Goal: Information Seeking & Learning: Learn about a topic

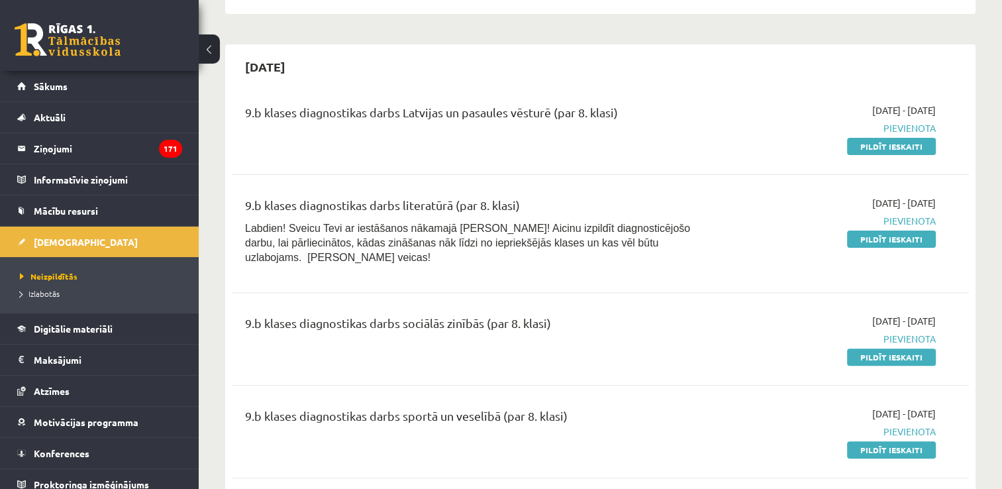
scroll to position [331, 0]
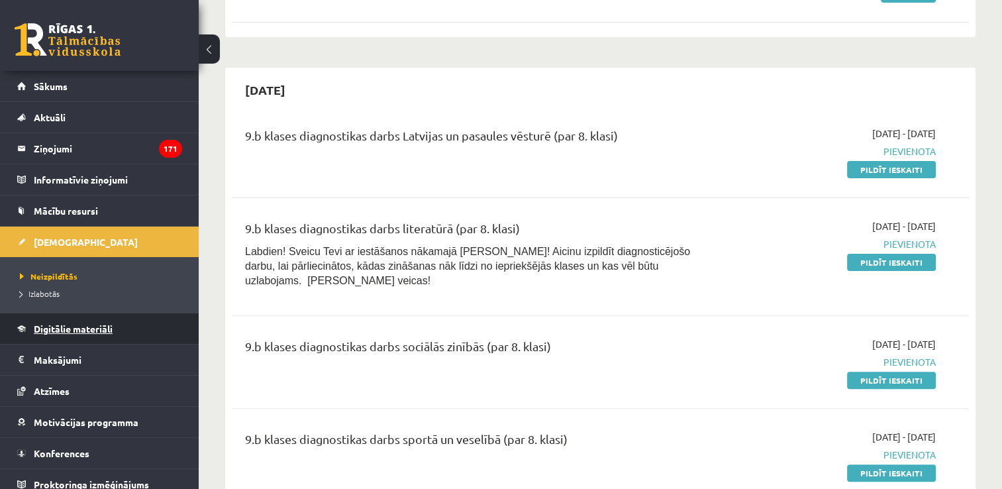
click at [116, 328] on link "Digitālie materiāli" at bounding box center [99, 328] width 165 height 30
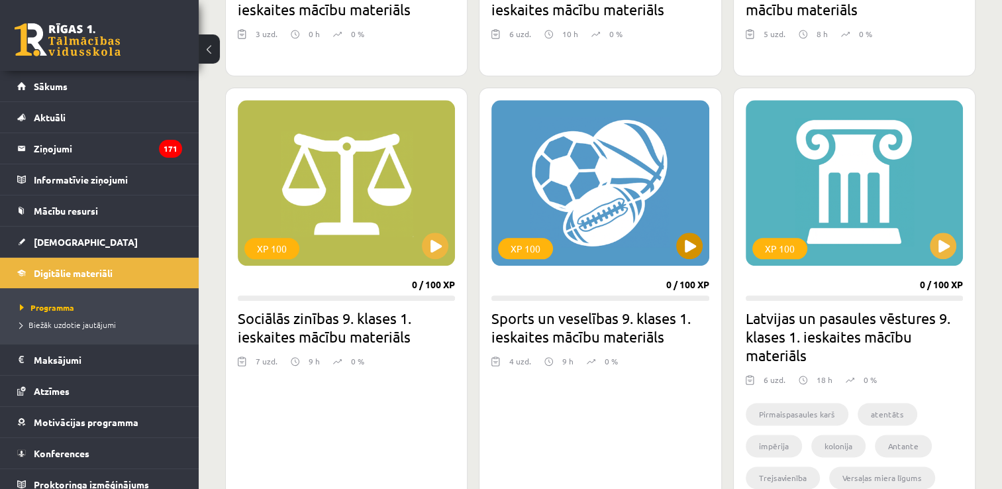
scroll to position [1391, 0]
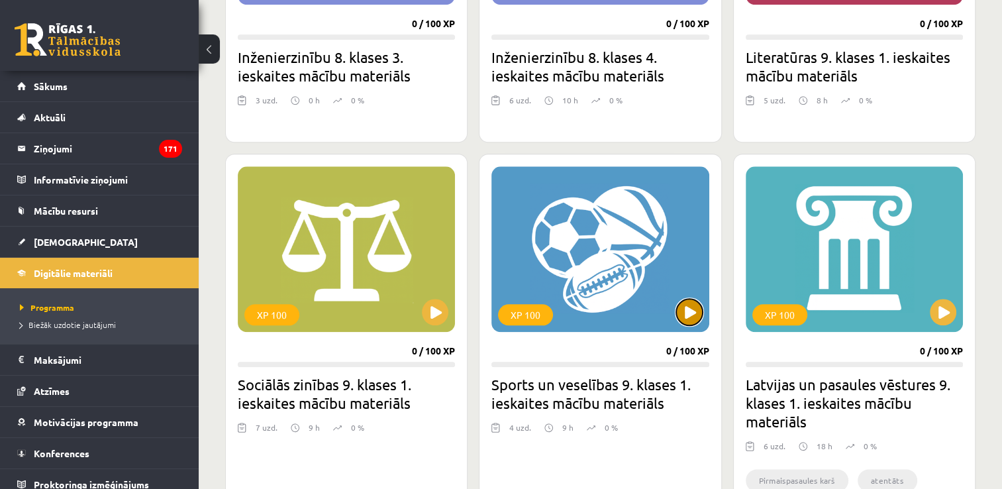
click at [694, 306] on button at bounding box center [689, 312] width 26 height 26
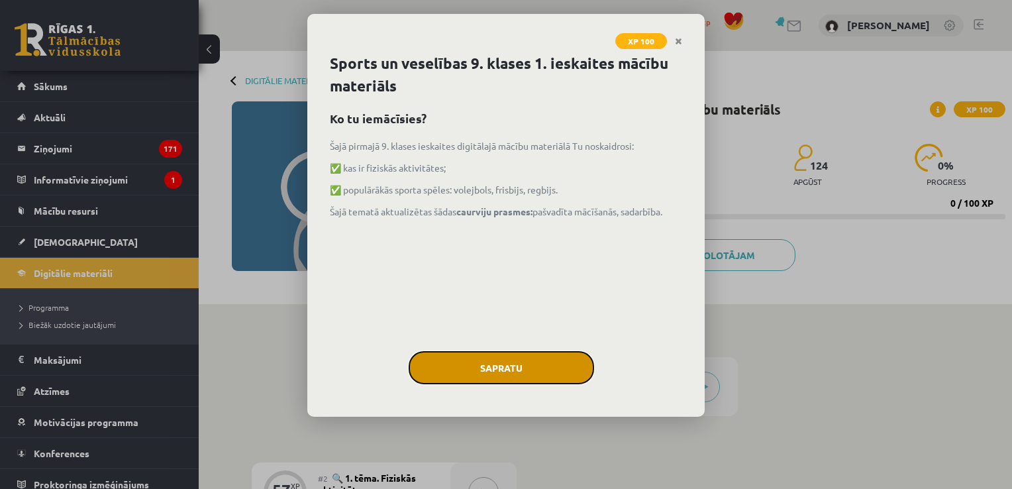
click at [519, 371] on button "Sapratu" at bounding box center [501, 367] width 185 height 33
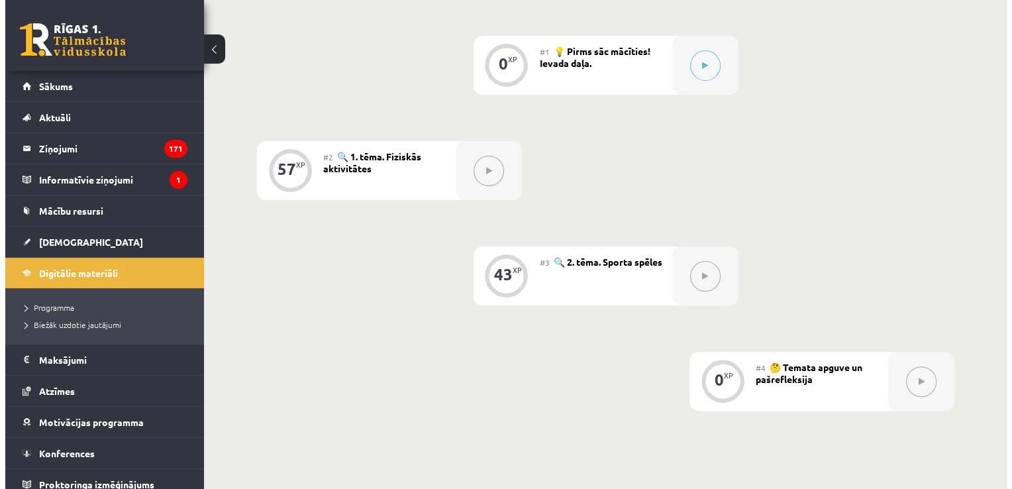
scroll to position [143, 0]
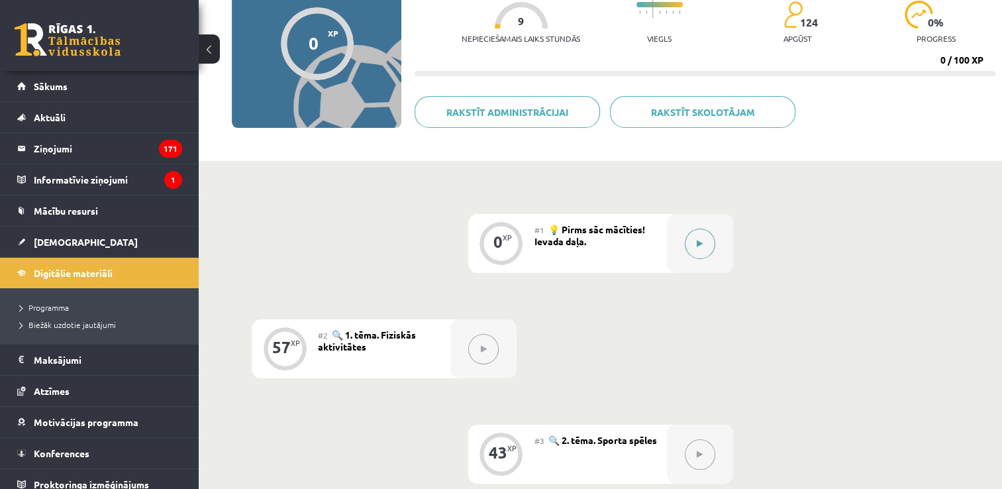
click at [704, 240] on button at bounding box center [700, 244] width 30 height 30
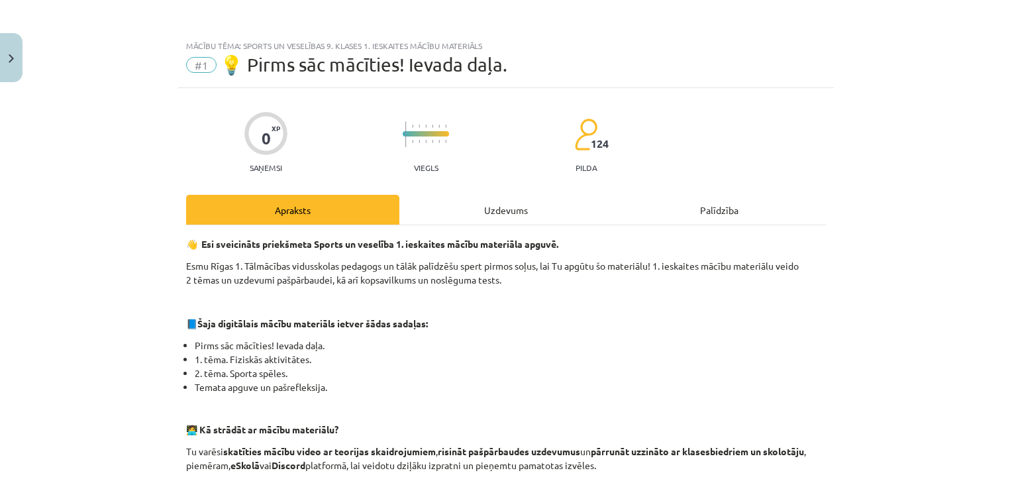
click at [535, 205] on div "Uzdevums" at bounding box center [505, 210] width 213 height 30
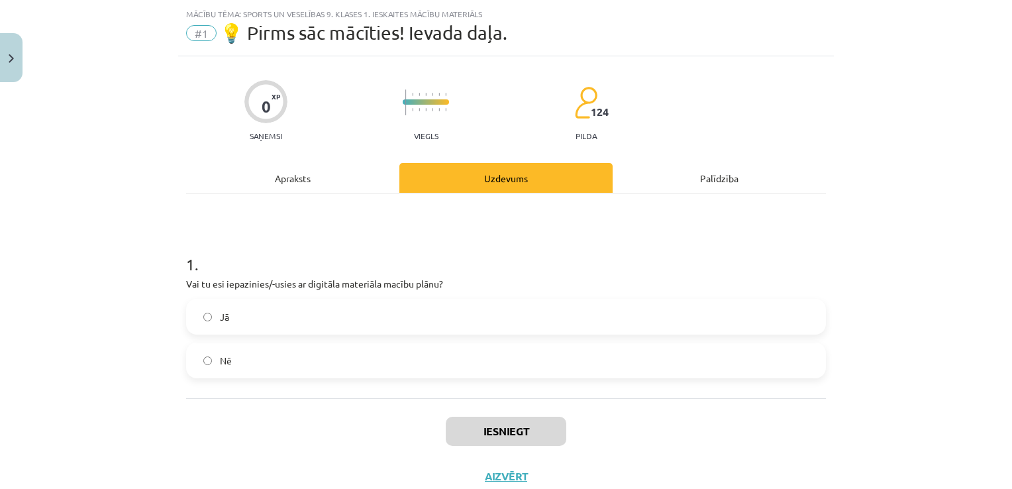
scroll to position [33, 0]
click at [363, 322] on label "Jā" at bounding box center [505, 315] width 637 height 33
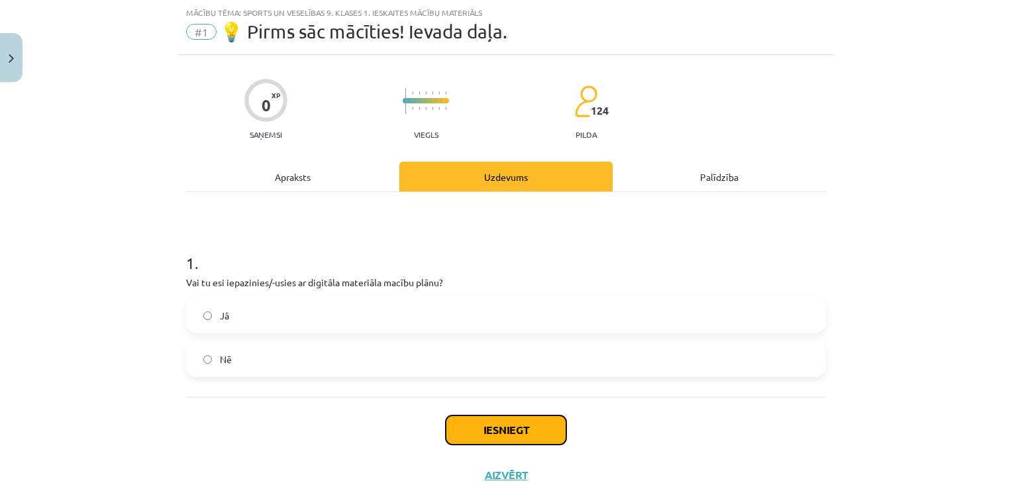
click at [464, 441] on button "Iesniegt" at bounding box center [506, 429] width 121 height 29
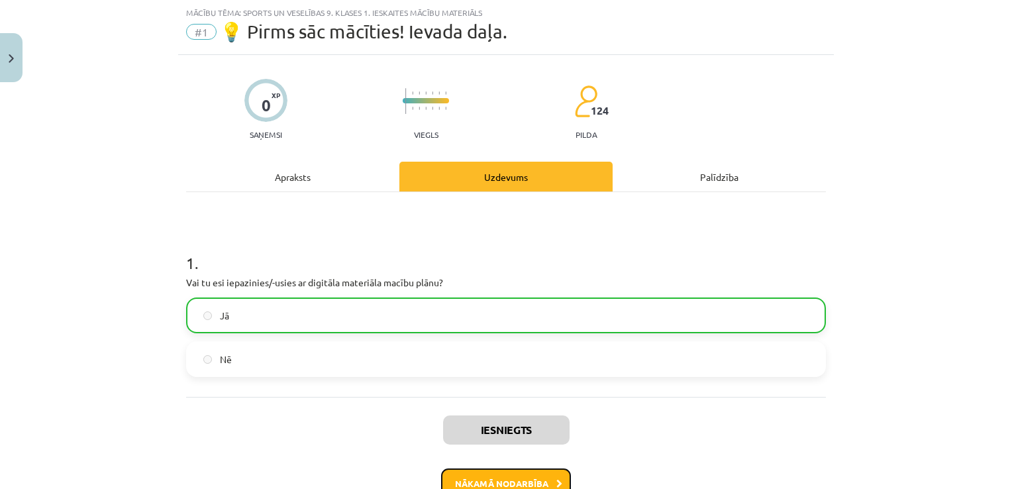
click at [523, 478] on button "Nākamā nodarbība" at bounding box center [506, 483] width 130 height 30
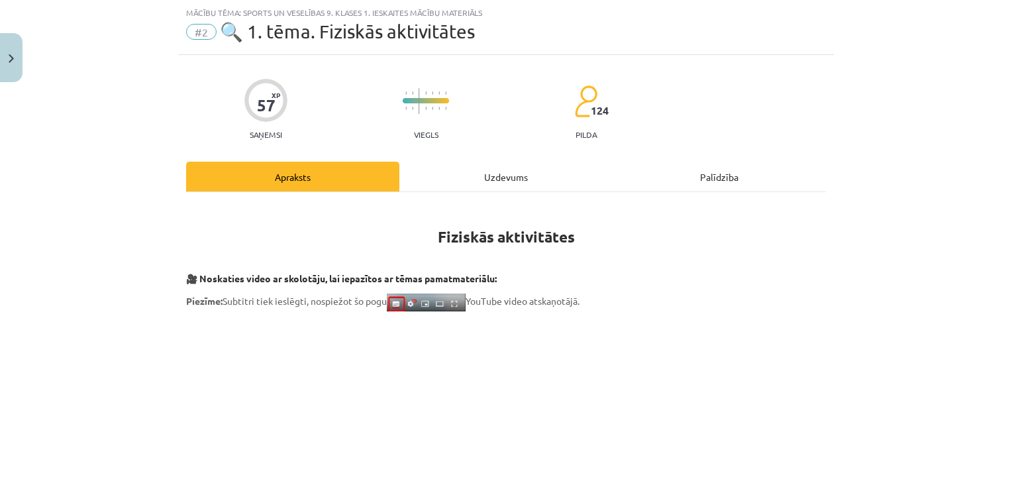
click at [520, 174] on div "Uzdevums" at bounding box center [505, 177] width 213 height 30
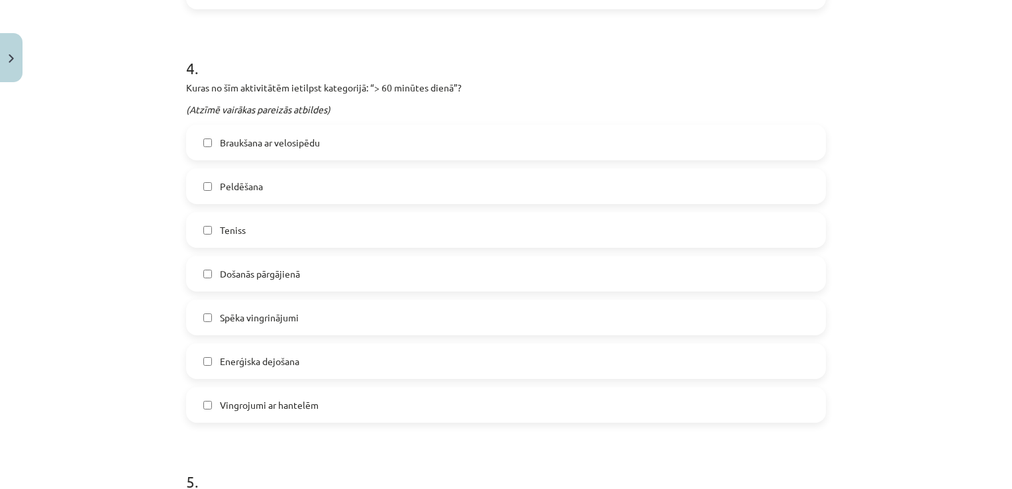
scroll to position [1531, 0]
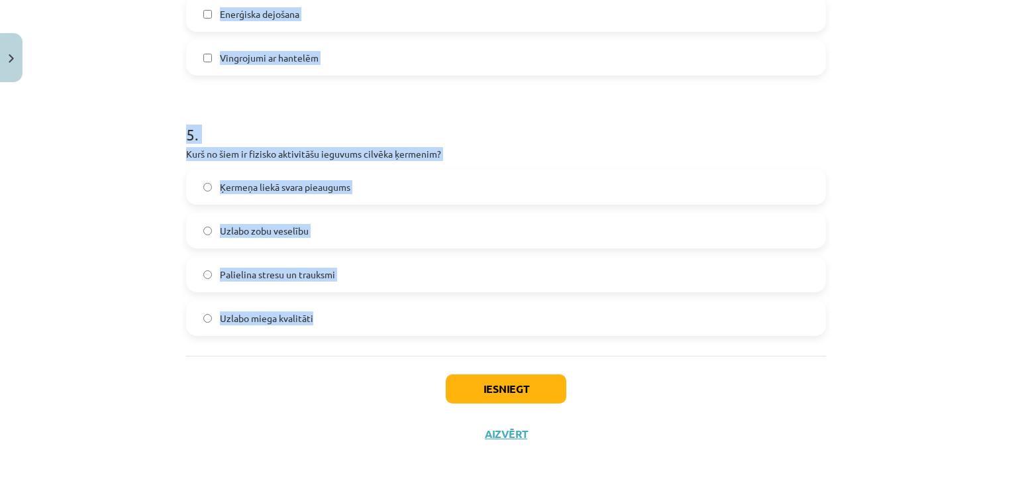
drag, startPoint x: 176, startPoint y: 118, endPoint x: 439, endPoint y: 306, distance: 323.4
copy form "1 . Cik ilgi bērniem un pusaudžiem vecumā no 5 līdz 17 gadiem ieteicams ierobež…"
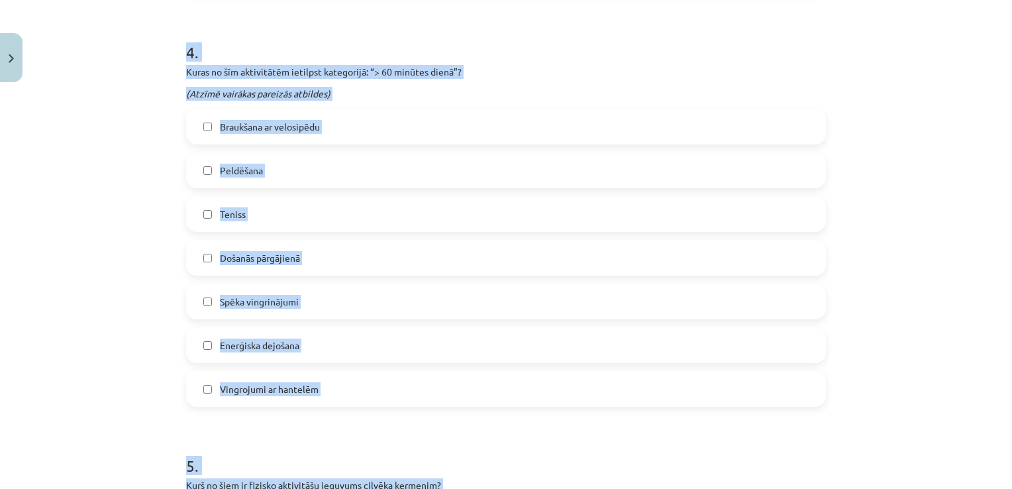
click at [159, 181] on div "Mācību tēma: Sports un veselības 9. klases 1. ieskaites mācību materiāls #2 🔍 1…" at bounding box center [506, 244] width 1012 height 489
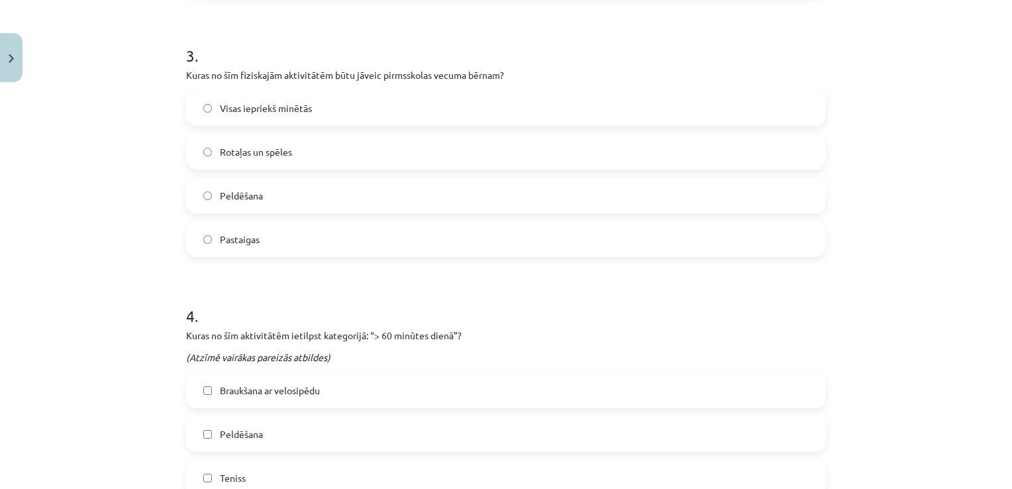
scroll to position [935, 0]
click at [130, 171] on div "Mācību tēma: Sports un veselības 9. klases 1. ieskaites mācību materiāls #2 🔍 1…" at bounding box center [506, 244] width 1012 height 489
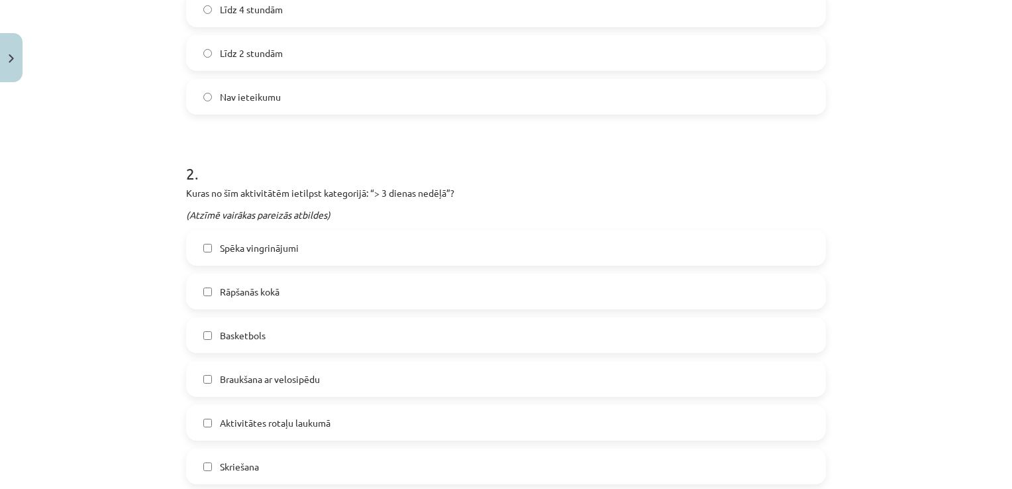
scroll to position [339, 0]
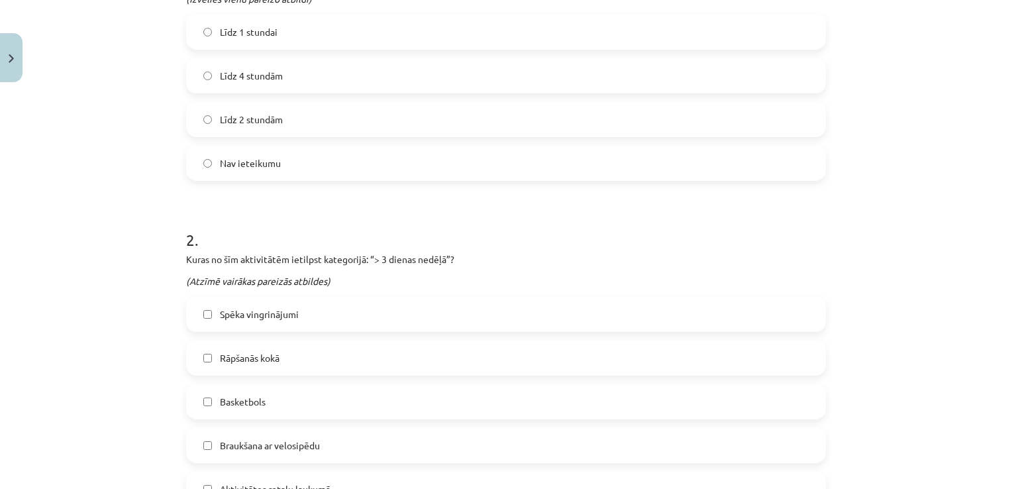
click at [358, 119] on label "Līdz 2 stundām" at bounding box center [505, 119] width 637 height 33
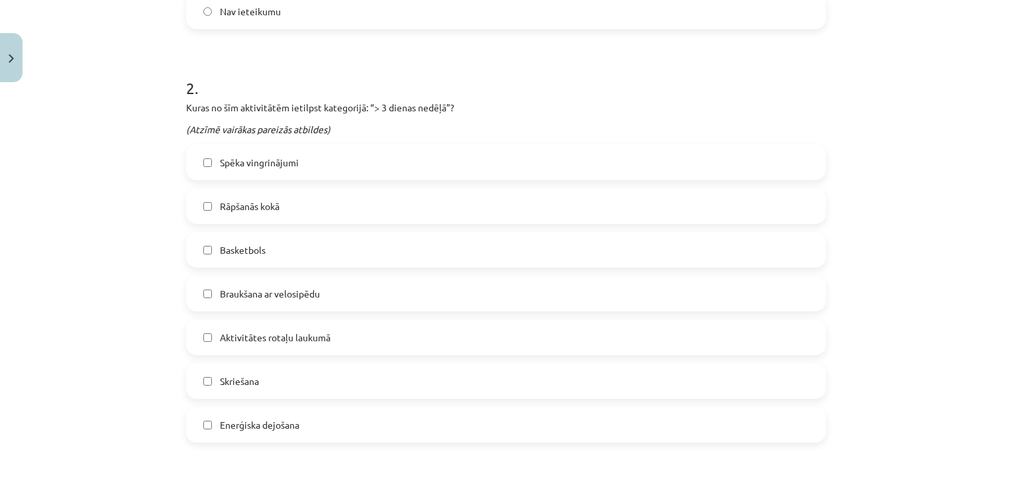
scroll to position [537, 0]
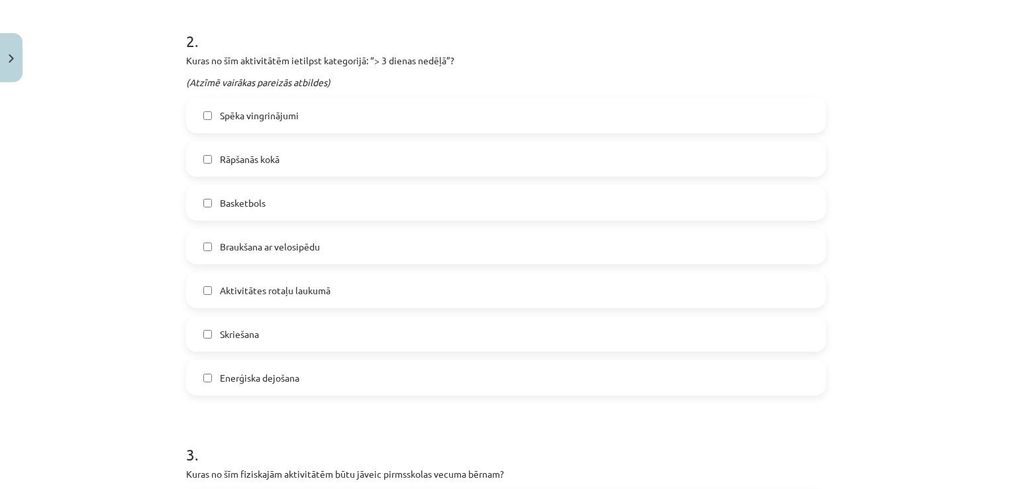
click at [370, 116] on label "Spēka vingrinājumi" at bounding box center [505, 115] width 637 height 33
drag, startPoint x: 286, startPoint y: 198, endPoint x: 288, endPoint y: 155, distance: 43.1
click at [288, 197] on label "Basketbols" at bounding box center [505, 202] width 637 height 33
click at [277, 325] on label "Skriešana" at bounding box center [505, 333] width 637 height 33
click at [305, 377] on label "Enerģiska dejošana" at bounding box center [505, 377] width 637 height 33
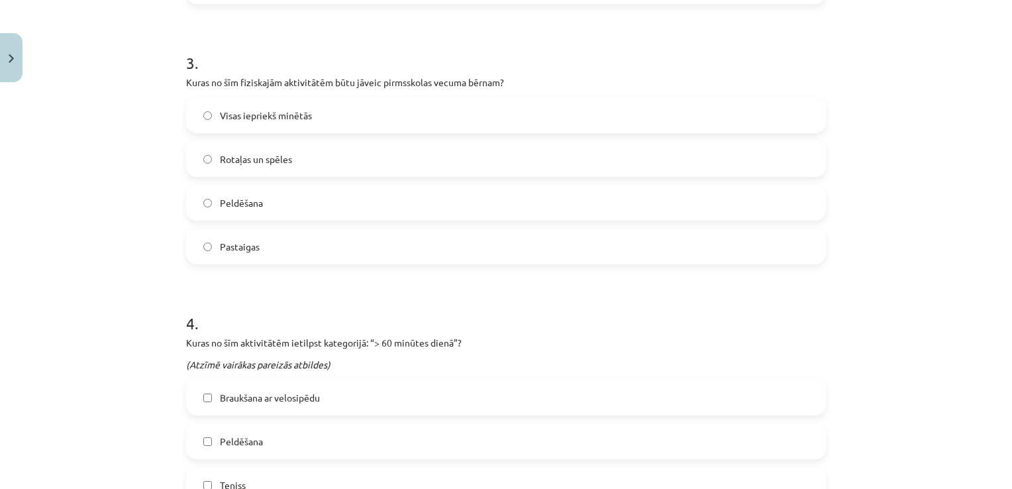
scroll to position [935, 0]
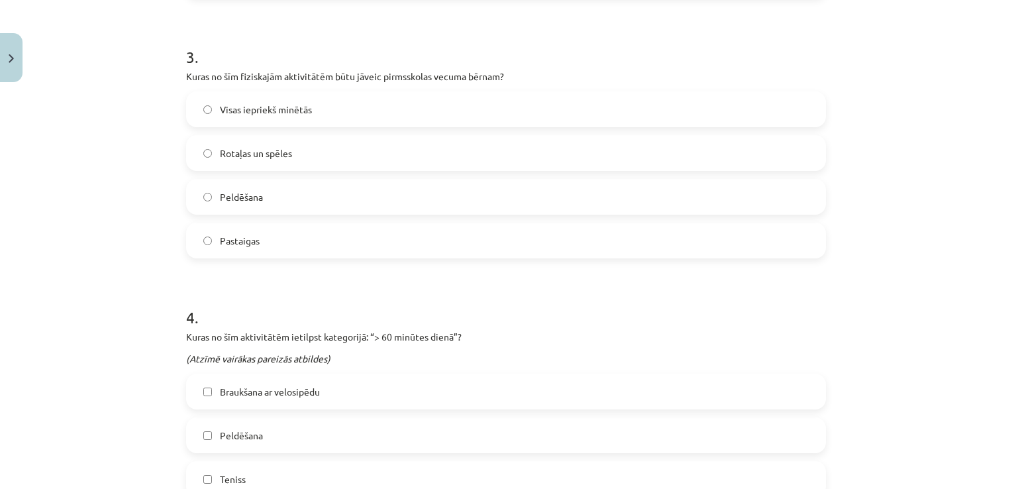
click at [341, 113] on label "Visas iepriekš minētās" at bounding box center [505, 109] width 637 height 33
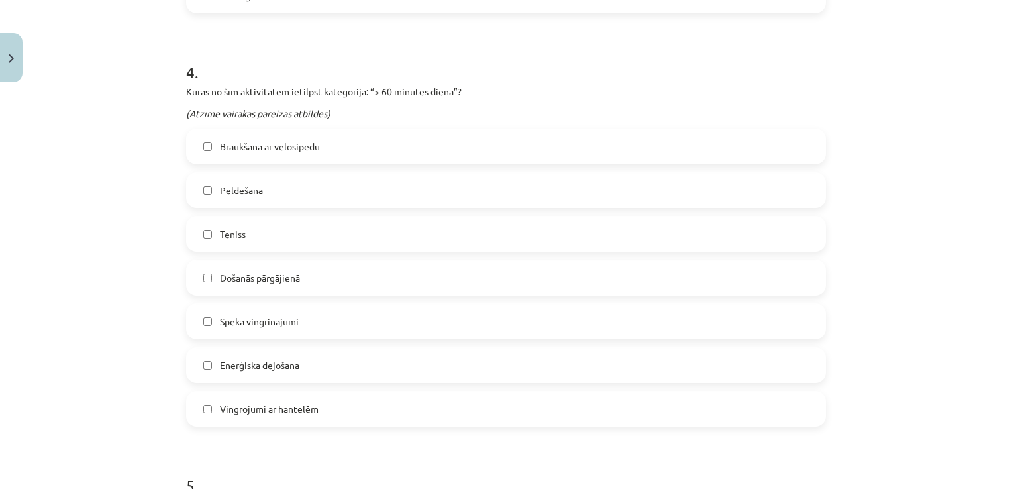
scroll to position [1200, 0]
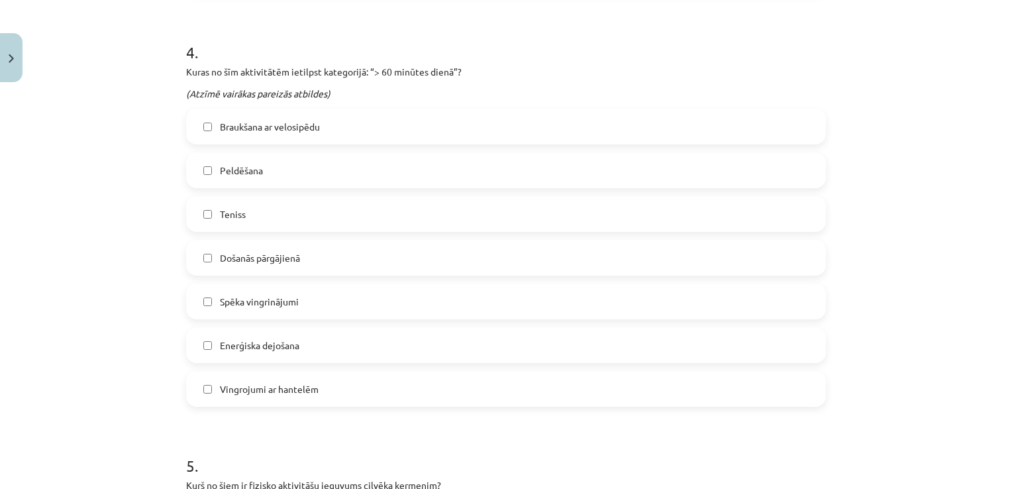
click at [335, 129] on label "Braukšana ar velosipēdu" at bounding box center [505, 126] width 637 height 33
click at [318, 164] on label "Peldēšana" at bounding box center [505, 170] width 637 height 33
click at [307, 219] on label "Teniss" at bounding box center [505, 213] width 637 height 33
click at [335, 256] on label "Došanās pārgājienā" at bounding box center [505, 257] width 637 height 33
click at [334, 359] on label "Enerģiska dejošana" at bounding box center [505, 345] width 637 height 33
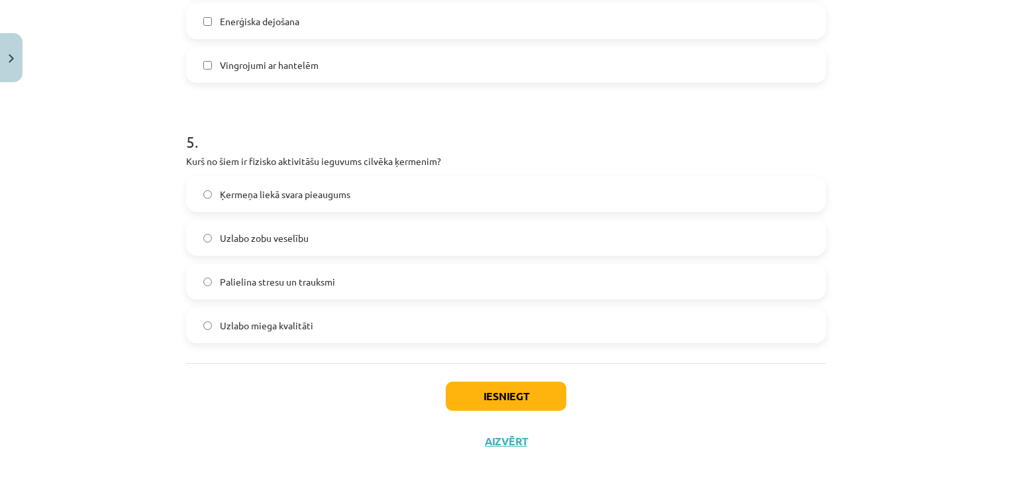
scroll to position [1531, 0]
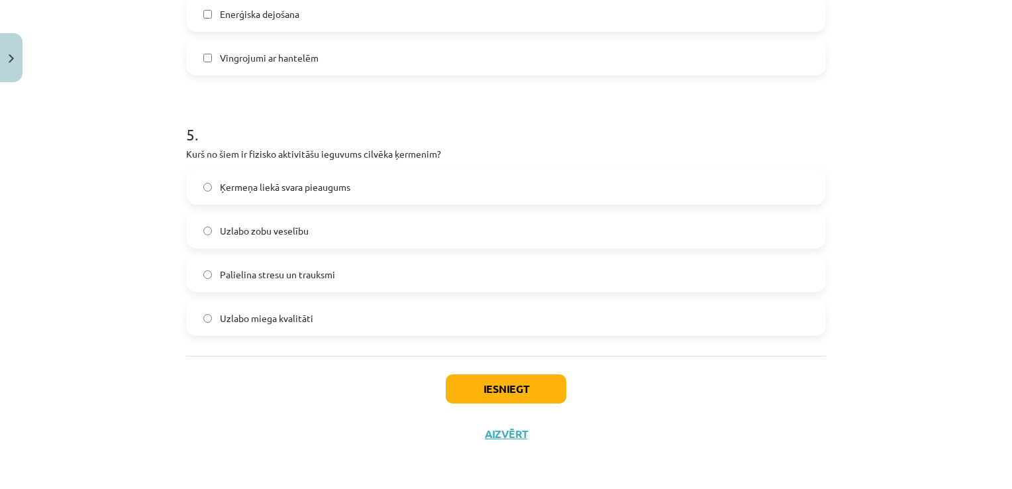
click at [323, 323] on label "Uzlabo miega kvalitāti" at bounding box center [505, 317] width 637 height 33
click at [510, 397] on button "Iesniegt" at bounding box center [506, 388] width 121 height 29
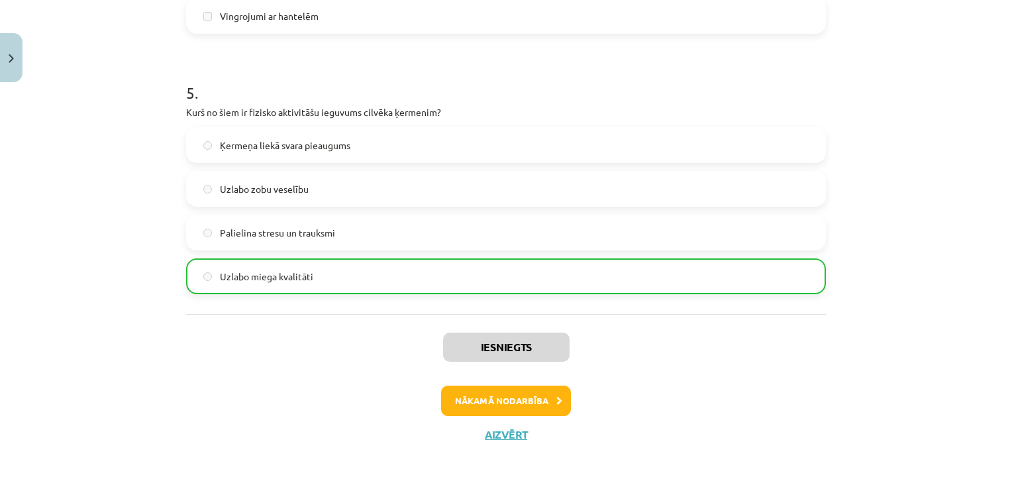
click at [490, 419] on div "Iesniegts Nākamā nodarbība Aizvērt" at bounding box center [506, 381] width 640 height 135
click at [492, 403] on button "Nākamā nodarbība" at bounding box center [506, 401] width 130 height 30
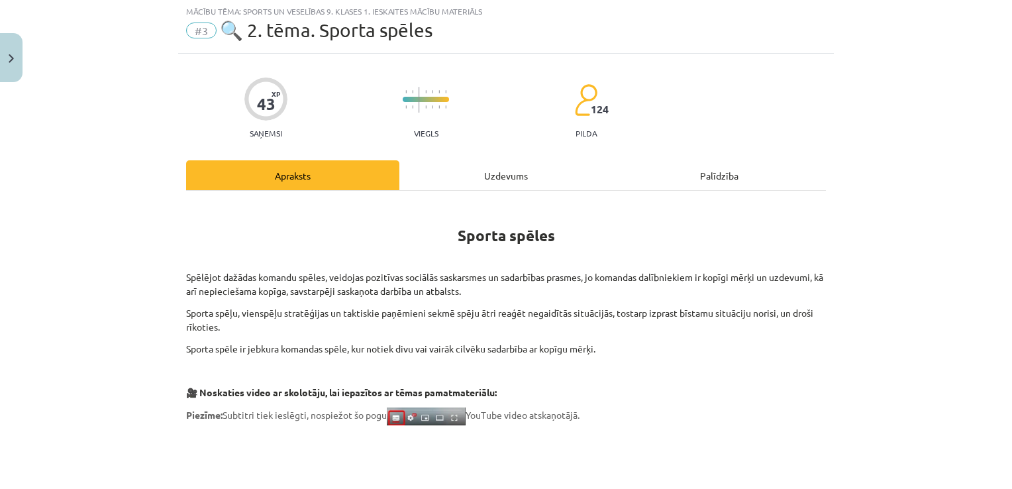
scroll to position [33, 0]
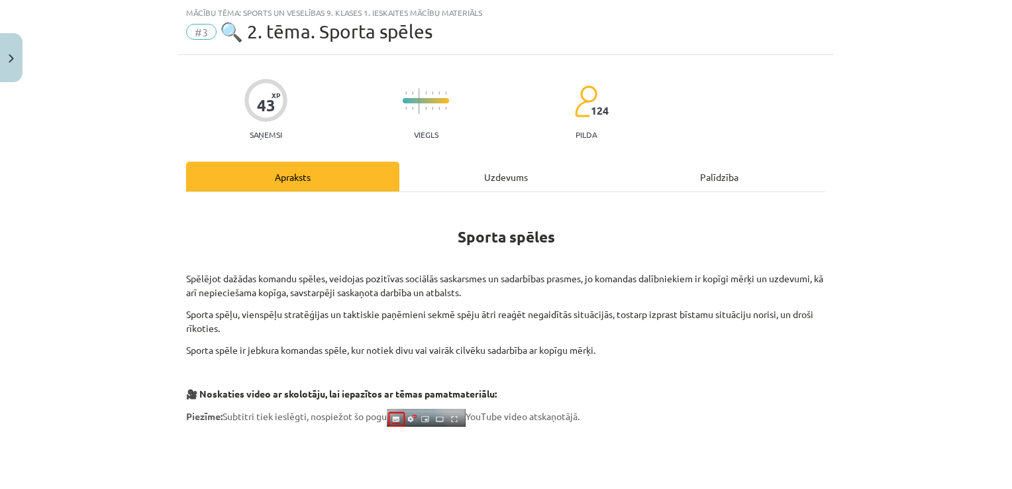
click at [489, 176] on div "Uzdevums" at bounding box center [505, 177] width 213 height 30
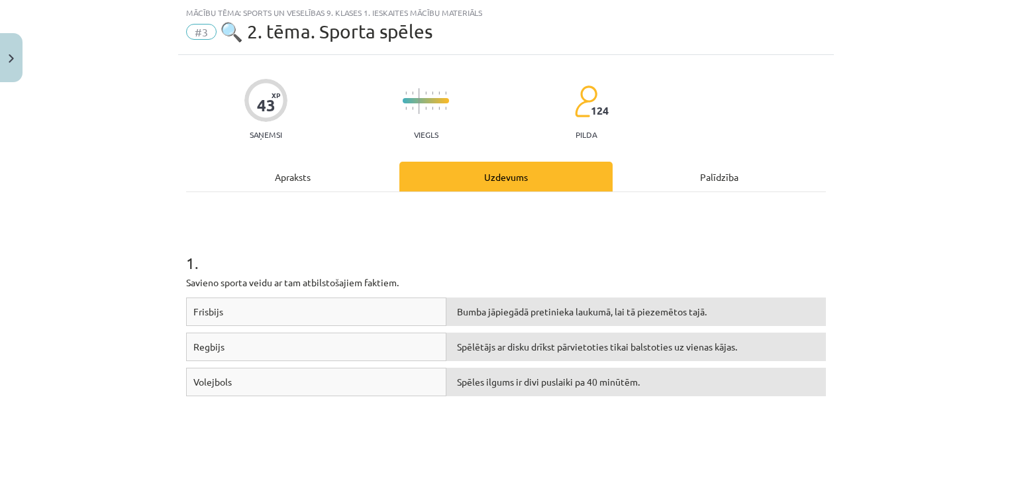
drag, startPoint x: 182, startPoint y: 246, endPoint x: 183, endPoint y: 223, distance: 23.2
click at [186, 223] on div "1 . Savieno sporta veidu ar tam atbilstošajiem faktiem. Frisbijs Bumba jāpiegād…" at bounding box center [506, 350] width 640 height 292
drag, startPoint x: 445, startPoint y: 287, endPoint x: 478, endPoint y: 323, distance: 48.8
click at [478, 323] on div "1 . Savieno sporta veidu ar tam atbilstošajiem faktiem. Frisbijs Bumba jāpiegād…" at bounding box center [506, 350] width 640 height 292
drag, startPoint x: 478, startPoint y: 323, endPoint x: 450, endPoint y: 284, distance: 47.4
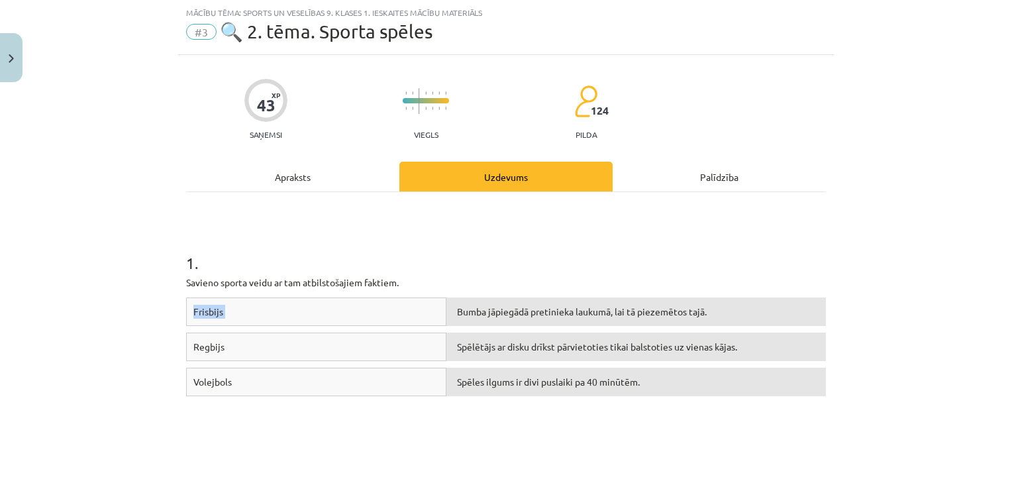
click at [451, 285] on p "Savieno sporta veidu ar tam atbilstošajiem faktiem." at bounding box center [506, 283] width 640 height 14
click at [456, 233] on h1 "1 ." at bounding box center [506, 251] width 640 height 41
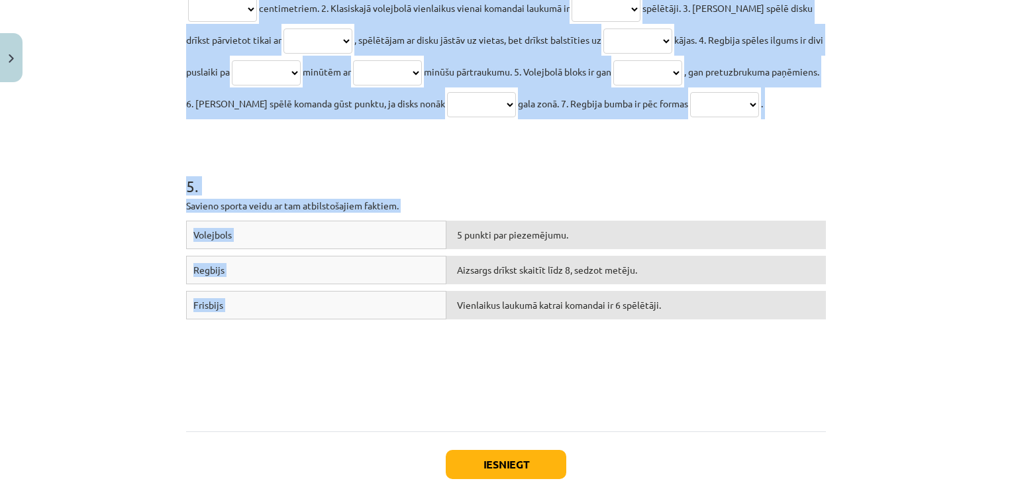
scroll to position [1380, 0]
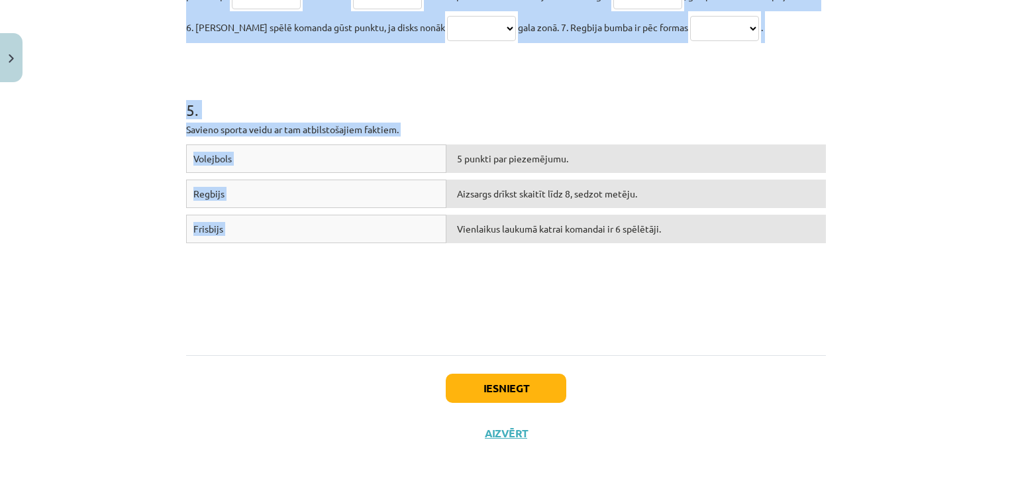
drag, startPoint x: 180, startPoint y: 17, endPoint x: 428, endPoint y: 31, distance: 248.2
copy form "**********"
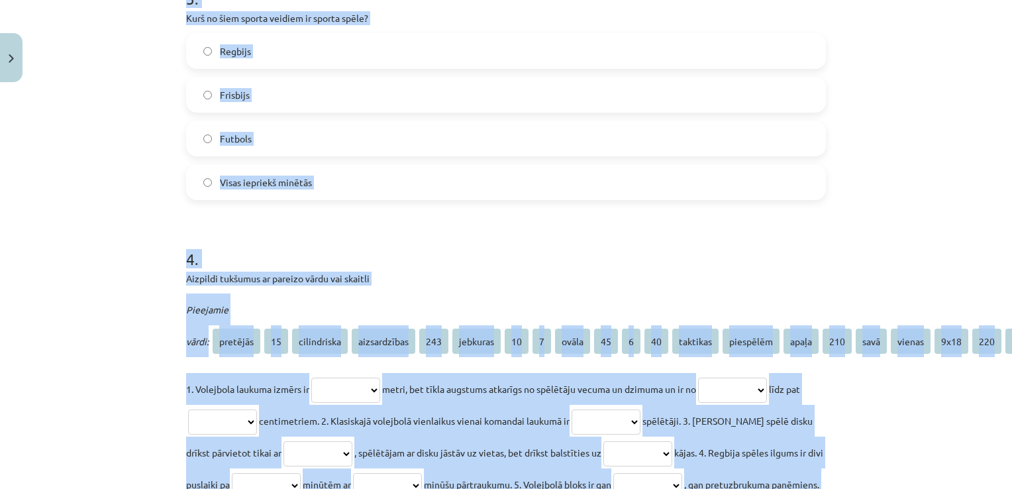
click at [125, 217] on div "**********" at bounding box center [506, 244] width 1012 height 489
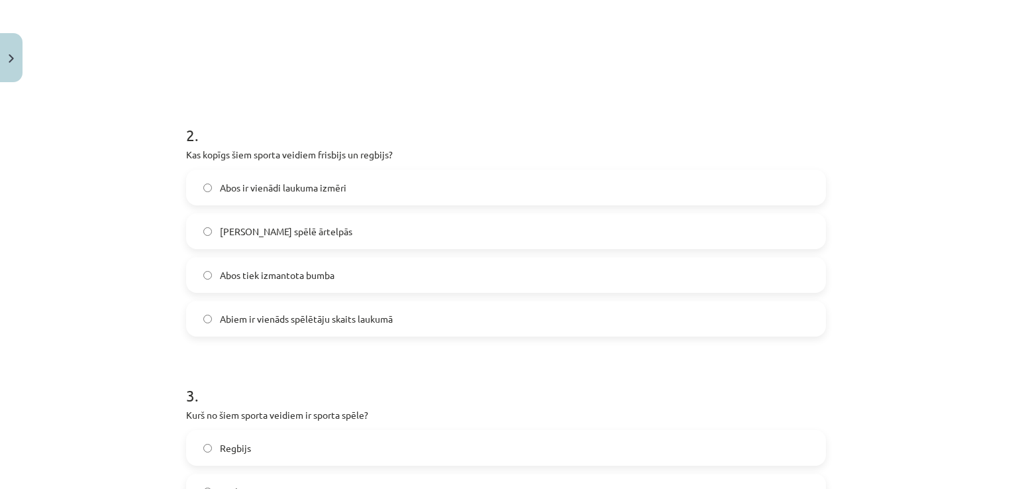
scroll to position [452, 0]
click at [321, 226] on label "Abus spēlē ārtelpās" at bounding box center [505, 231] width 637 height 33
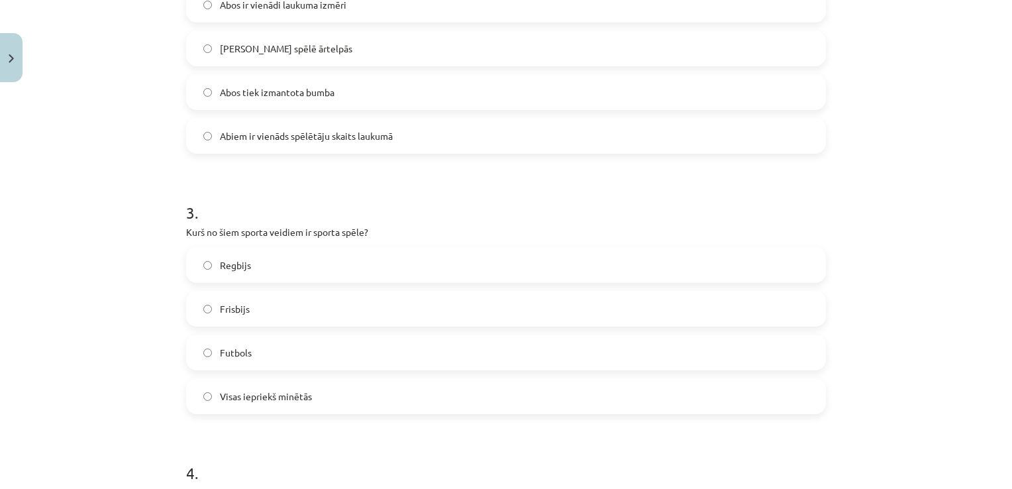
scroll to position [717, 0]
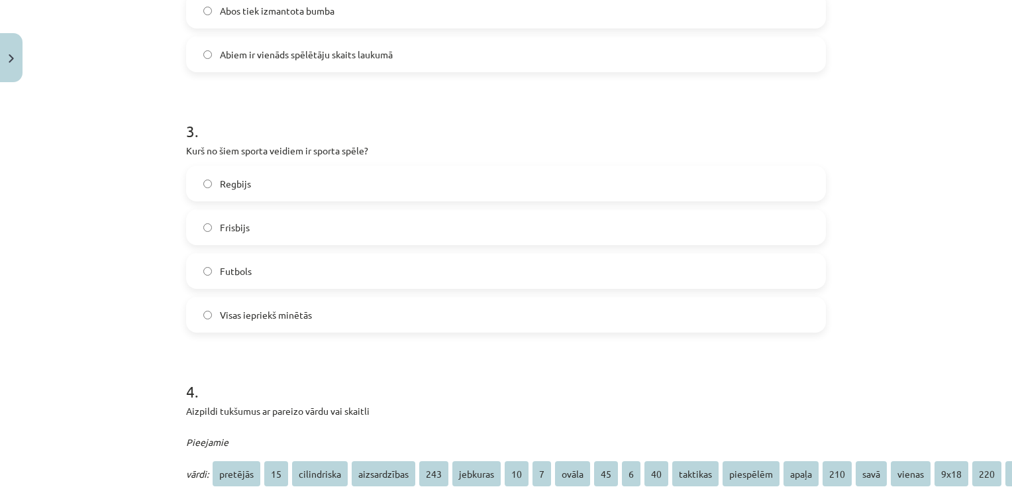
click at [318, 317] on label "Visas iepriekš minētās" at bounding box center [505, 314] width 637 height 33
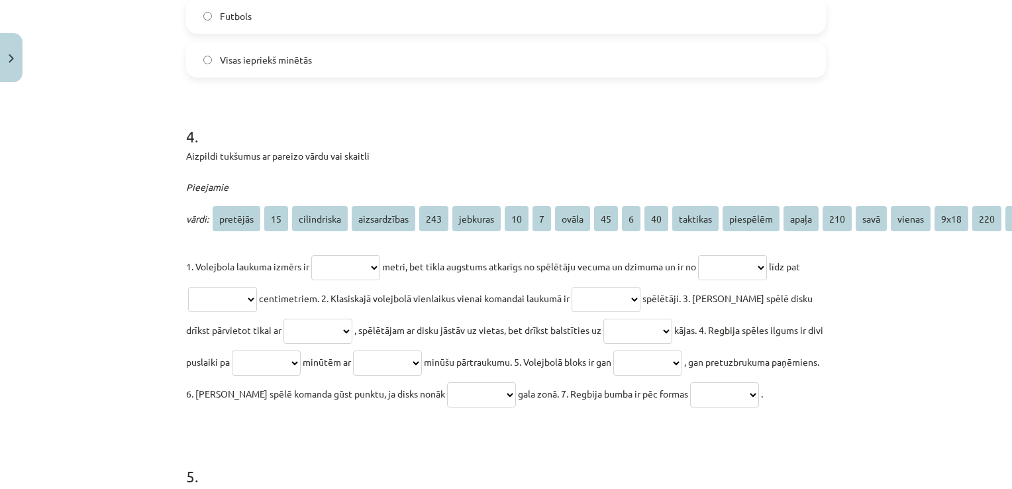
scroll to position [982, 0]
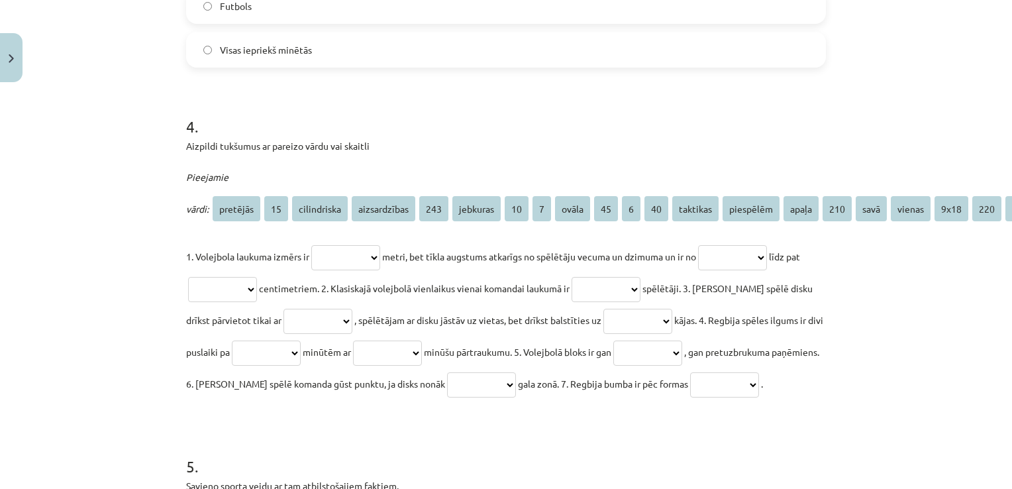
click at [354, 261] on select "**********" at bounding box center [345, 257] width 69 height 25
drag, startPoint x: 949, startPoint y: 201, endPoint x: 930, endPoint y: 217, distance: 24.0
click at [930, 217] on div "**********" at bounding box center [506, 244] width 1012 height 489
drag, startPoint x: 930, startPoint y: 217, endPoint x: 948, endPoint y: 207, distance: 20.1
click at [948, 207] on span "9x18" at bounding box center [952, 208] width 34 height 25
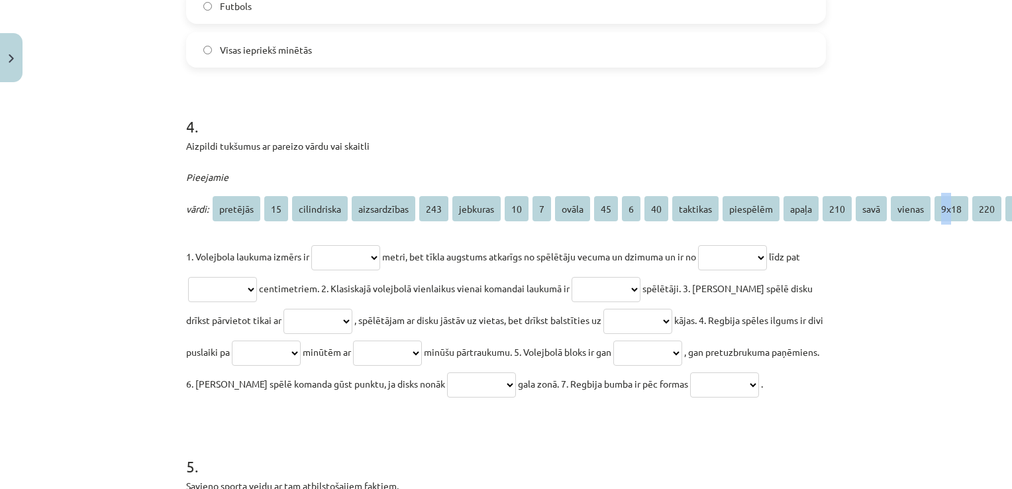
click at [948, 207] on span "9x18" at bounding box center [952, 208] width 34 height 25
click at [344, 253] on select "**********" at bounding box center [345, 257] width 69 height 25
select select "****"
click at [311, 245] on select "**********" at bounding box center [345, 257] width 69 height 25
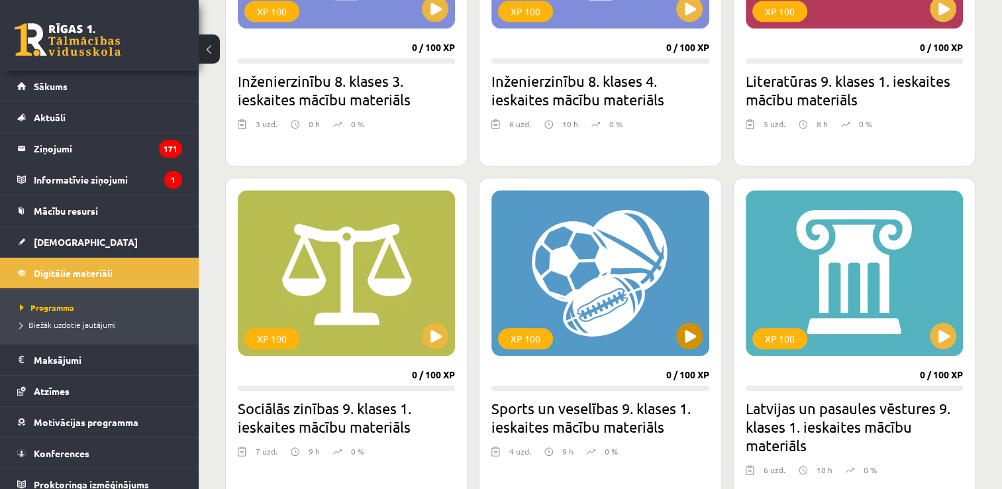
scroll to position [1391, 0]
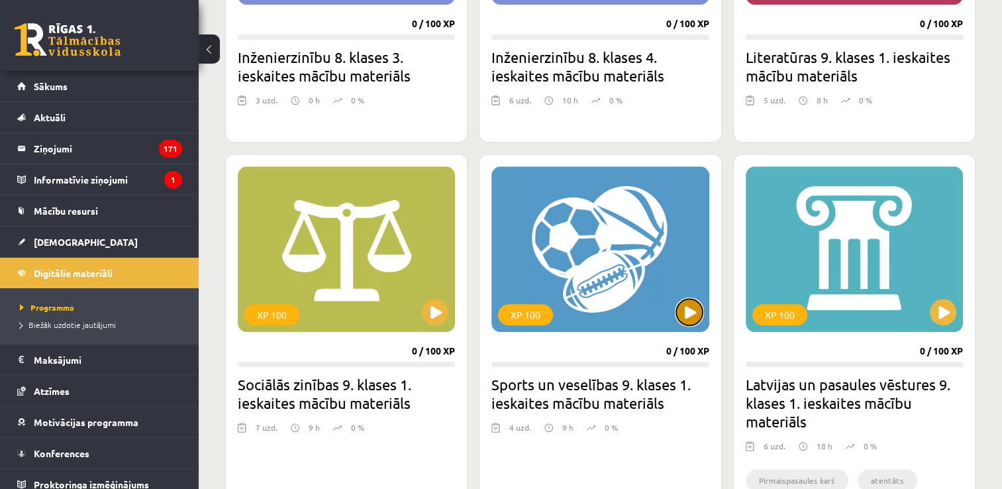
click at [694, 303] on button at bounding box center [689, 312] width 26 height 26
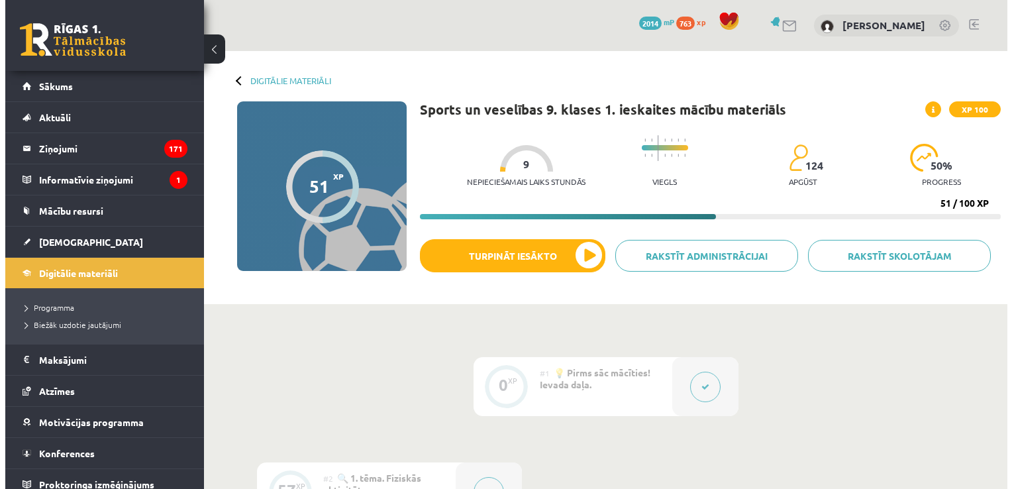
scroll to position [331, 0]
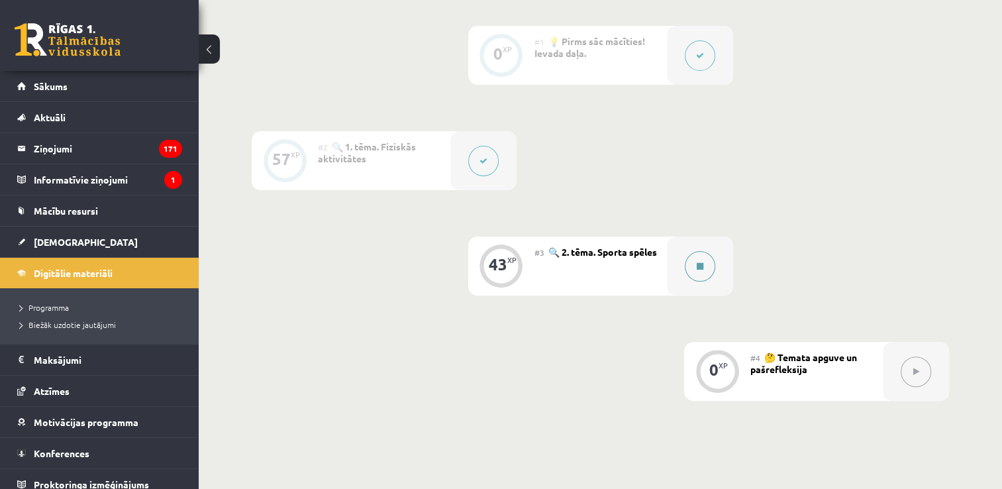
click at [698, 266] on icon at bounding box center [700, 266] width 7 height 8
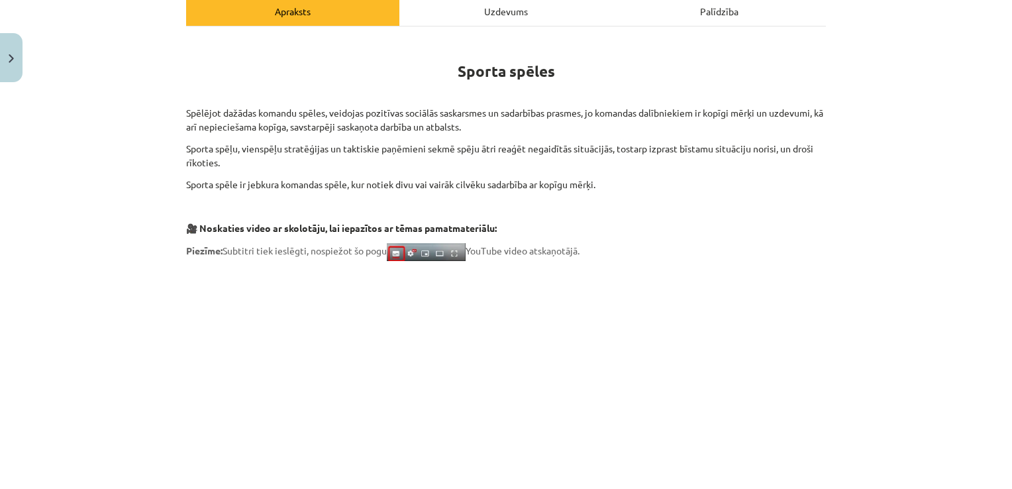
click at [522, 17] on div "Uzdevums" at bounding box center [505, 11] width 213 height 30
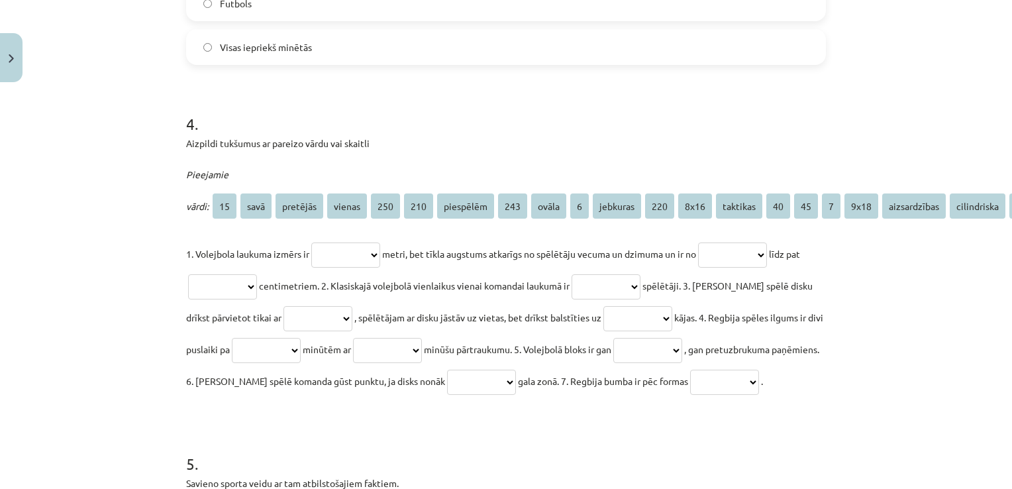
scroll to position [1027, 0]
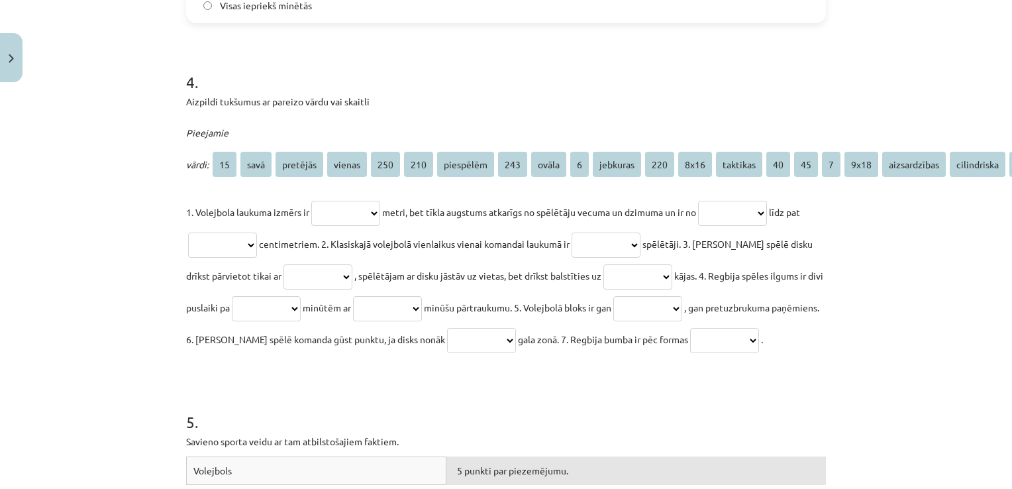
click at [345, 207] on select "**********" at bounding box center [345, 213] width 69 height 25
select select "****"
click at [311, 201] on select "**********" at bounding box center [345, 213] width 69 height 25
click at [758, 221] on select "**********" at bounding box center [732, 213] width 69 height 25
select select "***"
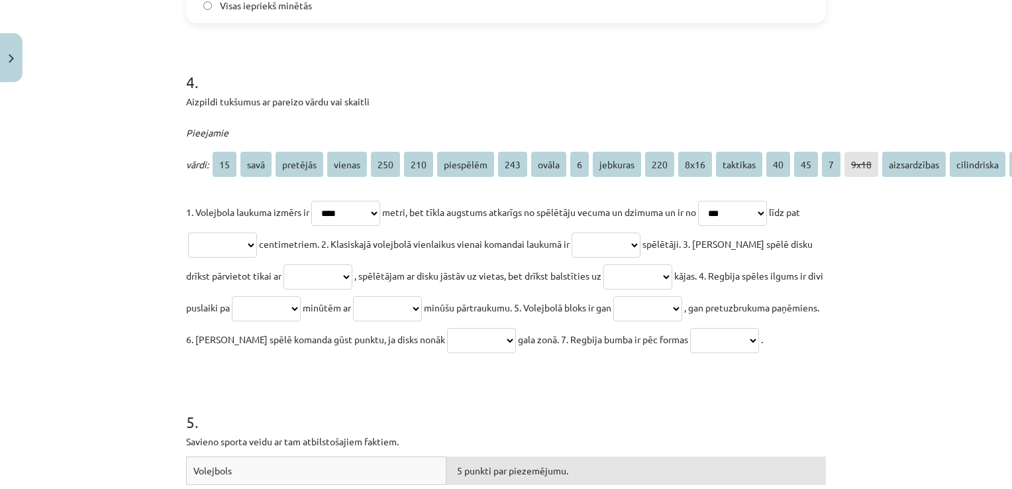
click at [712, 201] on select "**********" at bounding box center [732, 213] width 69 height 25
click at [257, 240] on select "**********" at bounding box center [222, 245] width 69 height 25
select select "***"
click at [199, 233] on select "**********" at bounding box center [222, 245] width 69 height 25
click at [620, 238] on select "**********" at bounding box center [606, 245] width 69 height 25
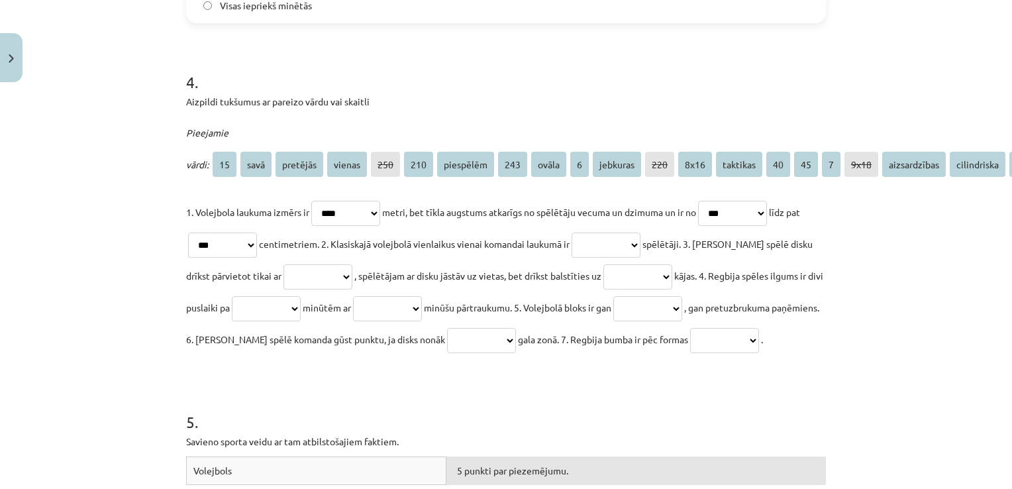
select select "*"
click at [598, 233] on select "**********" at bounding box center [606, 245] width 69 height 25
drag, startPoint x: 324, startPoint y: 274, endPoint x: 331, endPoint y: 276, distance: 7.6
click at [326, 274] on select "**********" at bounding box center [318, 276] width 69 height 25
select select "*********"
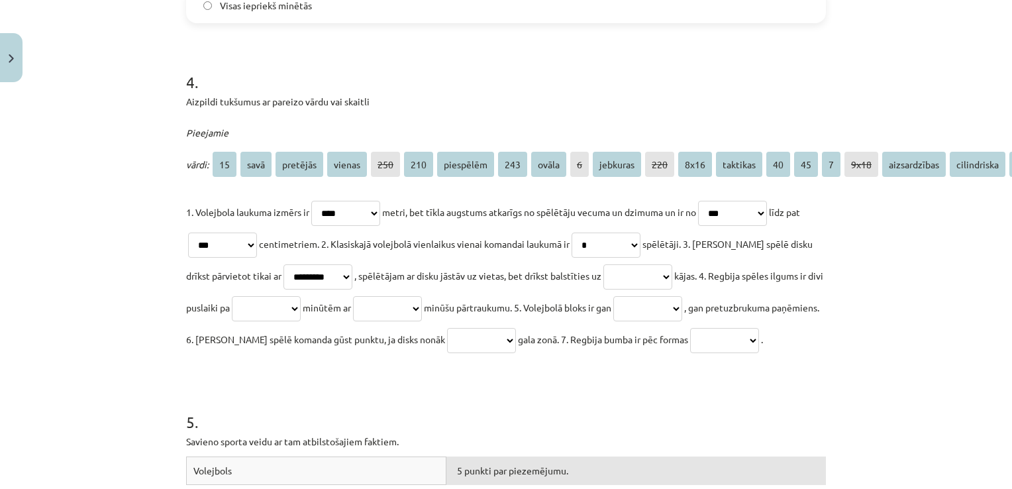
click at [284, 264] on select "**********" at bounding box center [318, 276] width 69 height 25
click at [633, 277] on select "**********" at bounding box center [638, 276] width 69 height 25
select select "******"
click at [614, 264] on select "**********" at bounding box center [638, 276] width 69 height 25
click at [301, 304] on select "**********" at bounding box center [266, 308] width 69 height 25
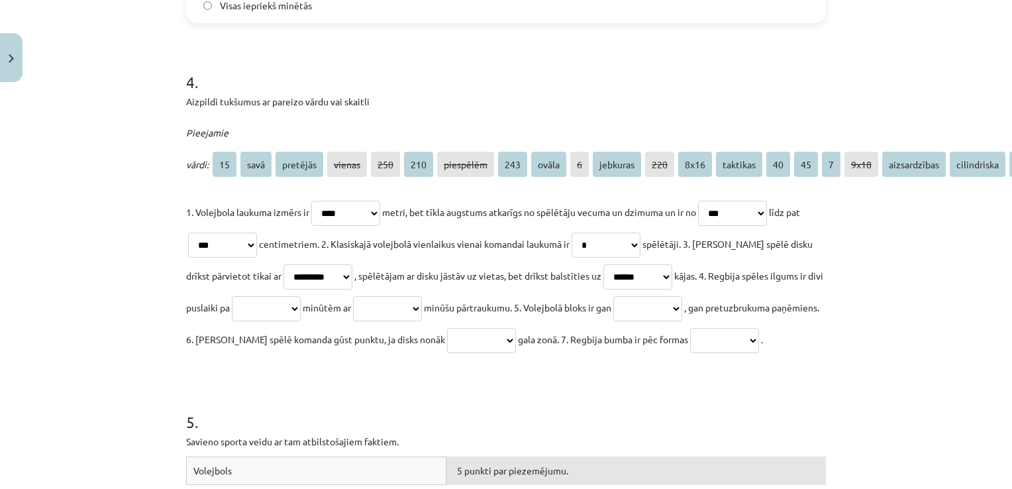
select select "**"
click at [284, 296] on select "**********" at bounding box center [266, 308] width 69 height 25
click at [422, 304] on select "**********" at bounding box center [387, 308] width 69 height 25
select select "**"
click at [419, 296] on select "**********" at bounding box center [387, 308] width 69 height 25
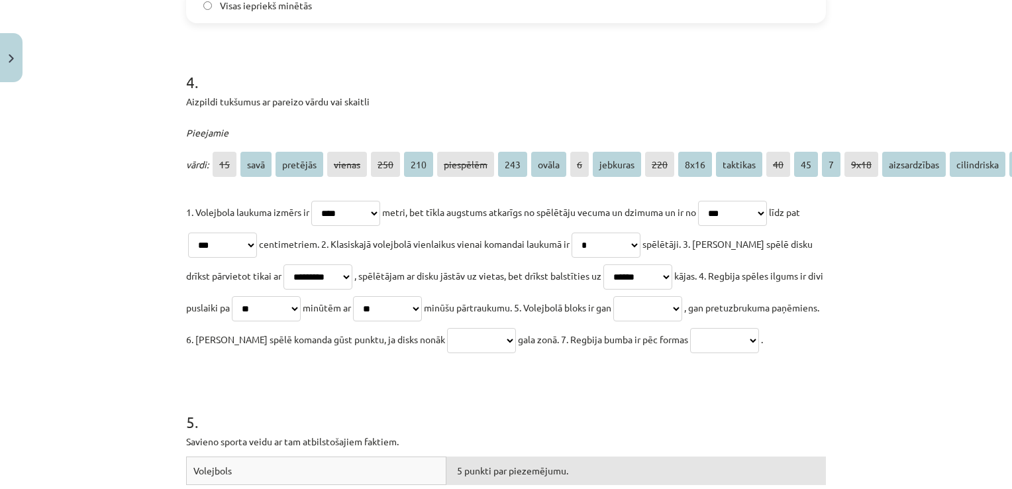
click at [682, 304] on select "**********" at bounding box center [647, 308] width 69 height 25
select select "**********"
click at [682, 296] on select "**********" at bounding box center [647, 308] width 69 height 25
click at [516, 346] on select "**********" at bounding box center [481, 340] width 69 height 25
select select "********"
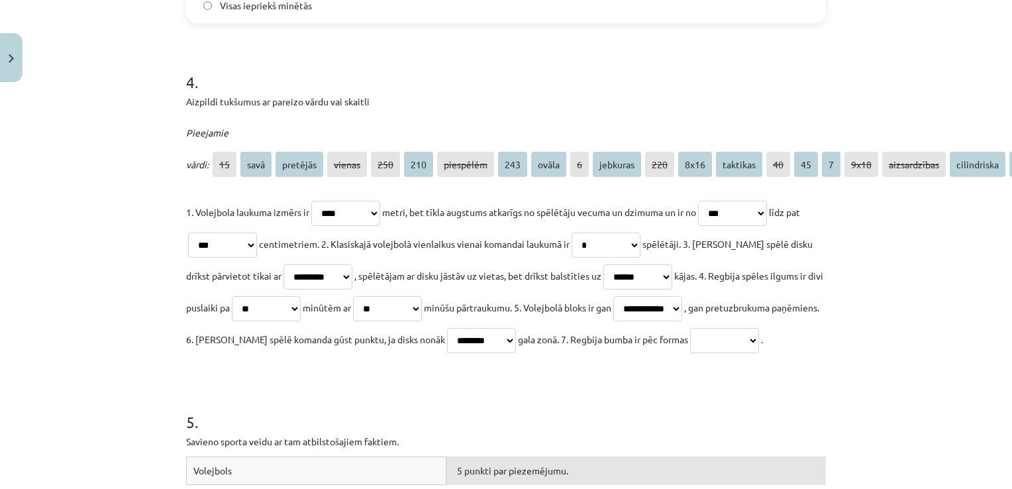
click at [516, 328] on select "**********" at bounding box center [481, 340] width 69 height 25
drag, startPoint x: 217, startPoint y: 373, endPoint x: 230, endPoint y: 363, distance: 16.0
click at [690, 353] on select "**********" at bounding box center [724, 340] width 69 height 25
select select "*****"
click at [690, 353] on select "**********" at bounding box center [724, 340] width 69 height 25
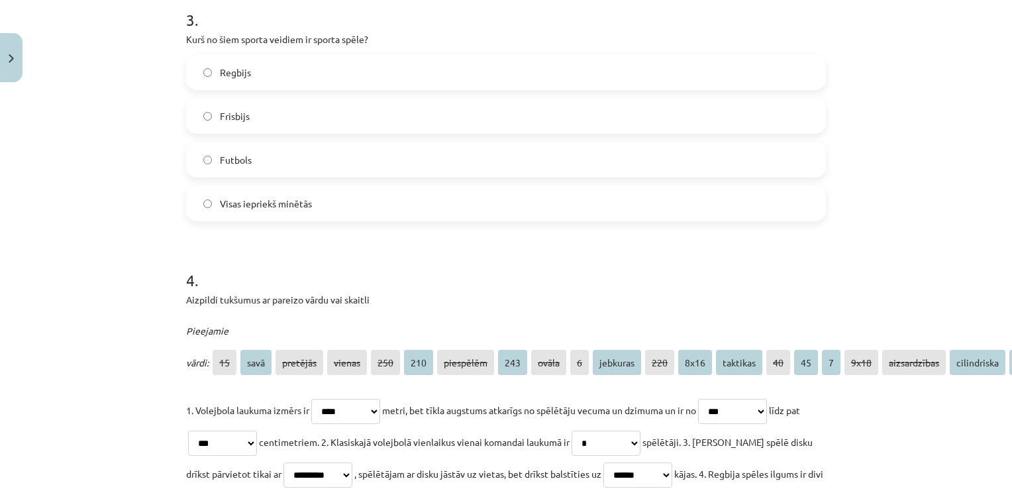
scroll to position [828, 0]
click at [339, 217] on label "Visas iepriekš minētās" at bounding box center [505, 203] width 637 height 33
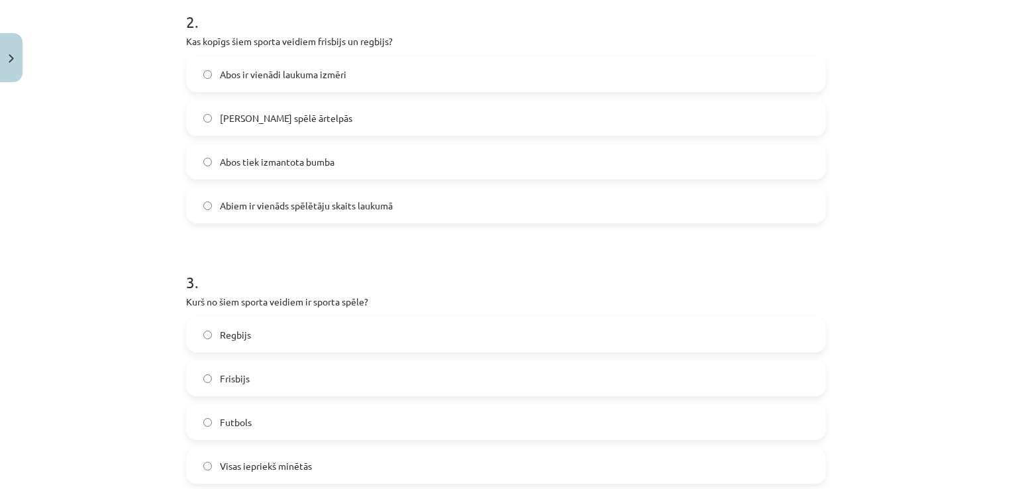
scroll to position [563, 0]
click at [310, 117] on label "Abus spēlē ārtelpās" at bounding box center [505, 121] width 637 height 33
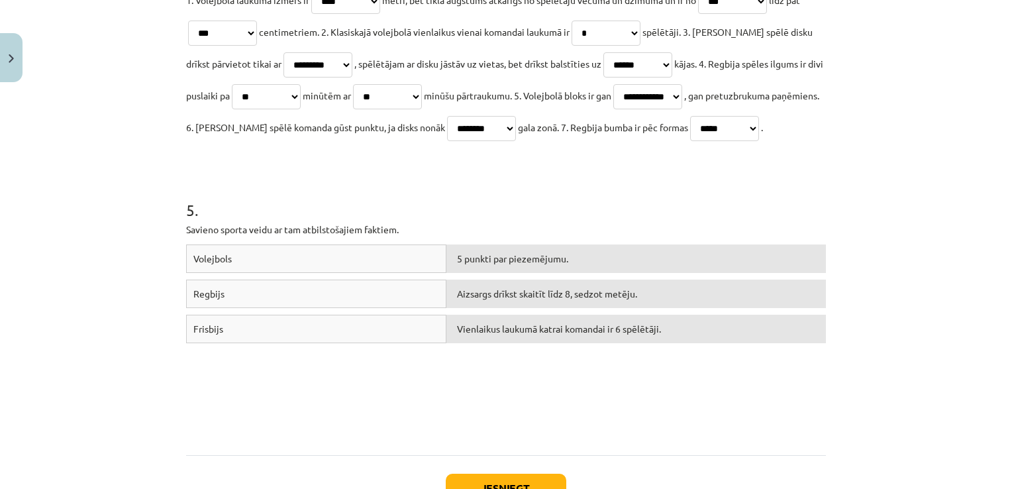
scroll to position [1292, 0]
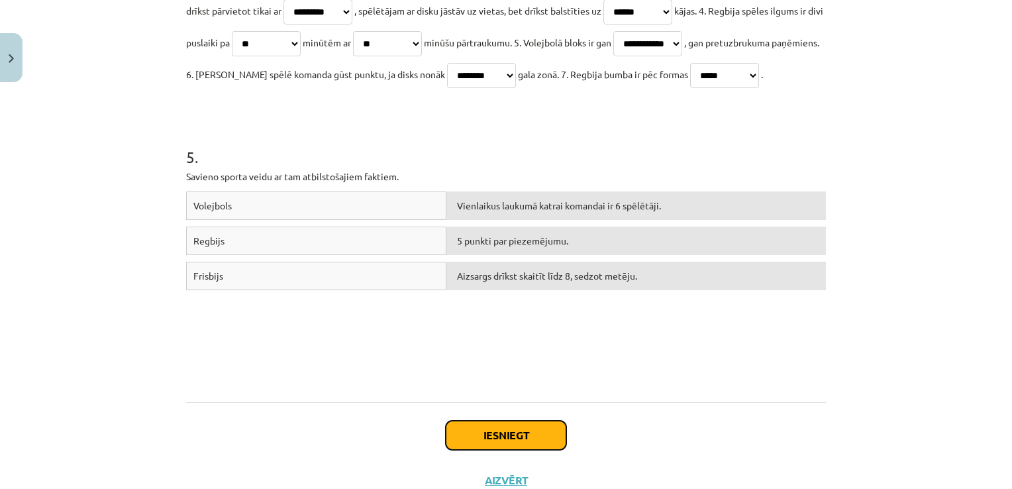
click at [503, 450] on button "Iesniegt" at bounding box center [506, 435] width 121 height 29
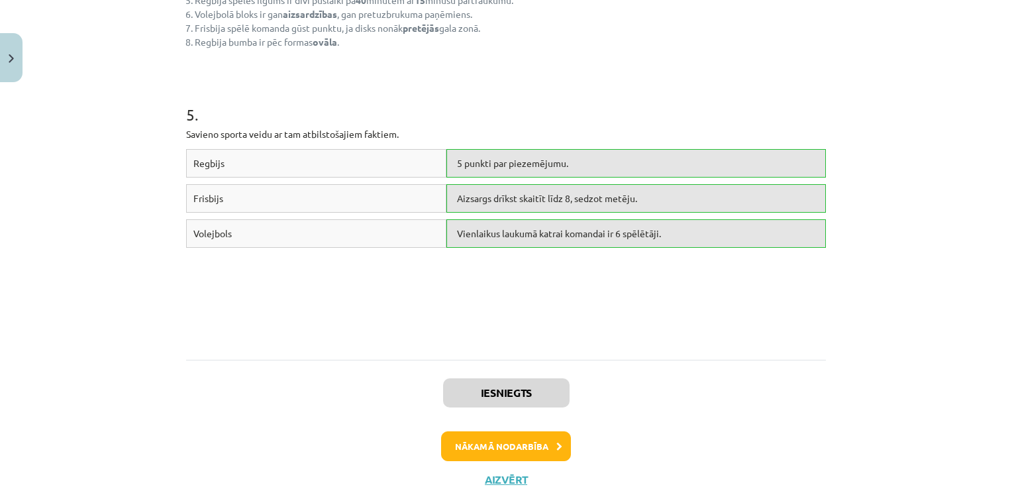
scroll to position [1579, 0]
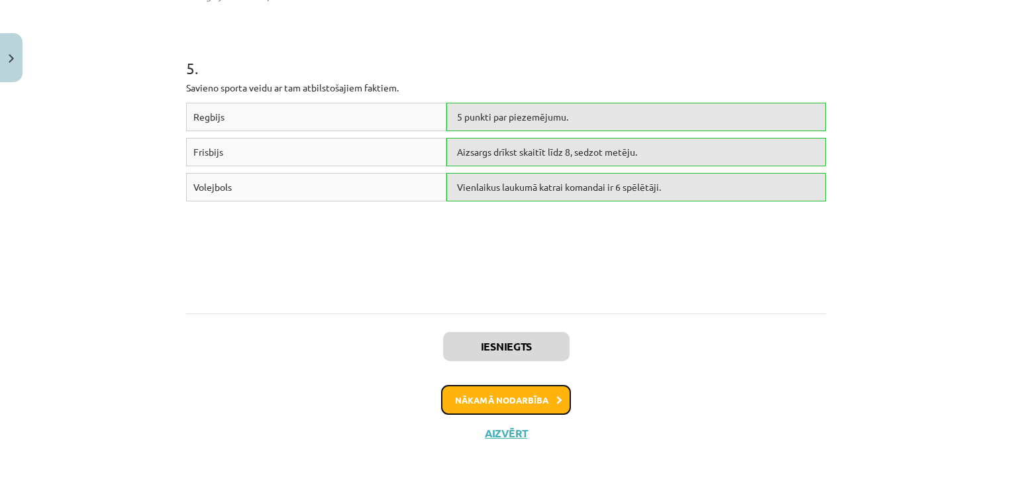
click at [455, 386] on button "Nākamā nodarbība" at bounding box center [506, 400] width 130 height 30
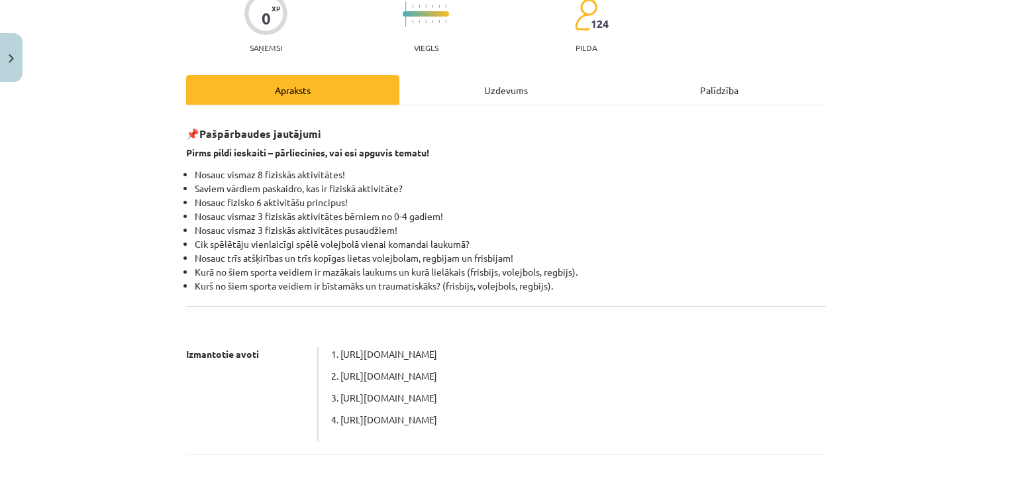
scroll to position [33, 0]
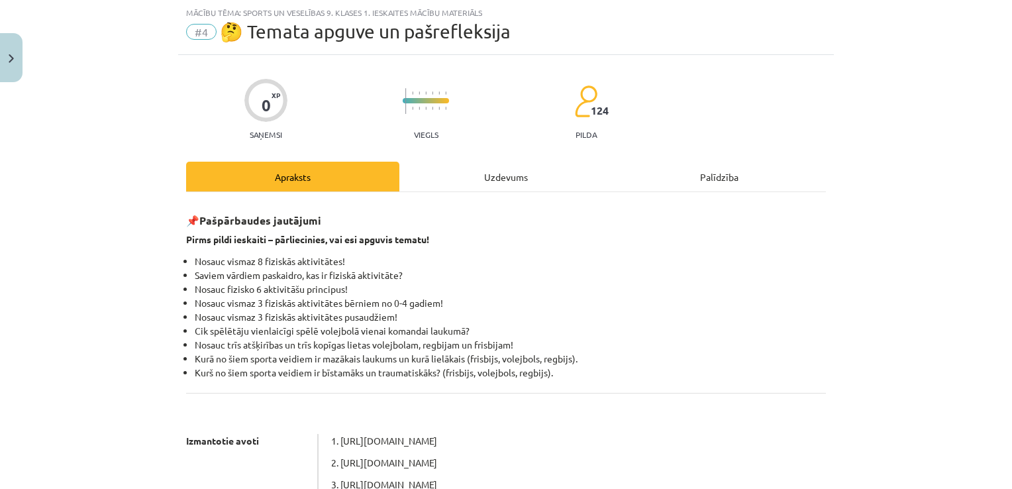
click at [503, 180] on div "Uzdevums" at bounding box center [505, 177] width 213 height 30
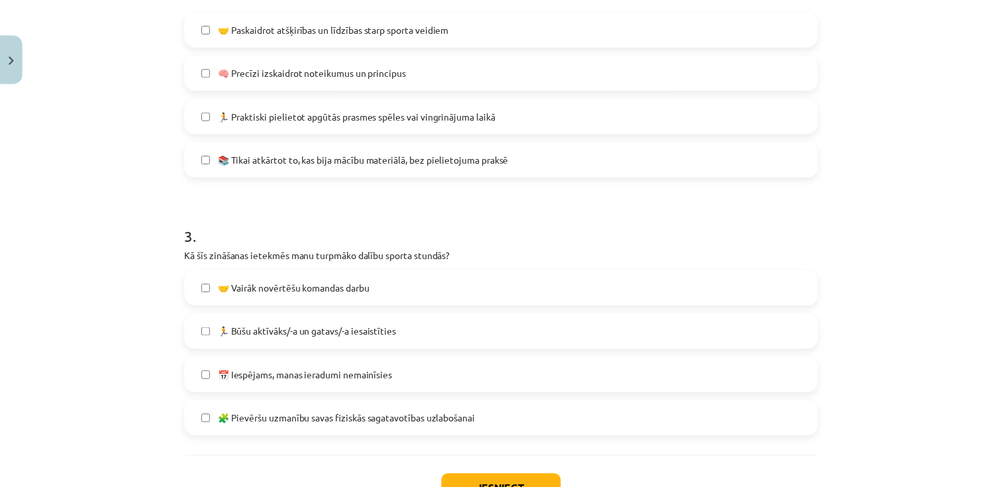
scroll to position [682, 0]
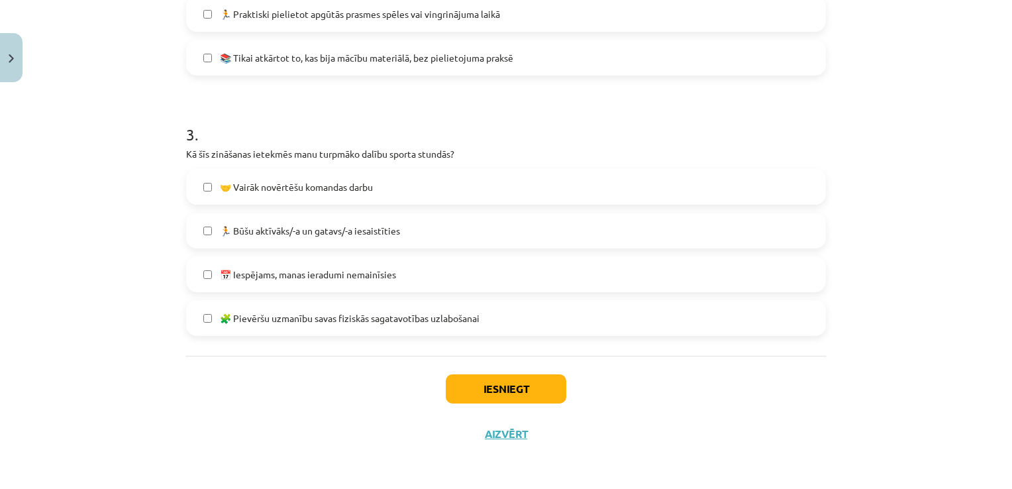
click at [490, 282] on label "📅 Iespējams, manas ieradumi nemainīsies" at bounding box center [505, 274] width 637 height 33
click at [494, 392] on button "Iesniegt" at bounding box center [506, 388] width 121 height 29
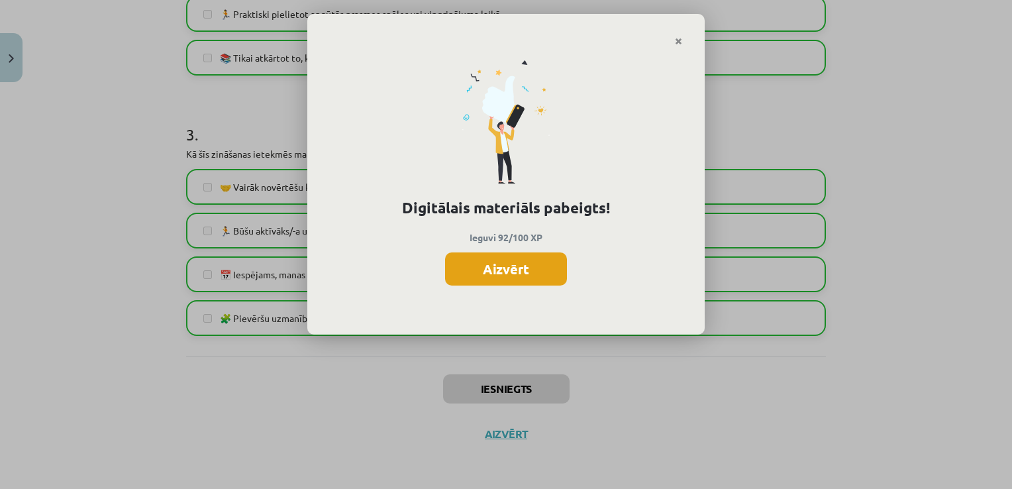
click at [541, 280] on button "Aizvērt" at bounding box center [506, 268] width 122 height 33
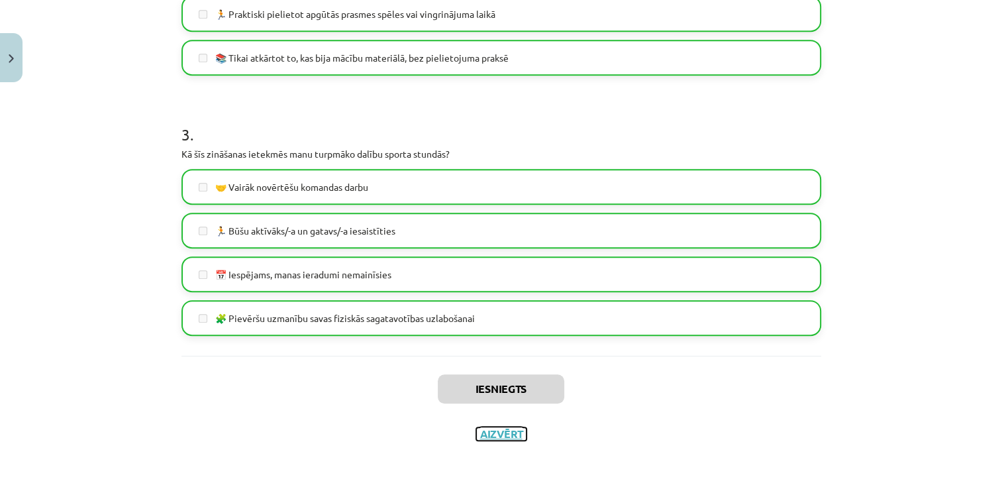
click at [507, 433] on button "Aizvērt" at bounding box center [501, 433] width 50 height 13
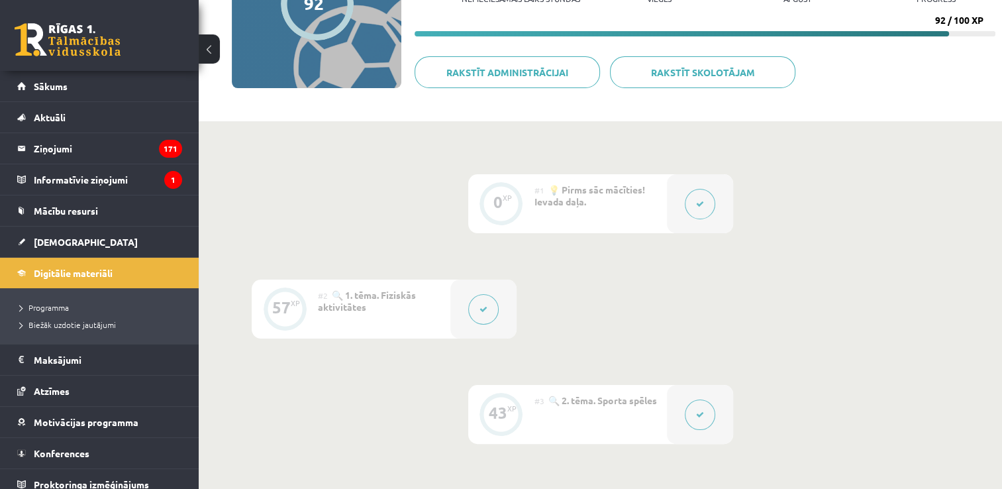
scroll to position [0, 0]
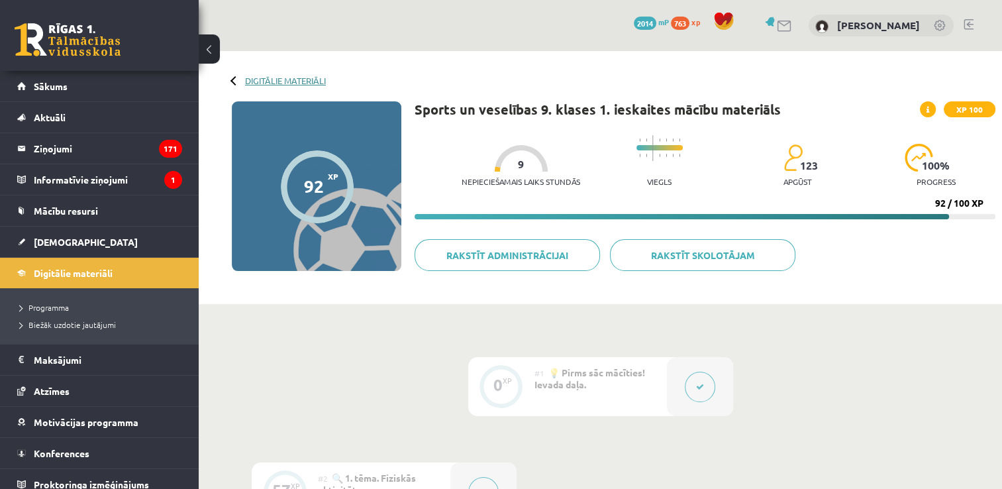
click at [281, 78] on link "Digitālie materiāli" at bounding box center [285, 81] width 81 height 10
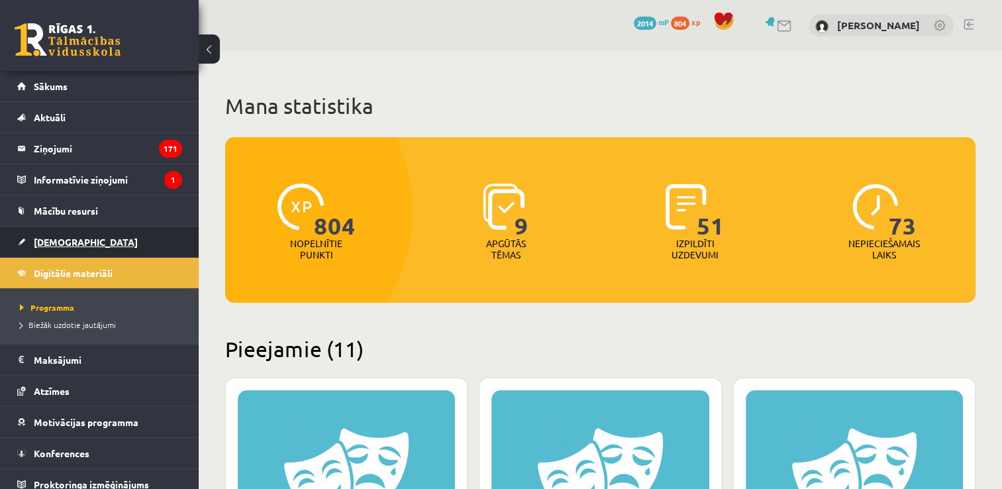
click at [91, 240] on link "[DEMOGRAPHIC_DATA]" at bounding box center [99, 242] width 165 height 30
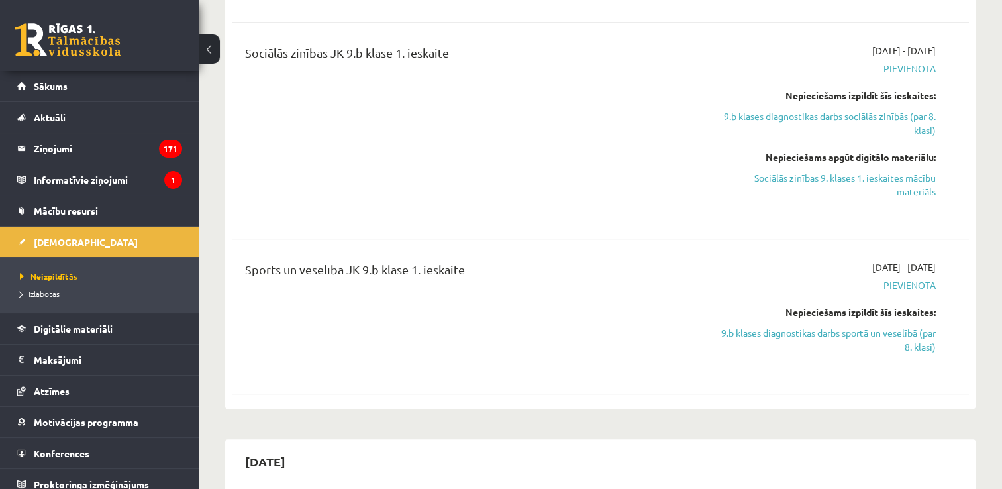
scroll to position [1192, 0]
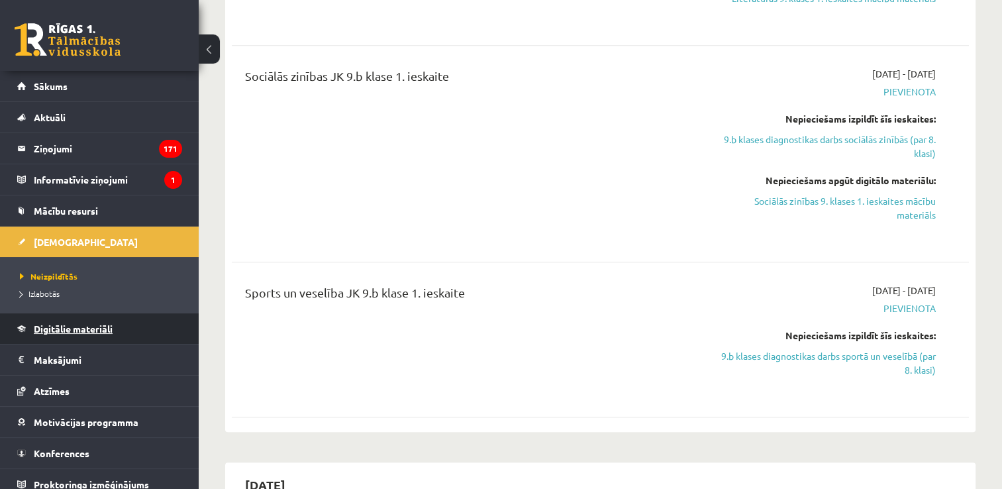
click at [131, 333] on link "Digitālie materiāli" at bounding box center [99, 328] width 165 height 30
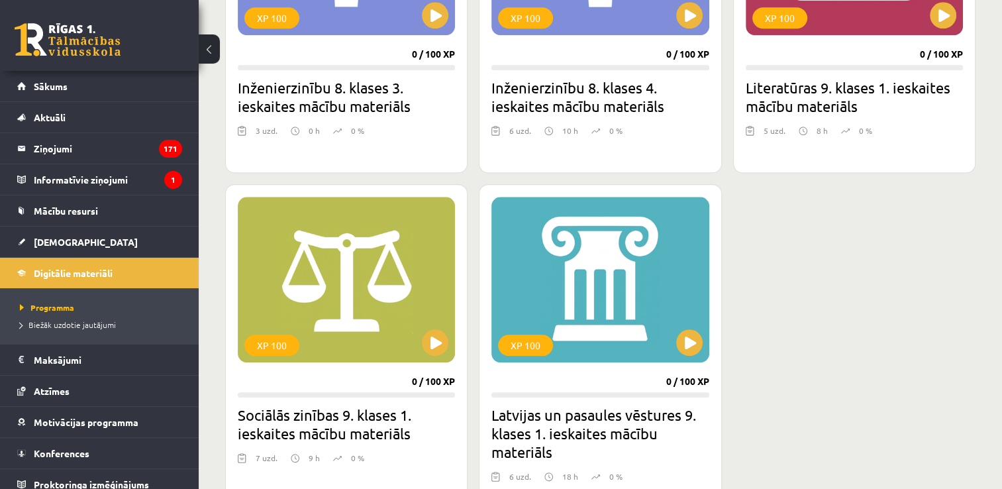
scroll to position [1325, 0]
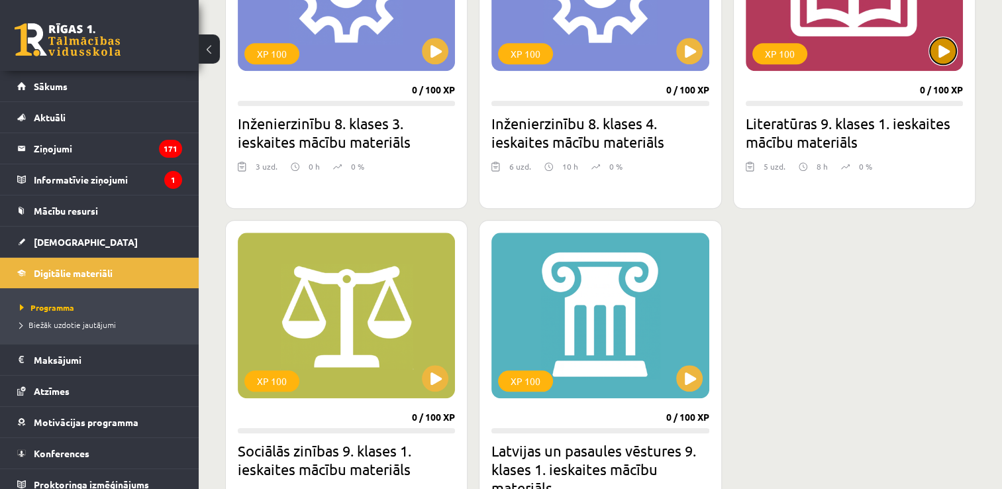
click at [940, 49] on button at bounding box center [943, 51] width 26 height 26
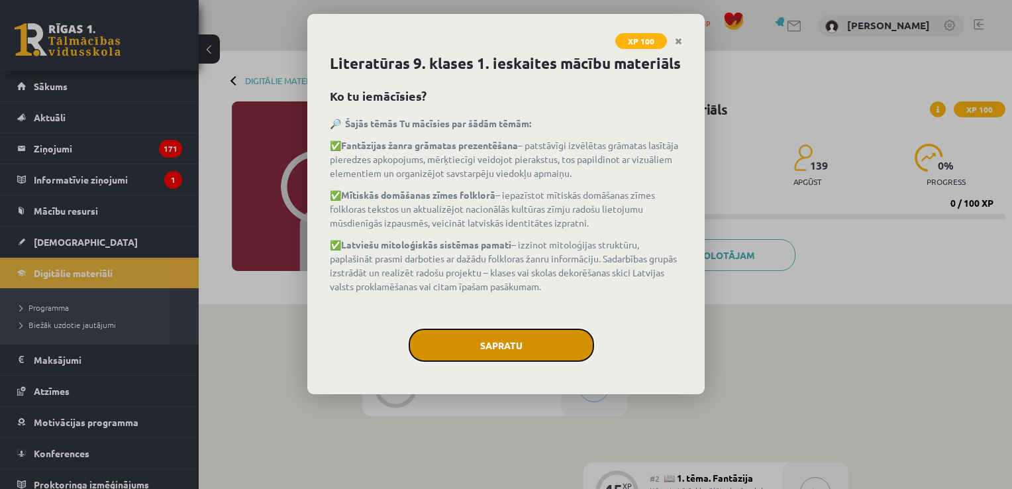
click at [555, 338] on button "Sapratu" at bounding box center [501, 345] width 185 height 33
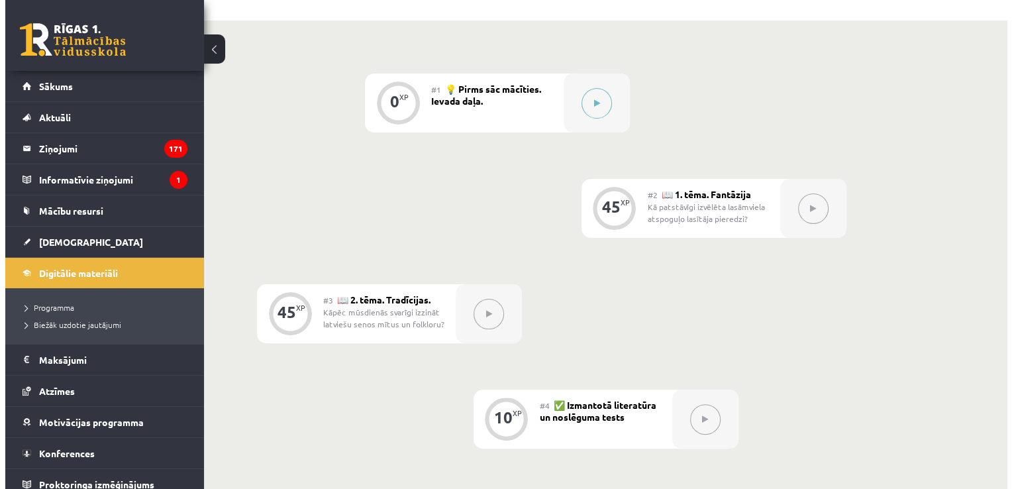
scroll to position [249, 0]
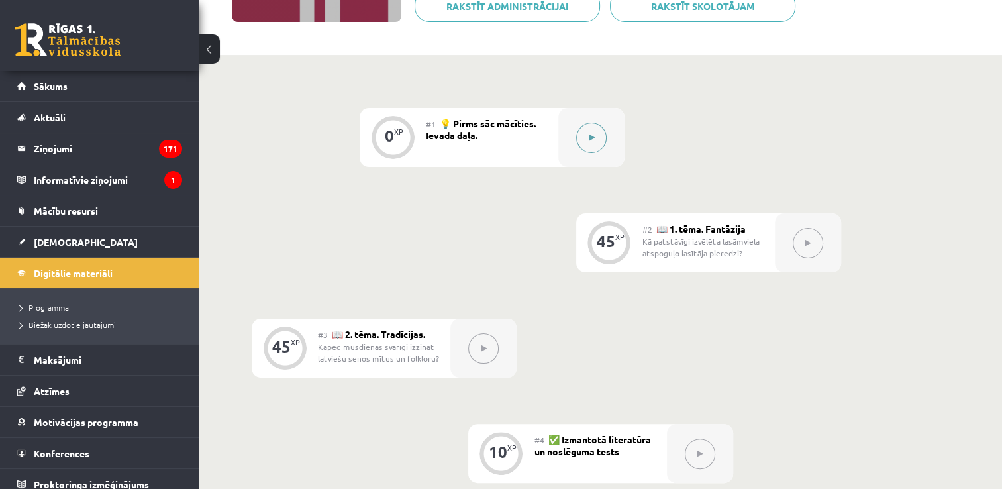
click at [598, 136] on button at bounding box center [591, 138] width 30 height 30
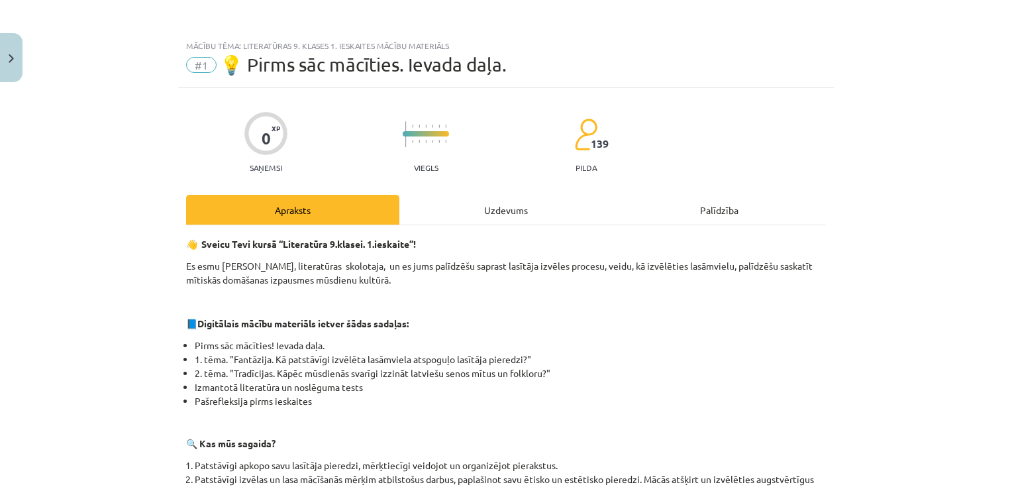
click at [516, 211] on div "Uzdevums" at bounding box center [505, 210] width 213 height 30
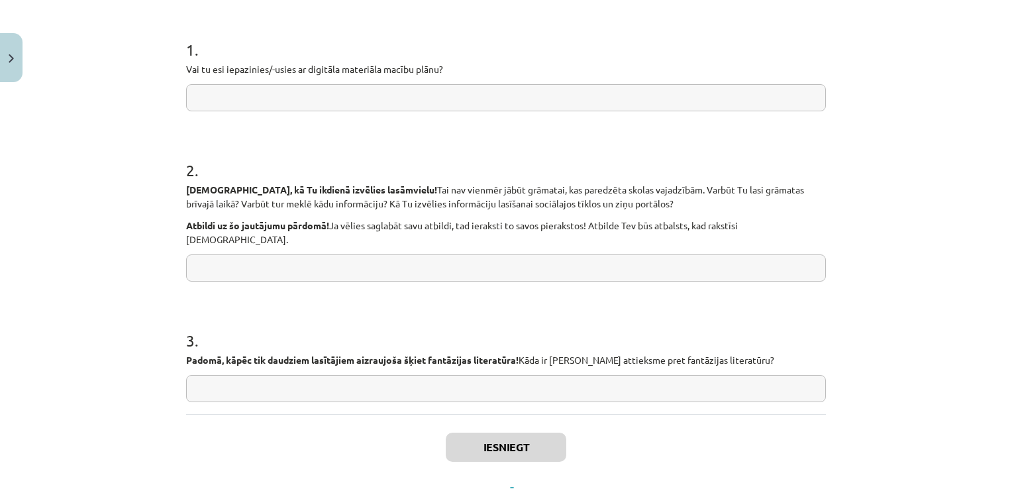
scroll to position [291, 0]
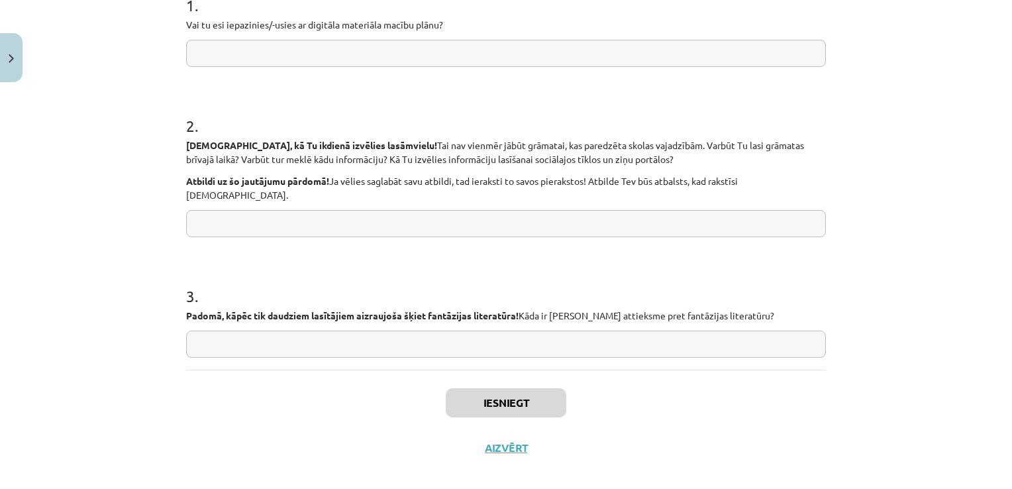
click at [514, 331] on input "text" at bounding box center [506, 344] width 640 height 27
click at [163, 275] on div "Mācību tēma: Literatūras 9. klases 1. ieskaites mācību materiāls #1 💡 Pirms sāc…" at bounding box center [506, 244] width 1012 height 489
click at [295, 331] on input "text" at bounding box center [506, 344] width 640 height 27
type input "*"
click at [462, 388] on button "Iesniegt" at bounding box center [506, 402] width 121 height 29
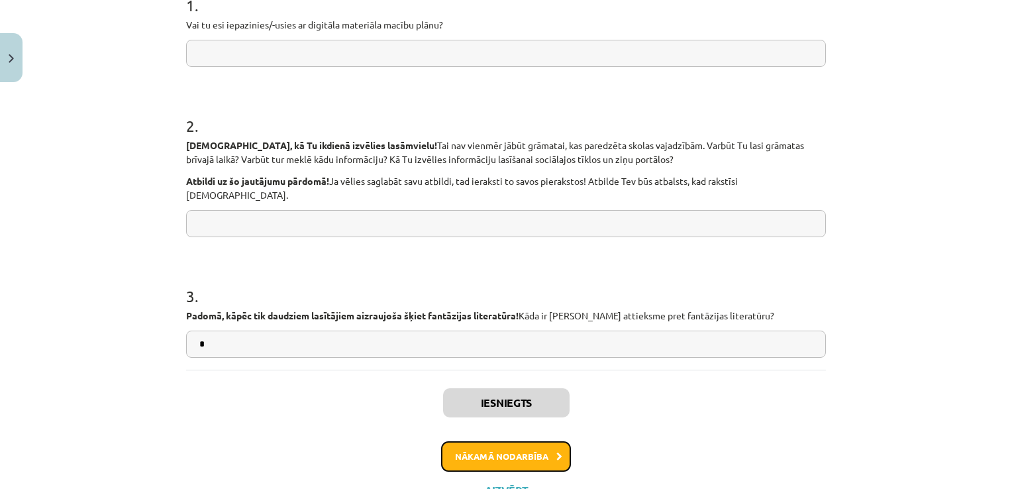
click at [519, 446] on button "Nākamā nodarbība" at bounding box center [506, 456] width 130 height 30
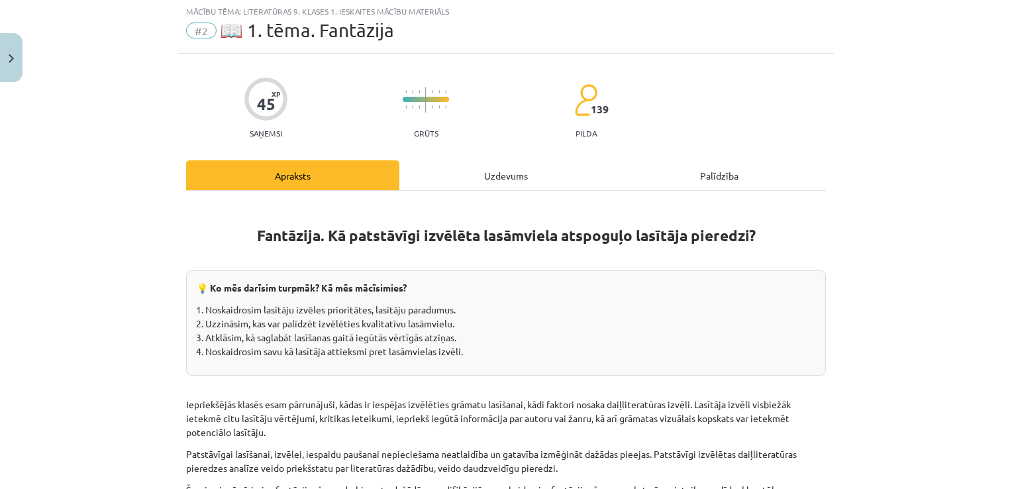
scroll to position [33, 0]
click at [466, 172] on div "Uzdevums" at bounding box center [505, 177] width 213 height 30
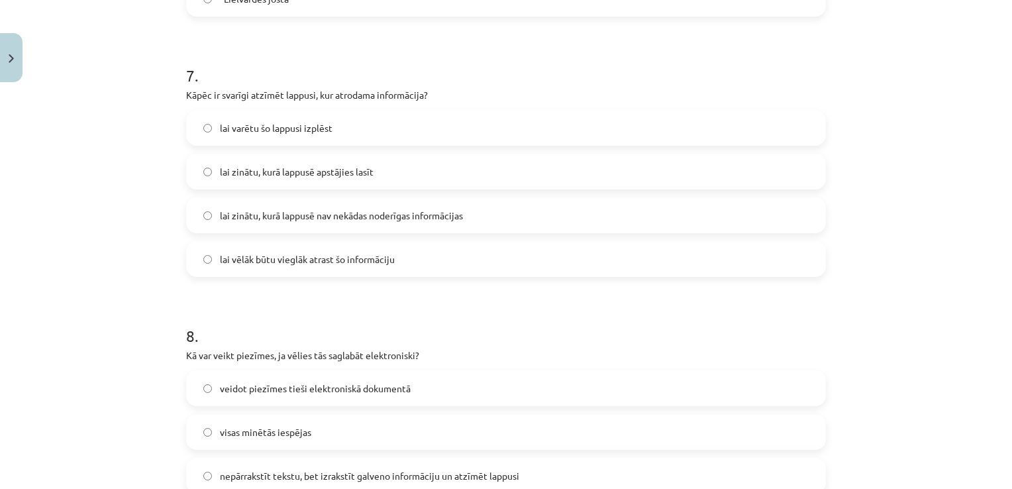
scroll to position [1908, 0]
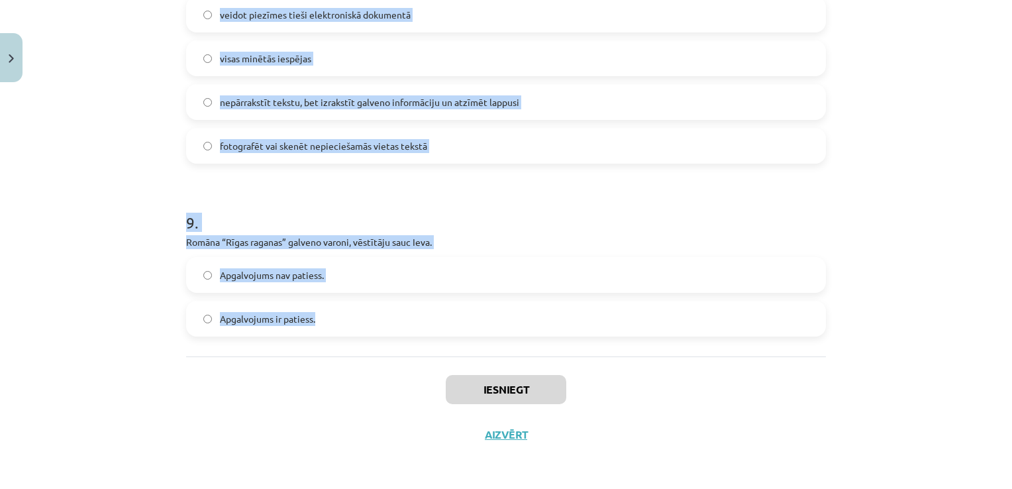
drag, startPoint x: 178, startPoint y: 181, endPoint x: 436, endPoint y: 309, distance: 288.3
copy form "1 . Kādas priekšrocības ir, izmantojot līmlapiņas piezīmēm? tās vienmēr paliek …"
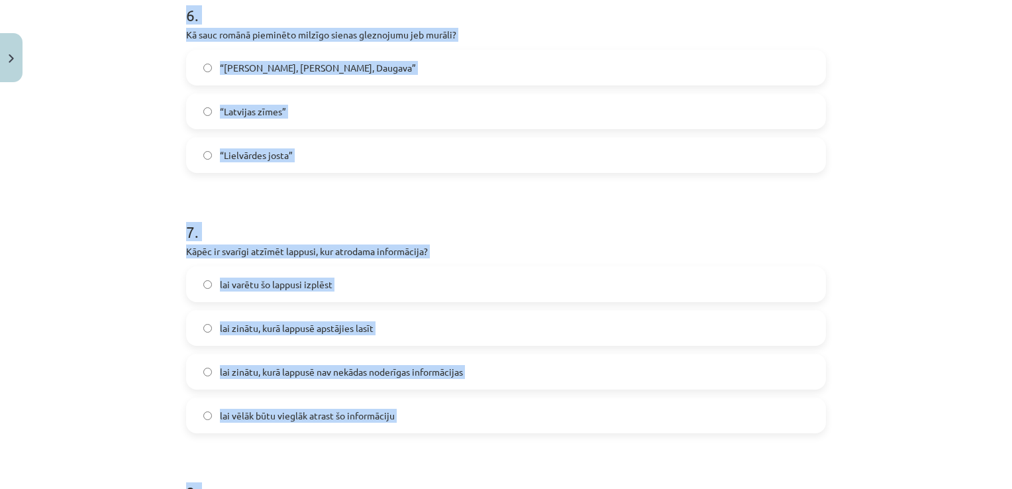
click at [130, 221] on div "Mācību tēma: Literatūras 9. klases 1. ieskaites mācību materiāls #2 📖 1. tēma. …" at bounding box center [506, 244] width 1012 height 489
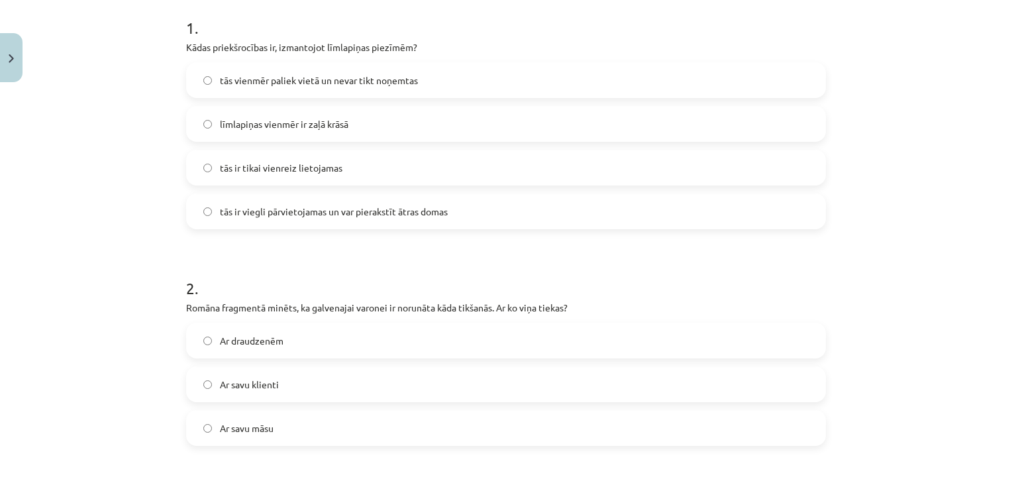
scroll to position [252, 0]
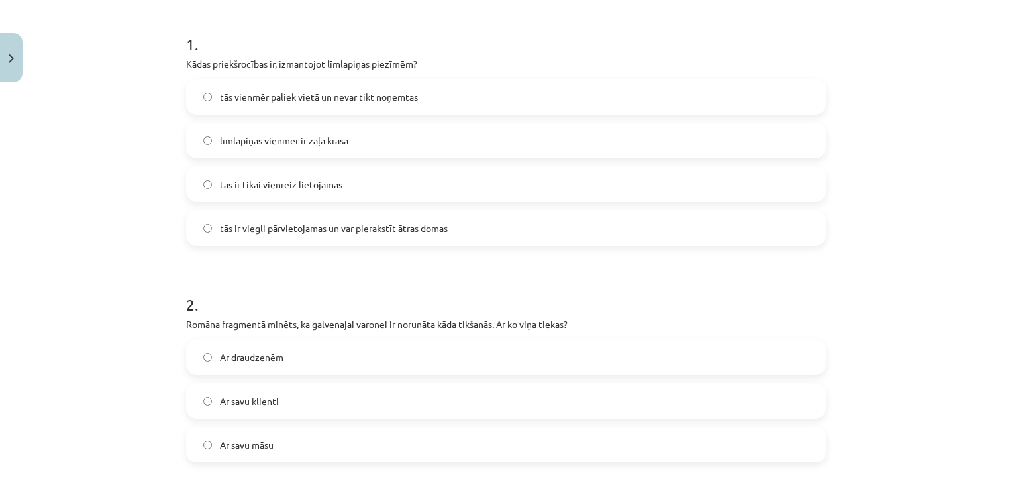
click at [305, 234] on span "tās ir viegli pārvietojamas un var pierakstīt ātras domas" at bounding box center [334, 228] width 228 height 14
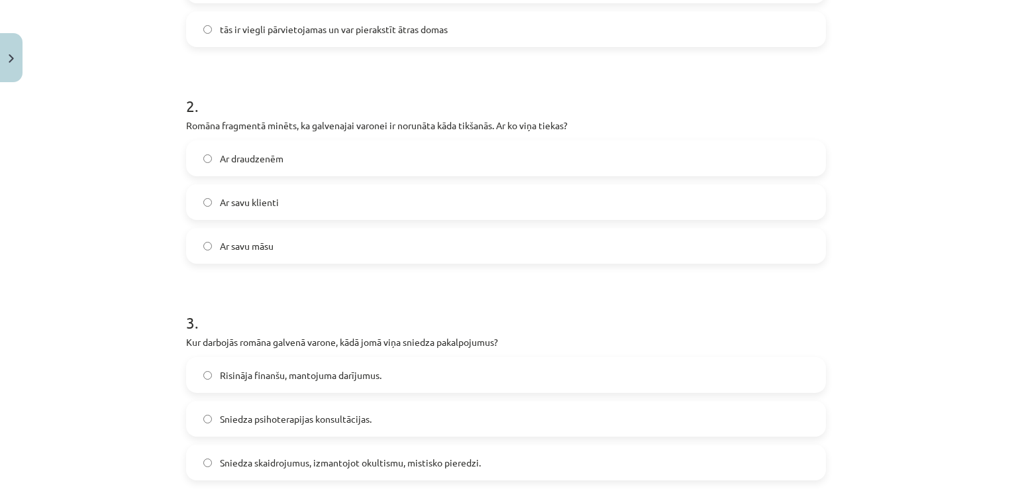
click at [344, 195] on label "Ar savu klienti" at bounding box center [505, 201] width 637 height 33
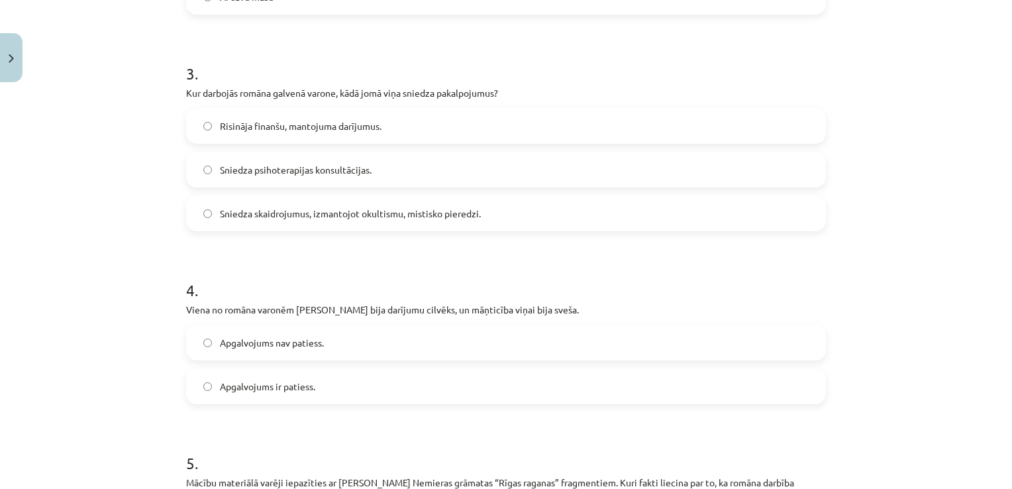
scroll to position [715, 0]
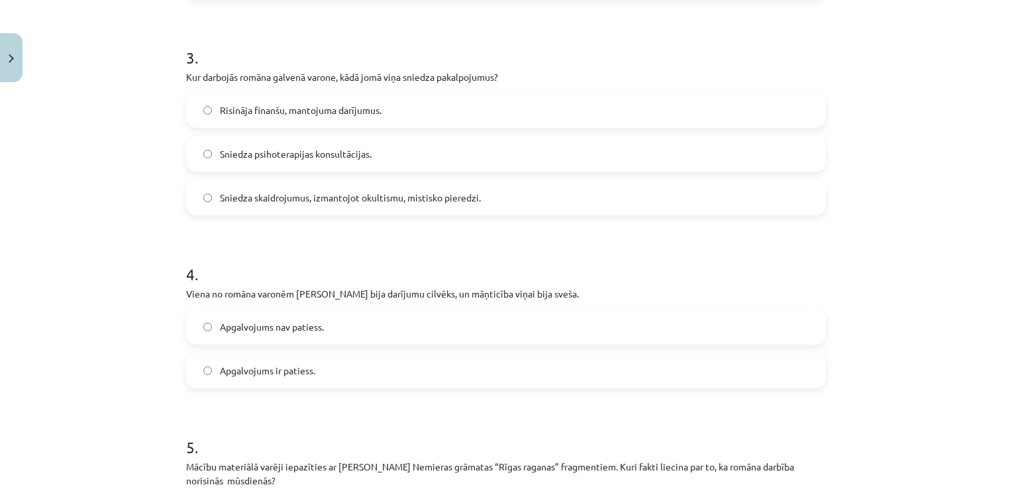
click at [355, 193] on span "Sniedza skaidrojumus, izmantojot okultismu, mistisko pieredzi." at bounding box center [350, 198] width 261 height 14
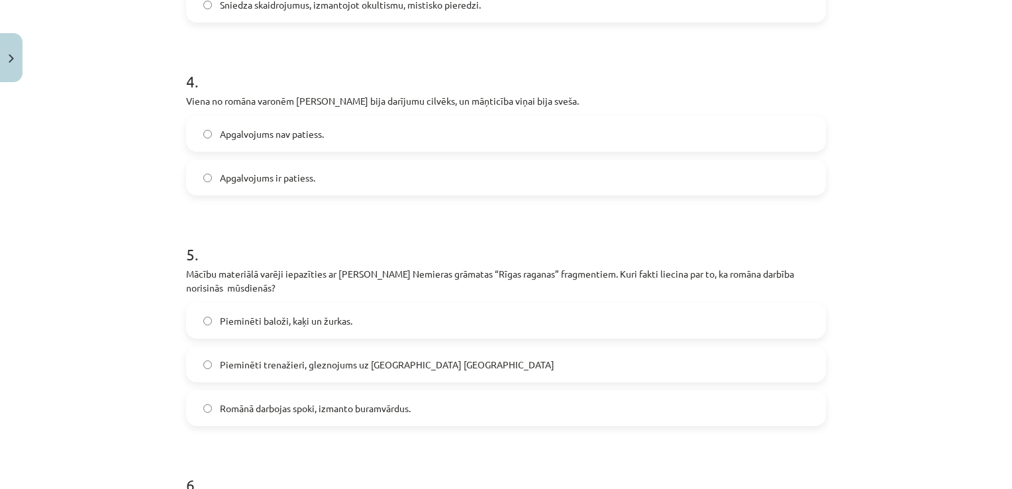
scroll to position [914, 0]
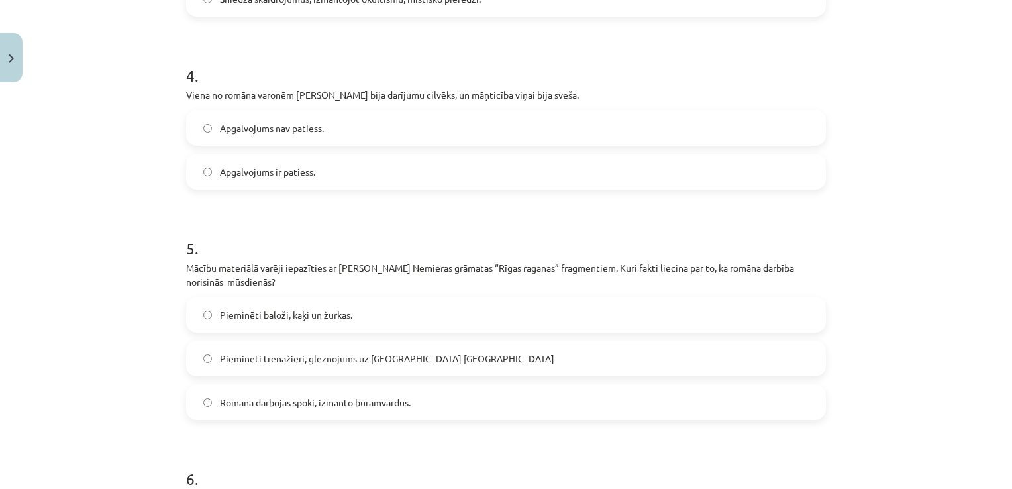
click at [352, 168] on label "Apgalvojums ir patiess." at bounding box center [505, 171] width 637 height 33
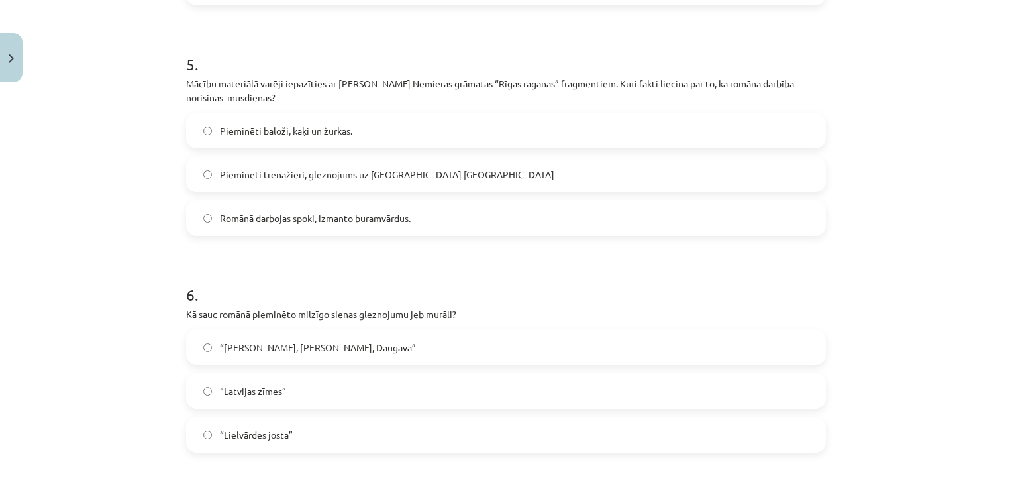
scroll to position [1113, 0]
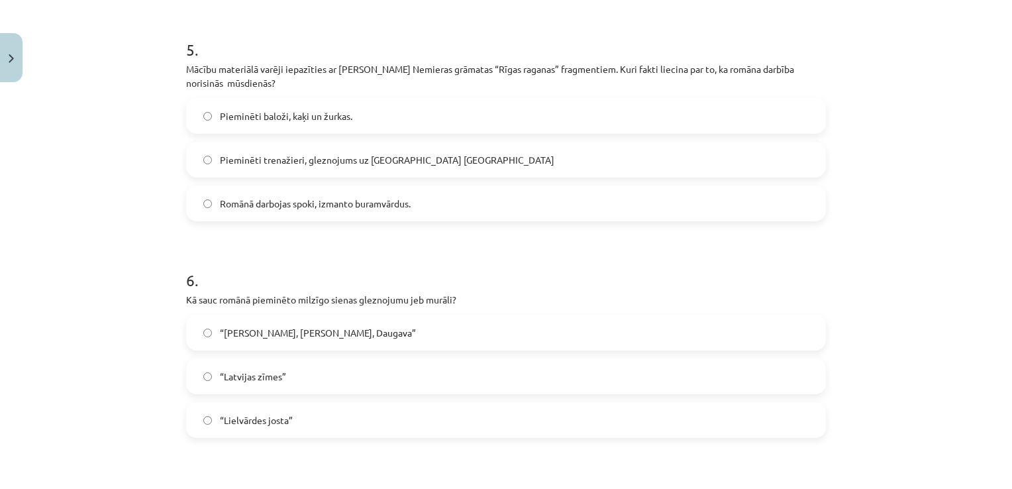
click at [492, 140] on div "Pieminēti baloži, kaķi un žurkas. Pieminēti trenažieri, gleznojums uz sienas Ba…" at bounding box center [506, 159] width 640 height 123
click at [482, 166] on label "Pieminēti trenažieri, gleznojums uz sienas Barona ielā" at bounding box center [505, 159] width 637 height 33
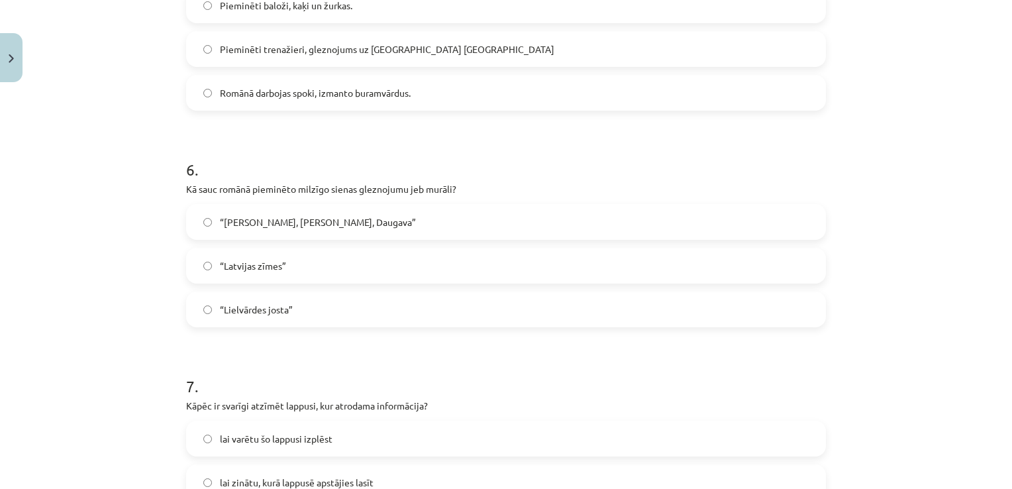
scroll to position [1245, 0]
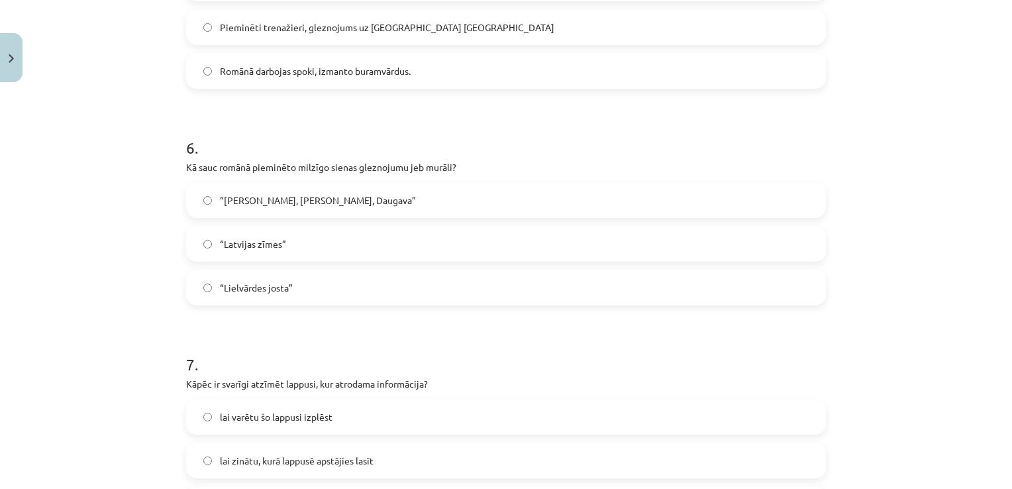
click at [289, 288] on label "“Lielvārdes josta”" at bounding box center [505, 287] width 637 height 33
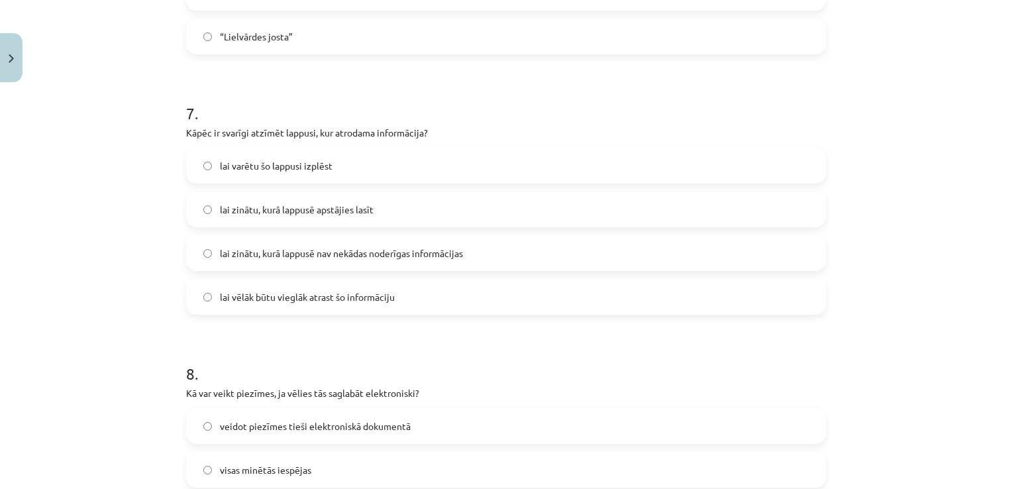
scroll to position [1510, 0]
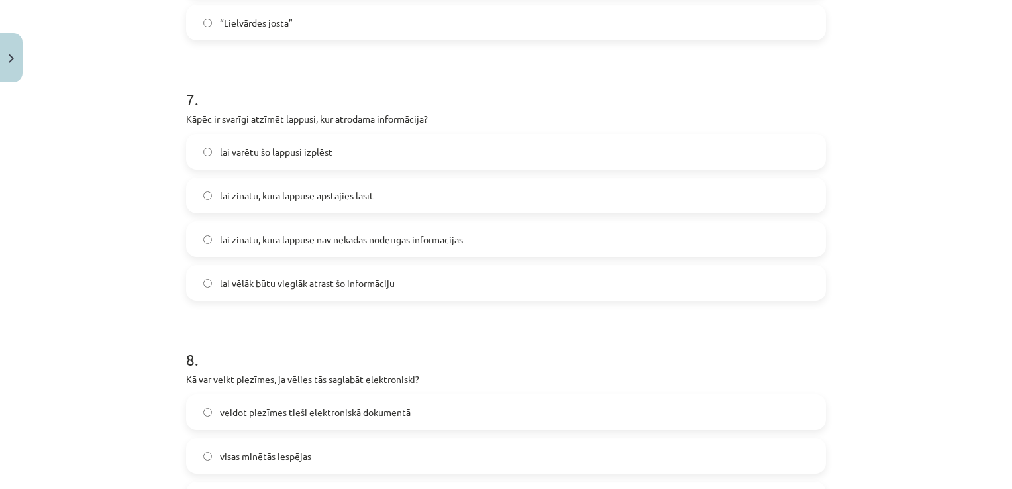
click at [399, 288] on label "lai vēlāk būtu vieglāk atrast šo informāciju" at bounding box center [505, 282] width 637 height 33
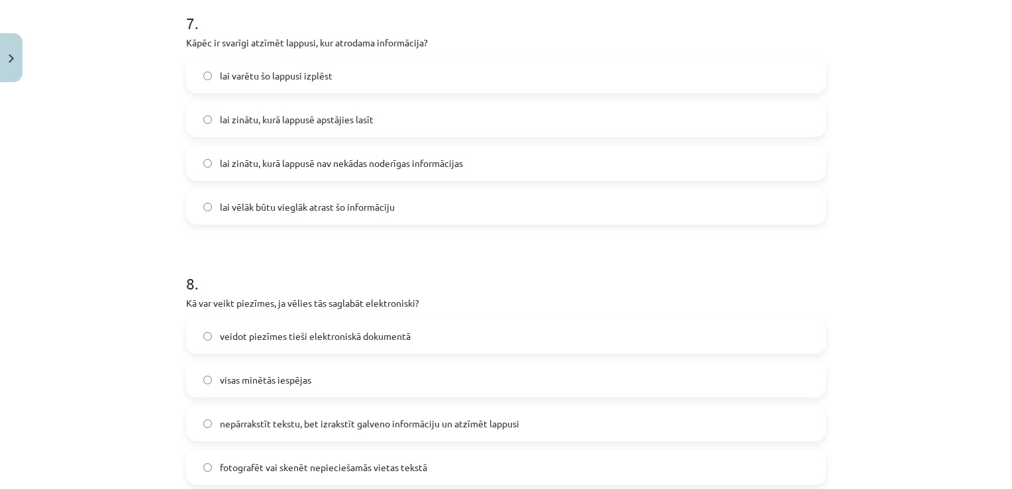
scroll to position [1643, 0]
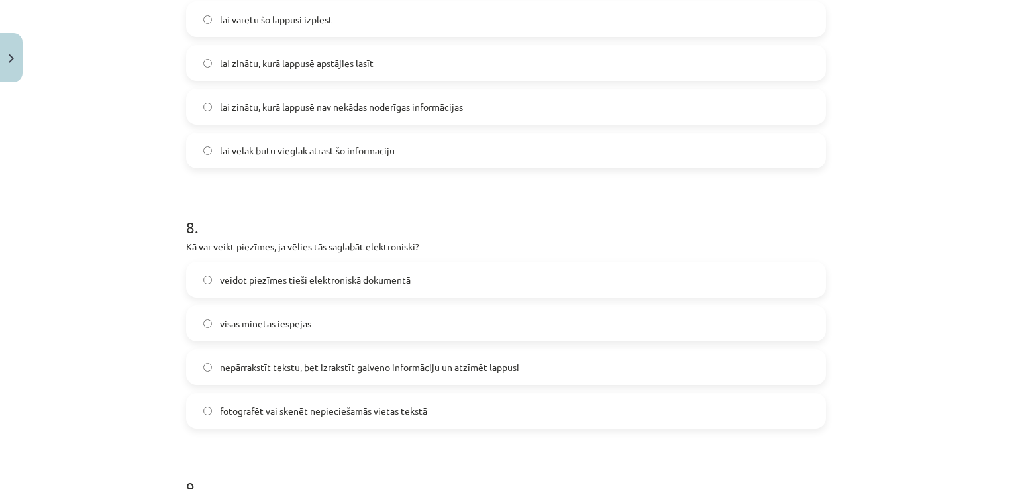
click at [355, 319] on label "visas minētās iespējas" at bounding box center [505, 323] width 637 height 33
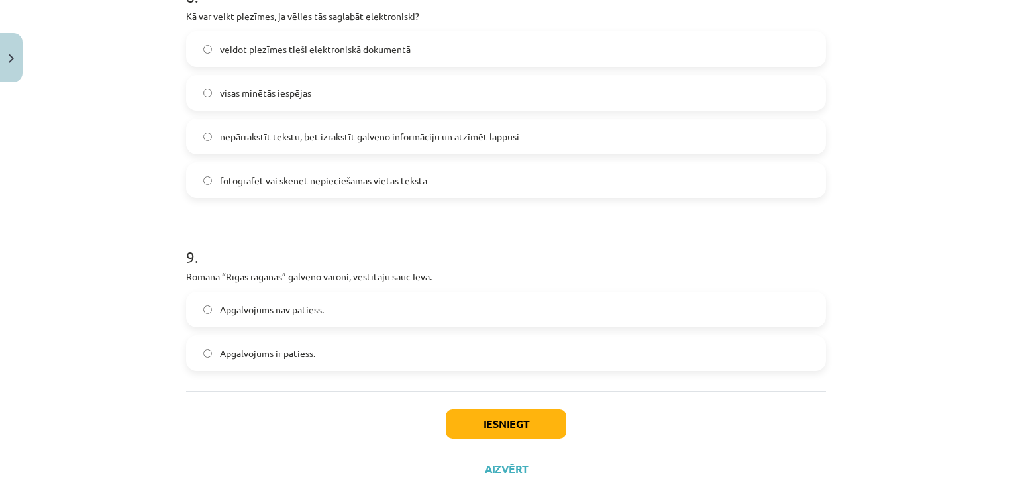
scroll to position [1908, 0]
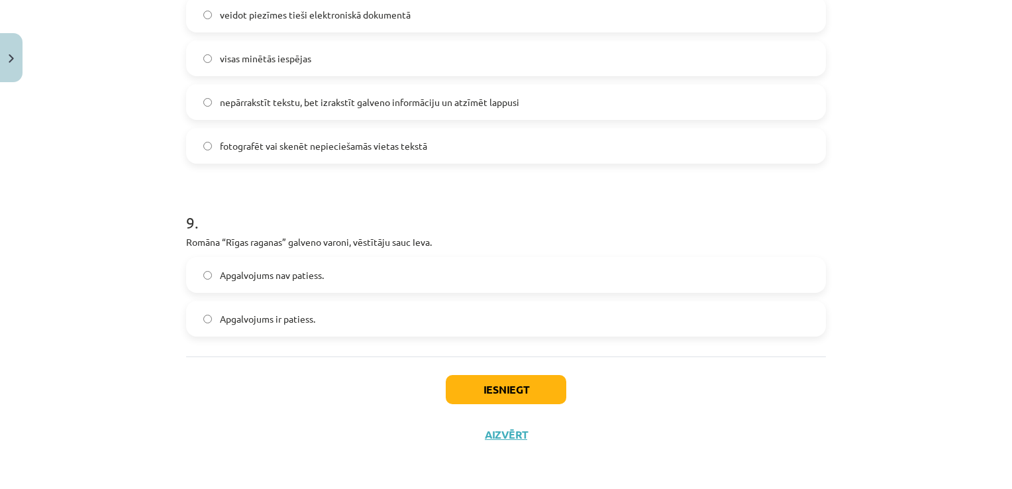
click at [278, 331] on label "Apgalvojums ir patiess." at bounding box center [505, 318] width 637 height 33
click at [484, 384] on button "Iesniegt" at bounding box center [506, 389] width 121 height 29
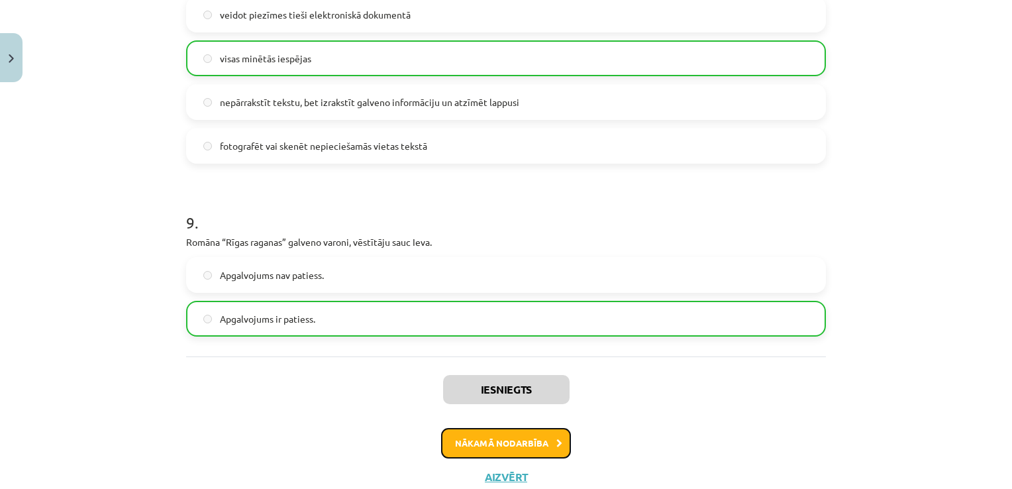
click at [488, 446] on button "Nākamā nodarbība" at bounding box center [506, 443] width 130 height 30
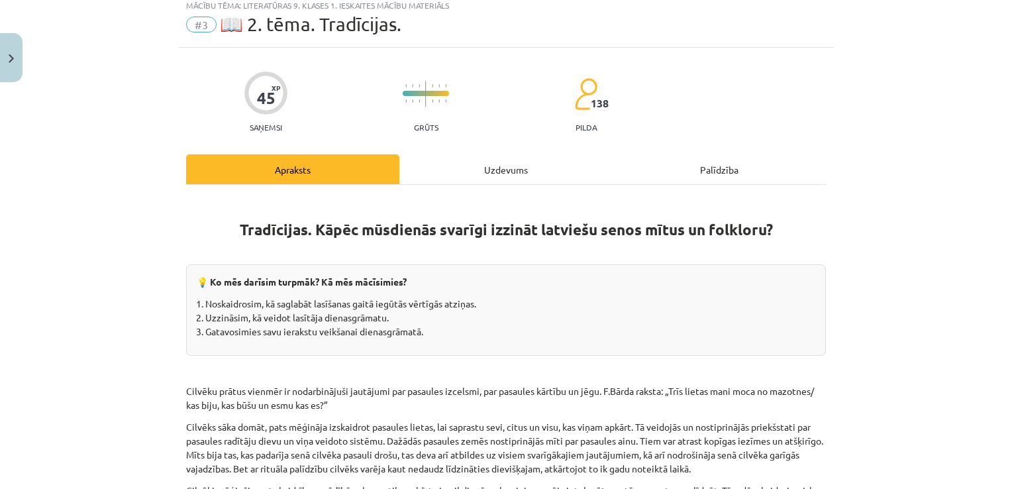
scroll to position [33, 0]
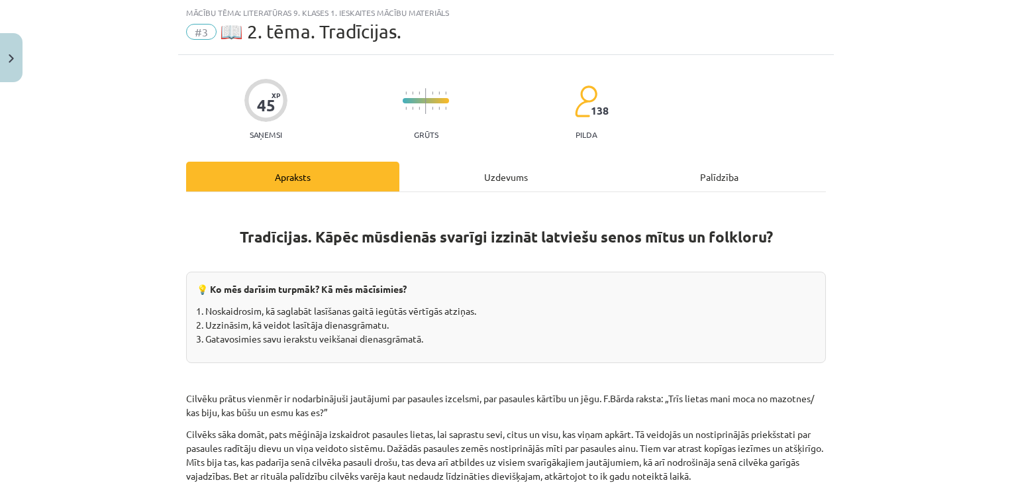
click at [521, 166] on div "Uzdevums" at bounding box center [505, 177] width 213 height 30
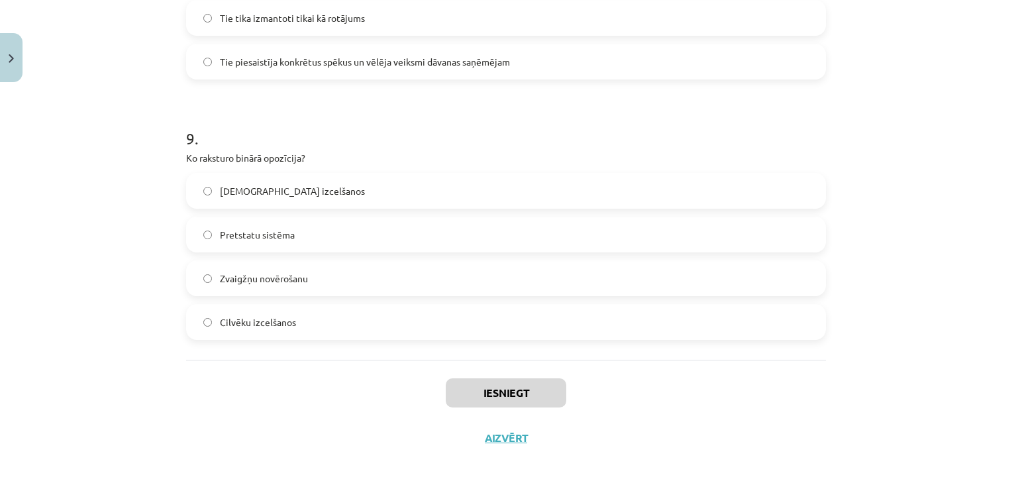
scroll to position [2026, 0]
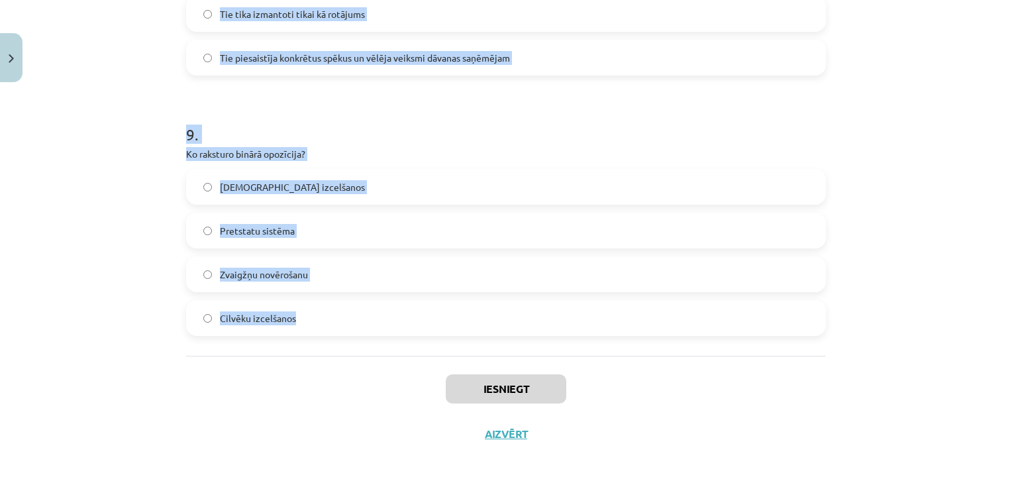
drag, startPoint x: 181, startPoint y: 113, endPoint x: 456, endPoint y: 316, distance: 342.0
copy form "1 . Ar ko nodarbojas antropoģenēze? Stāsti par dzīvnieku un augu izcelšanos Vis…"
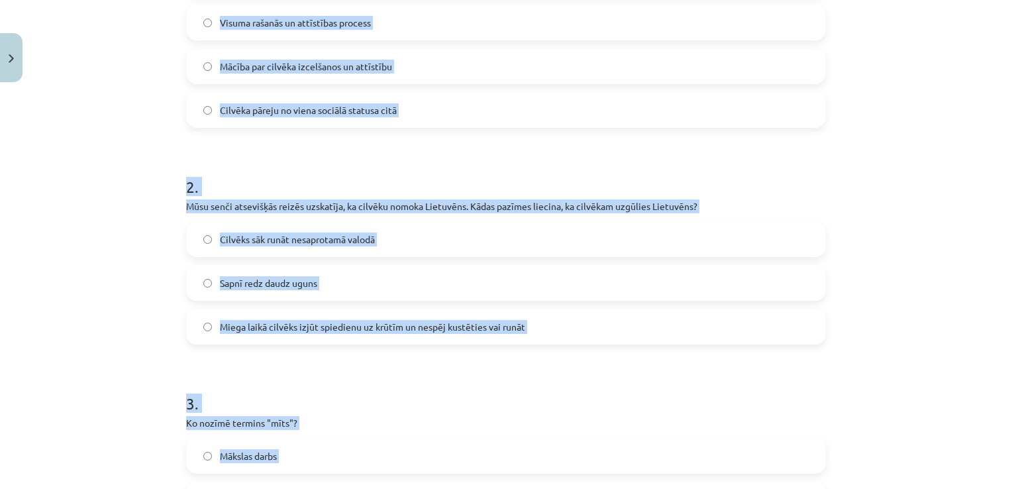
click at [143, 219] on div "Mācību tēma: Literatūras 9. klases 1. ieskaites mācību materiāls #3 📖 2. tēma. …" at bounding box center [506, 244] width 1012 height 489
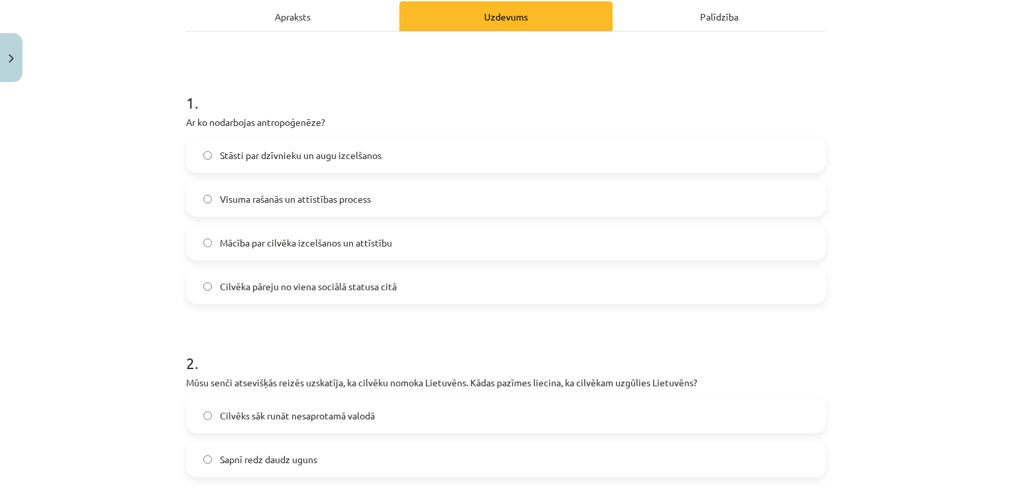
scroll to position [171, 0]
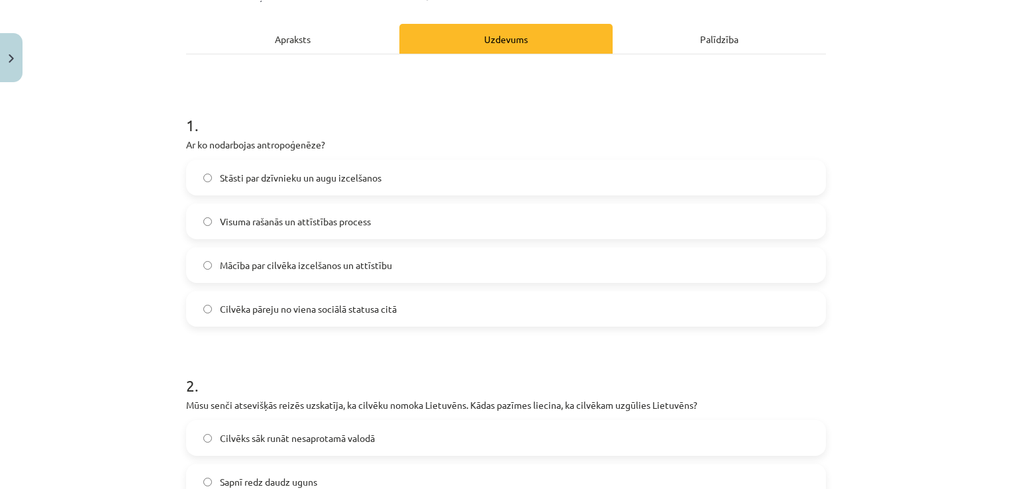
click at [400, 252] on label "Mācība par cilvēka izcelšanos un attīstību" at bounding box center [505, 264] width 637 height 33
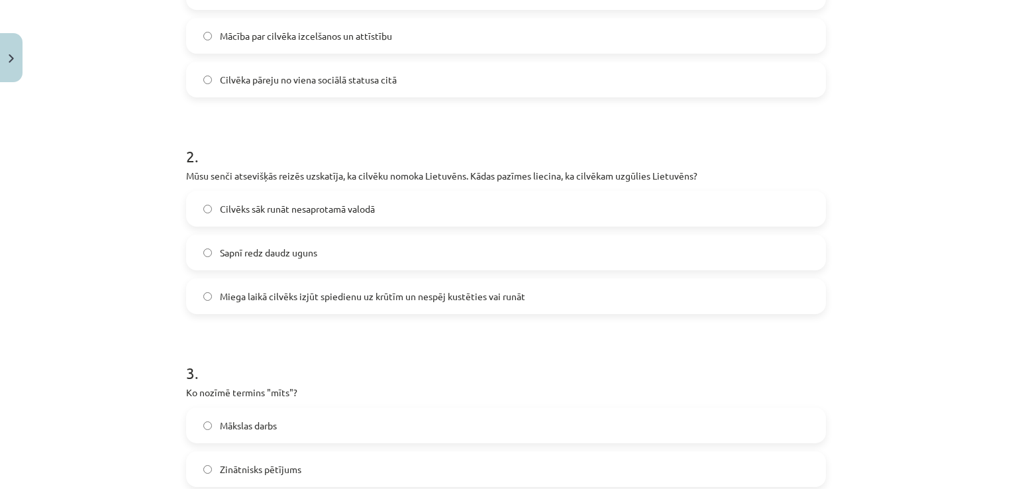
scroll to position [436, 0]
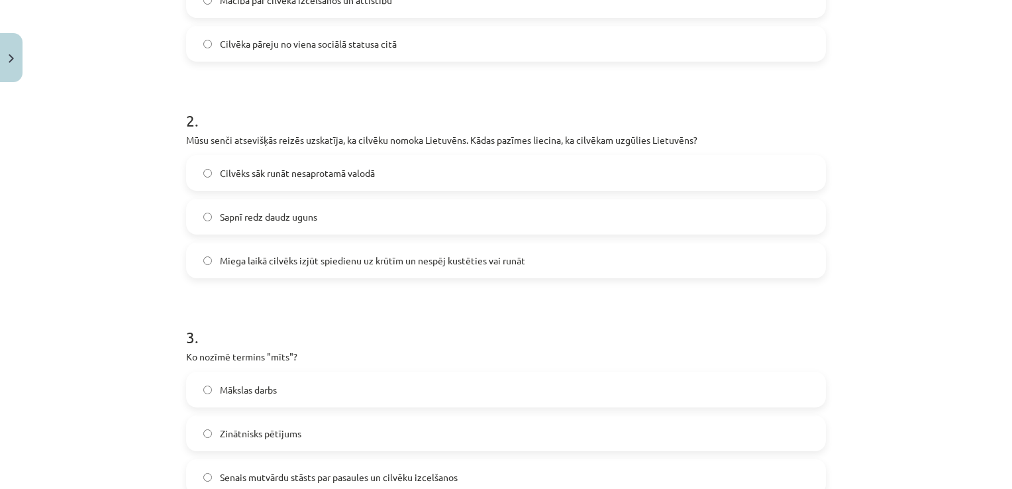
click at [350, 262] on span "Miega laikā cilvēks izjūt spiedienu uz krūtīm un nespēj kustēties vai runāt" at bounding box center [372, 261] width 305 height 14
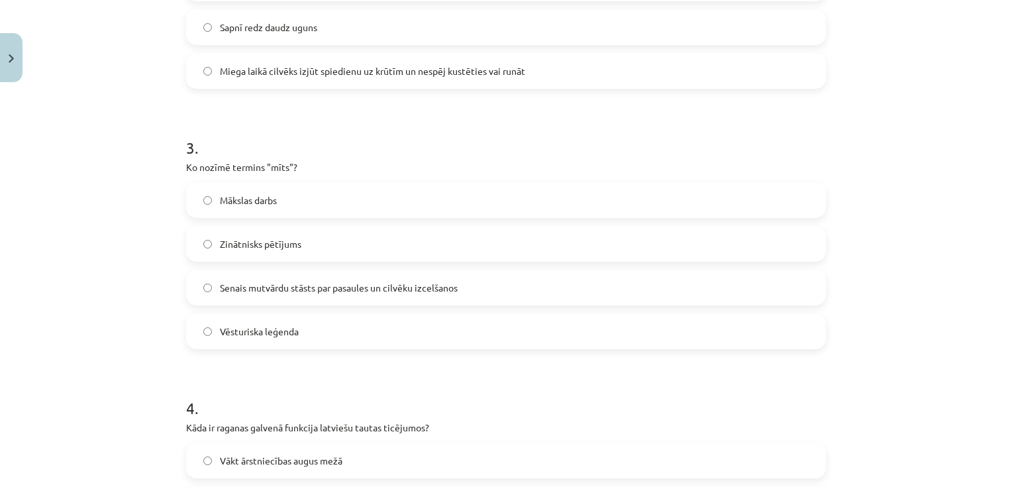
scroll to position [635, 0]
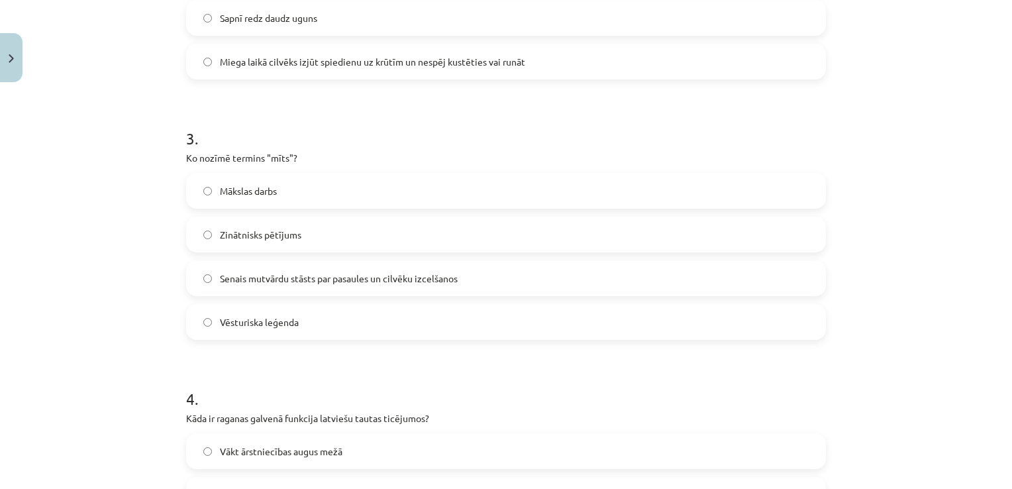
click at [318, 276] on span "Senais mutvārdu stāsts par pasaules un cilvēku izcelšanos" at bounding box center [339, 279] width 238 height 14
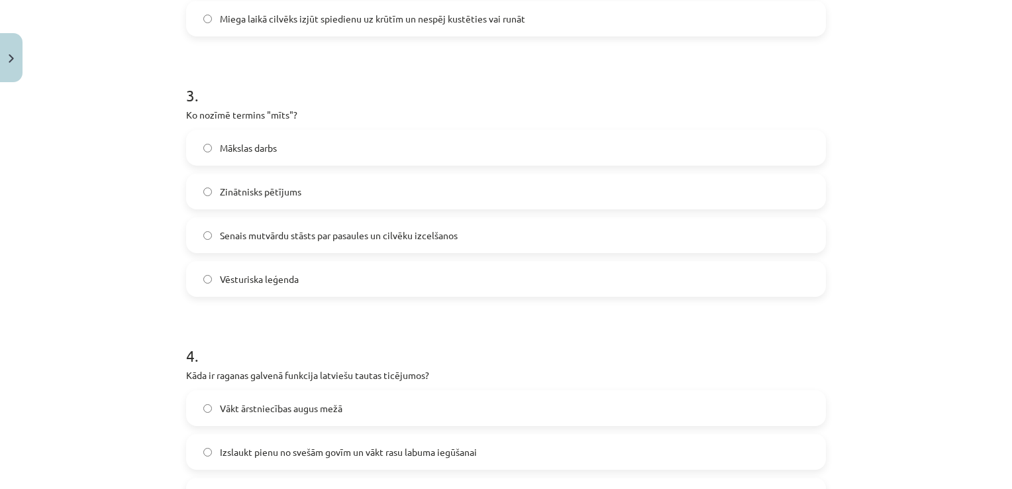
scroll to position [767, 0]
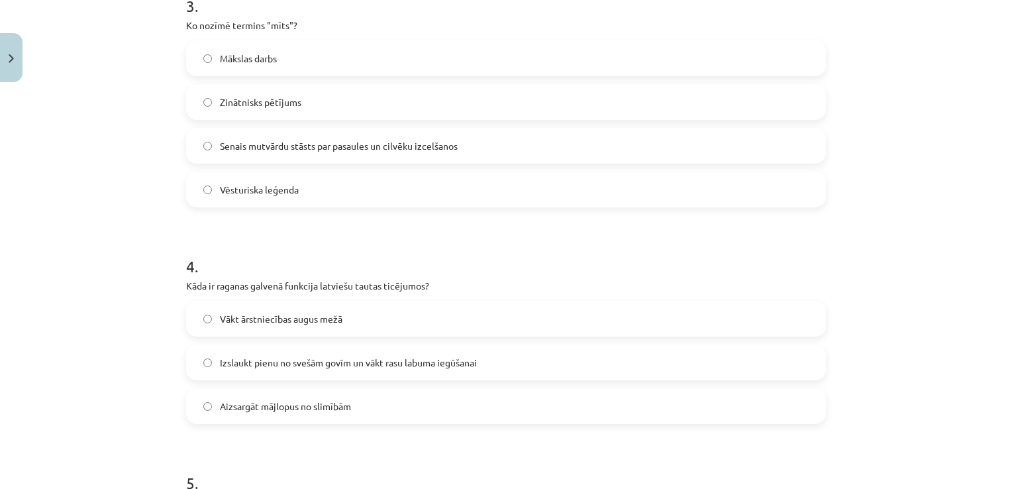
click at [364, 357] on span "Izslaukt pienu no svešām govīm un vākt rasu labuma iegūšanai" at bounding box center [348, 363] width 257 height 14
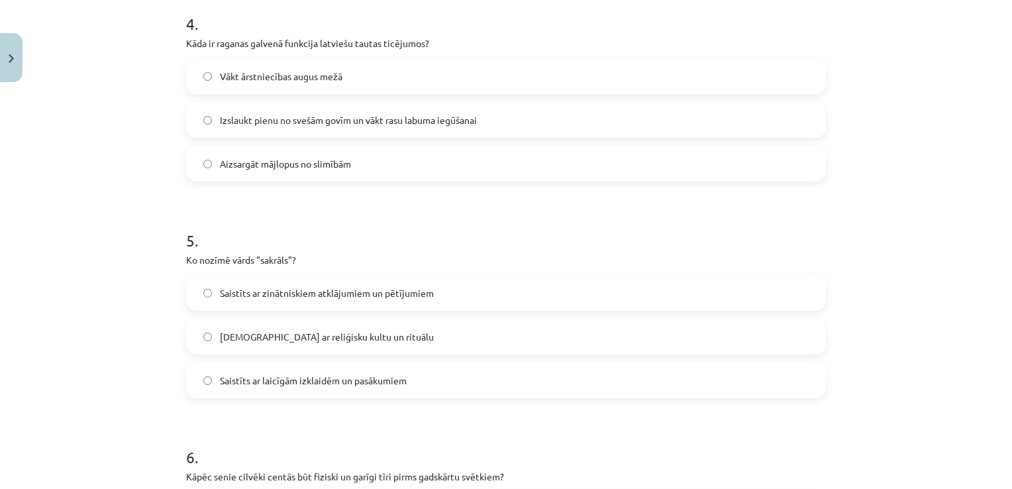
scroll to position [1032, 0]
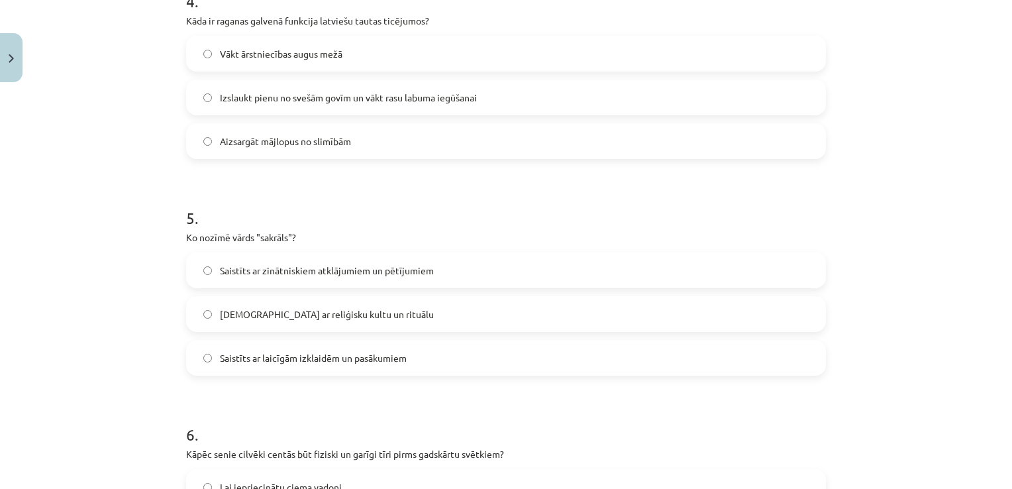
click at [322, 307] on span "Saistīts ar reliģisku kultu un rituālu" at bounding box center [327, 314] width 214 height 14
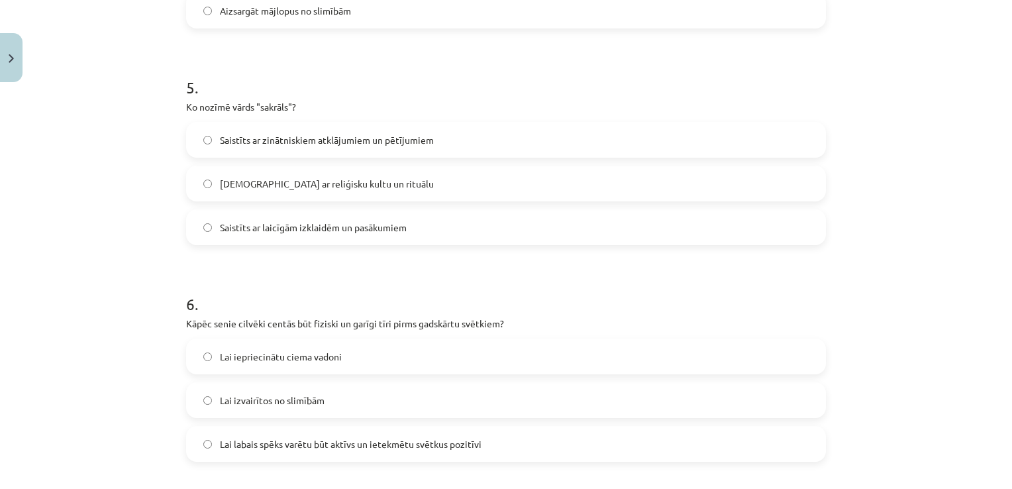
scroll to position [1165, 0]
click at [311, 443] on span "Lai labais spēks varētu būt aktīvs un ietekmētu svētkus pozitīvi" at bounding box center [351, 442] width 262 height 14
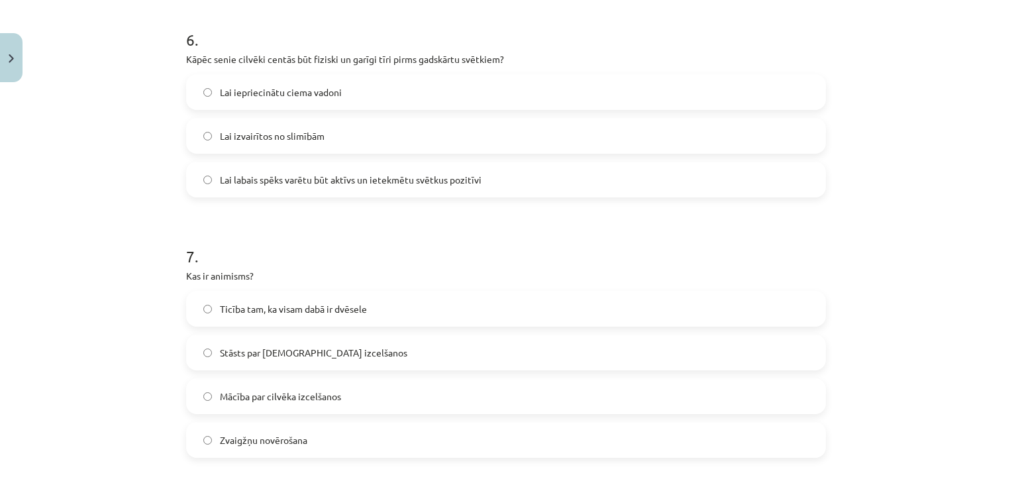
scroll to position [1496, 0]
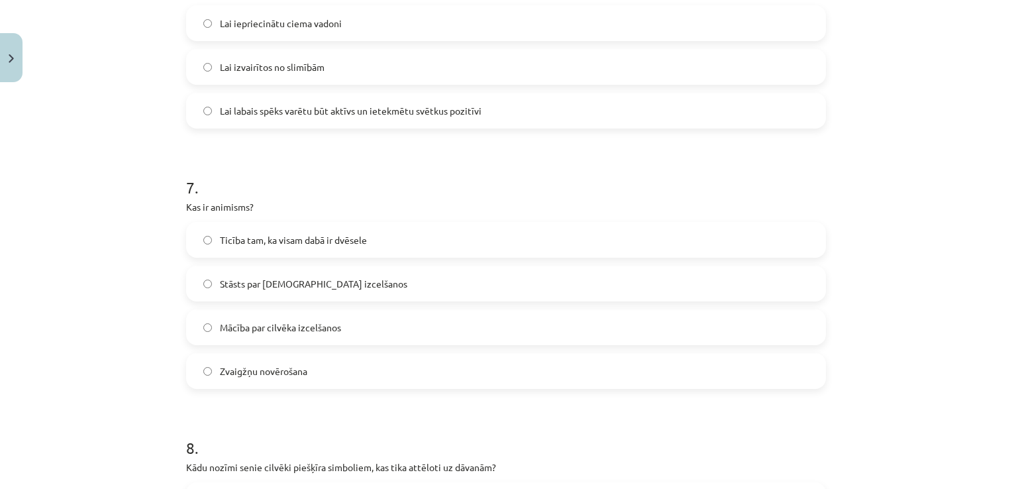
click at [364, 224] on label "Ticība tam, ka visam dabā ir dvēsele" at bounding box center [505, 239] width 637 height 33
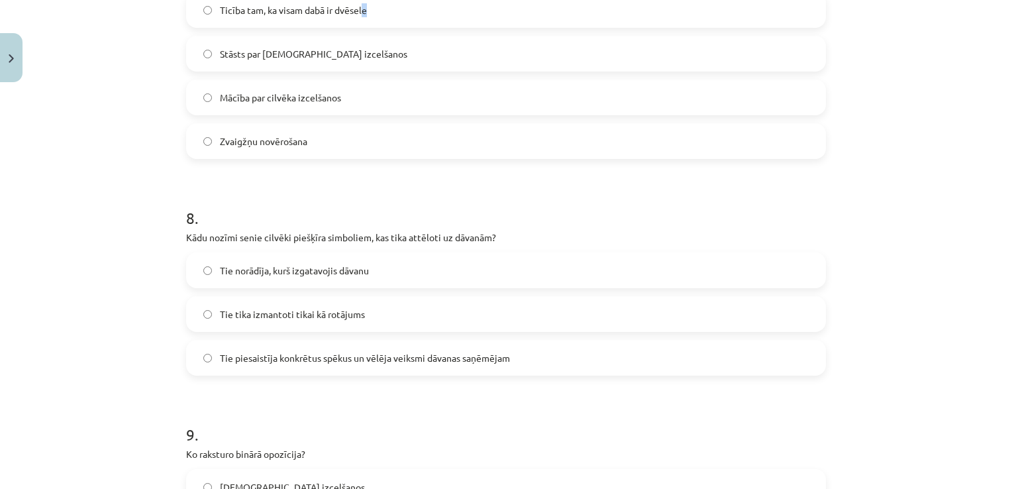
scroll to position [1761, 0]
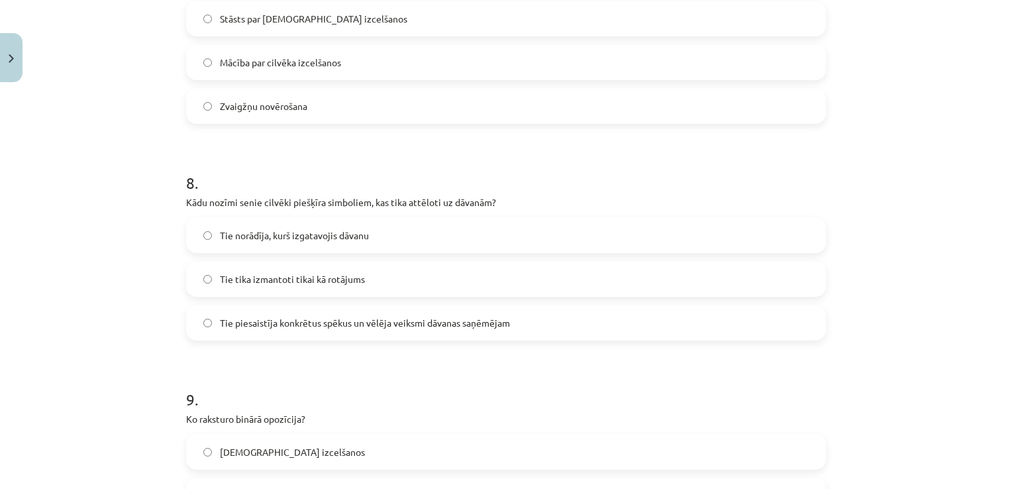
click at [382, 322] on span "Tie piesaistīja konkrētus spēkus un vēlēja veiksmi dāvanas saņēmējam" at bounding box center [365, 323] width 290 height 14
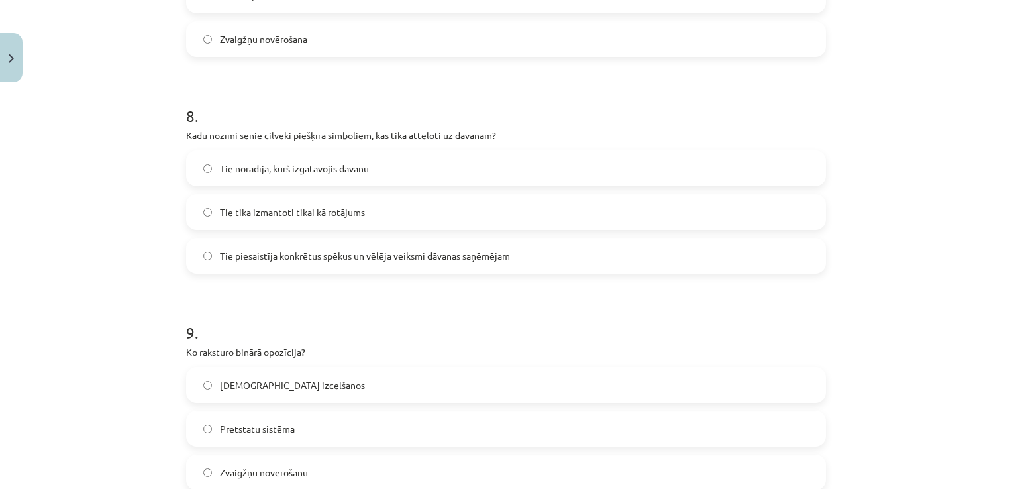
scroll to position [1960, 0]
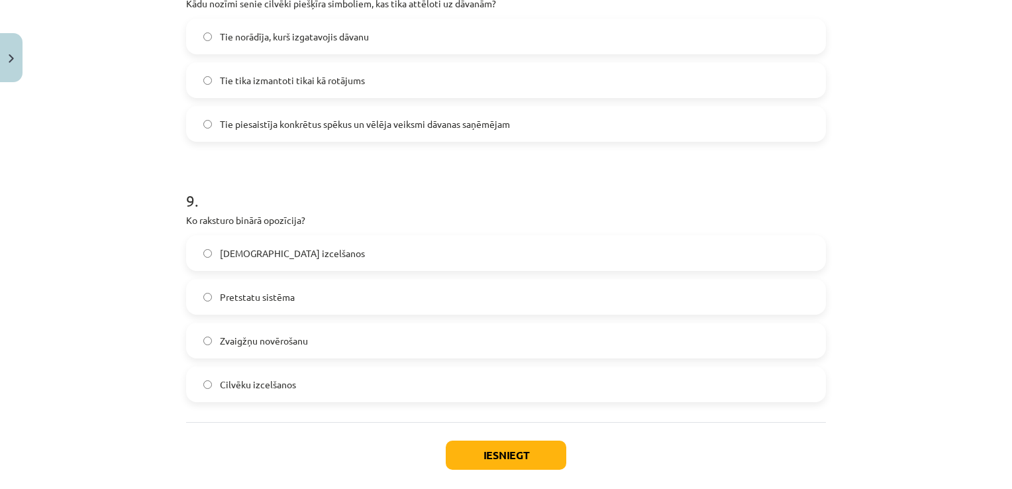
click at [328, 301] on label "Pretstatu sistēma" at bounding box center [505, 296] width 637 height 33
click at [474, 457] on button "Iesniegt" at bounding box center [506, 455] width 121 height 29
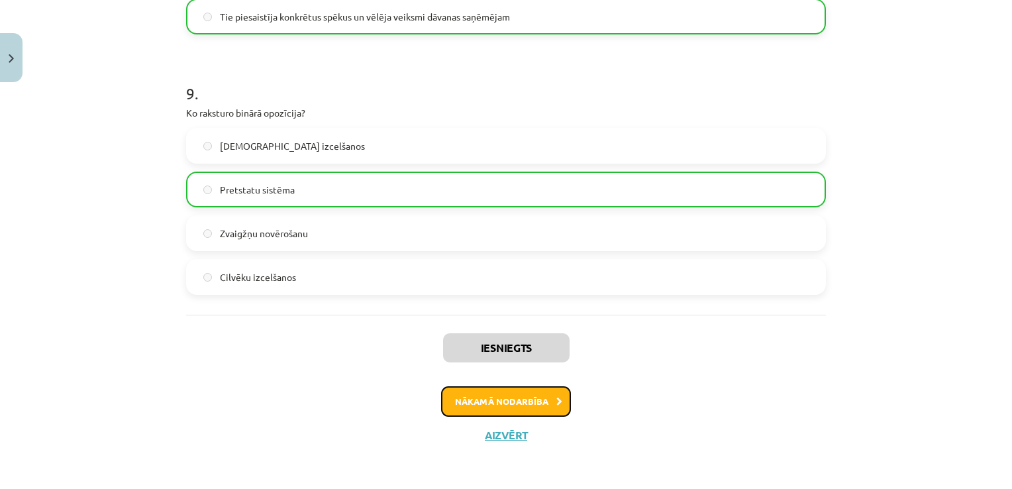
click at [496, 399] on button "Nākamā nodarbība" at bounding box center [506, 401] width 130 height 30
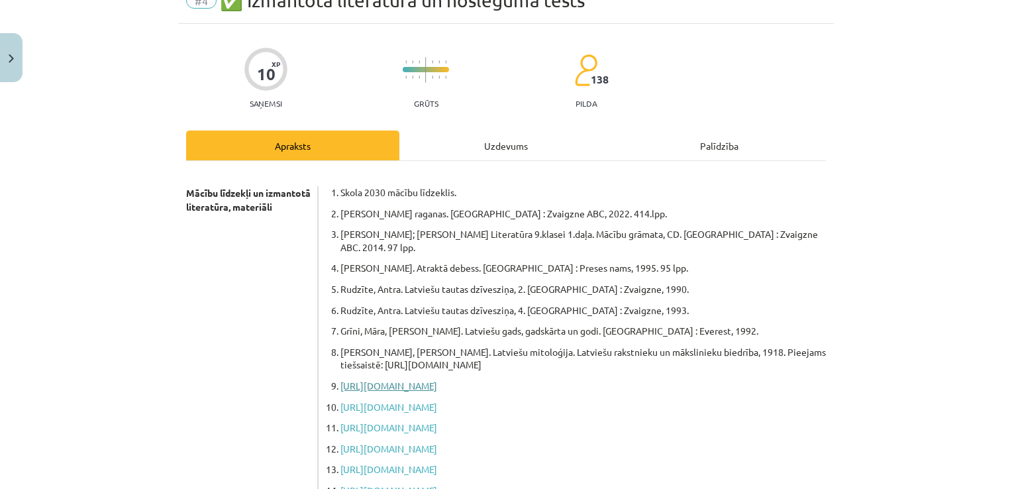
scroll to position [33, 0]
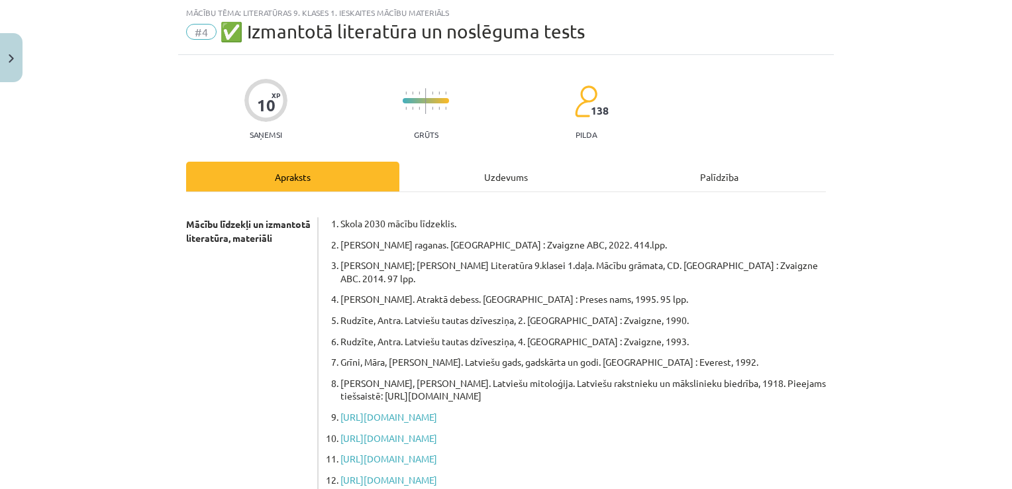
click at [478, 184] on div "Uzdevums" at bounding box center [505, 177] width 213 height 30
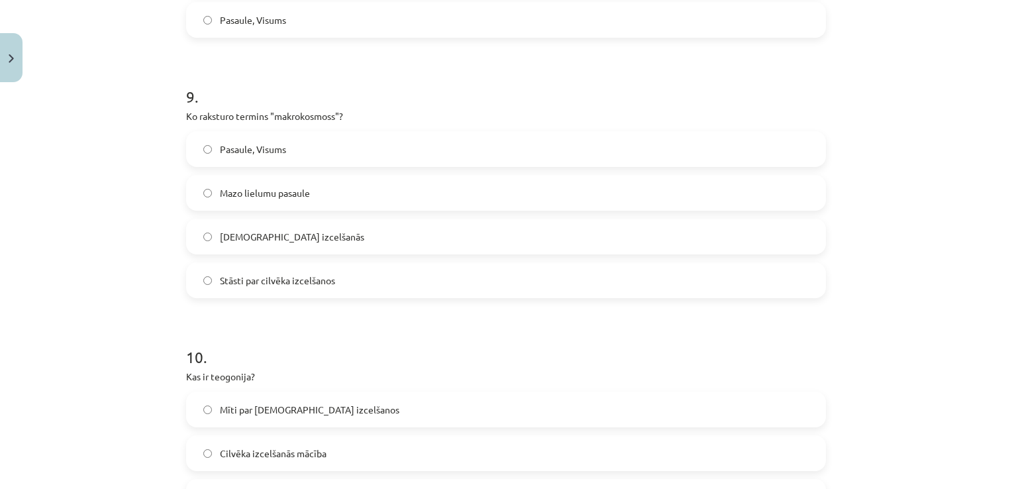
scroll to position [2504, 0]
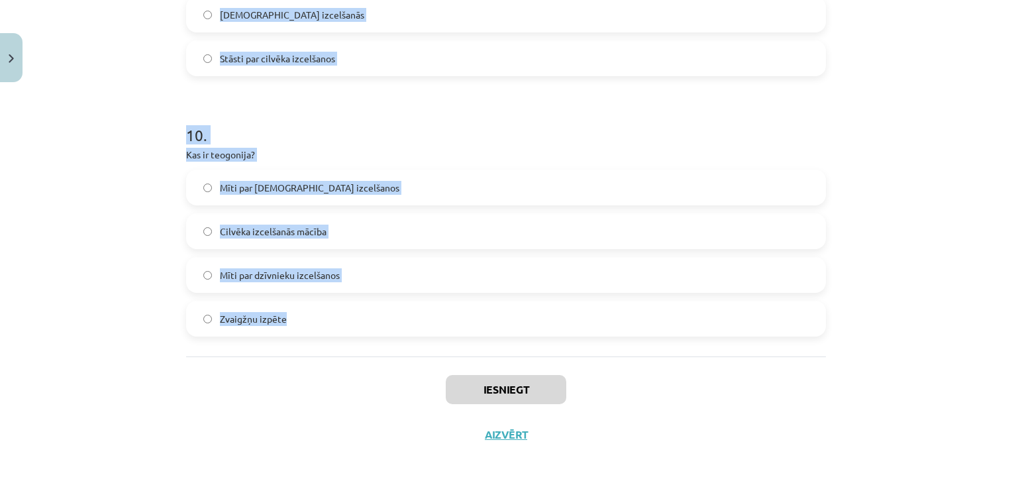
drag, startPoint x: 182, startPoint y: 50, endPoint x: 447, endPoint y: 315, distance: 375.7
copy form "1 . Ko simbolizē "haoss" mitoloģijā? Mazo lielumu pasaule Zvaigžņu rašanās Sāko…"
click at [448, 309] on label "Zvaigžņu izpēte" at bounding box center [505, 318] width 637 height 33
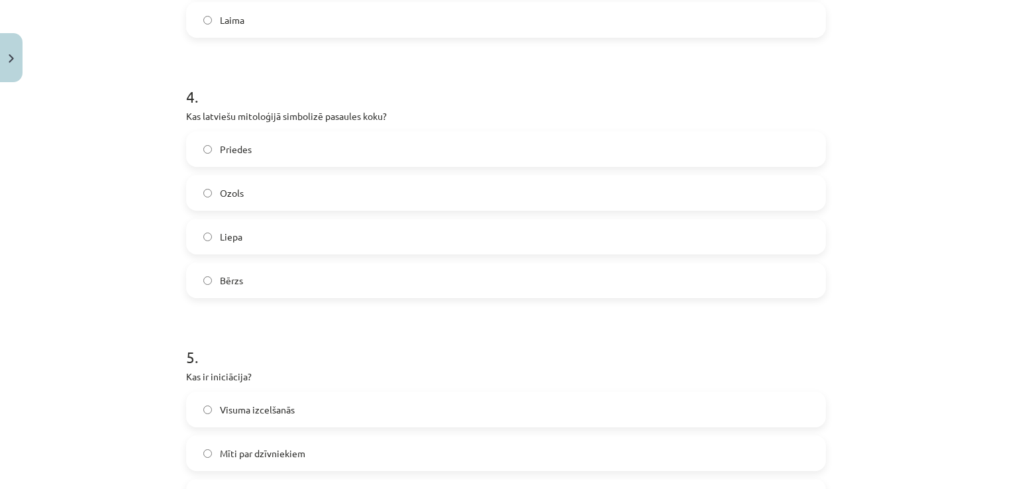
click at [89, 246] on div "Mācību tēma: Literatūras 9. klases 1. ieskaites mācību materiāls #4 ✅ Izmantotā…" at bounding box center [506, 244] width 1012 height 489
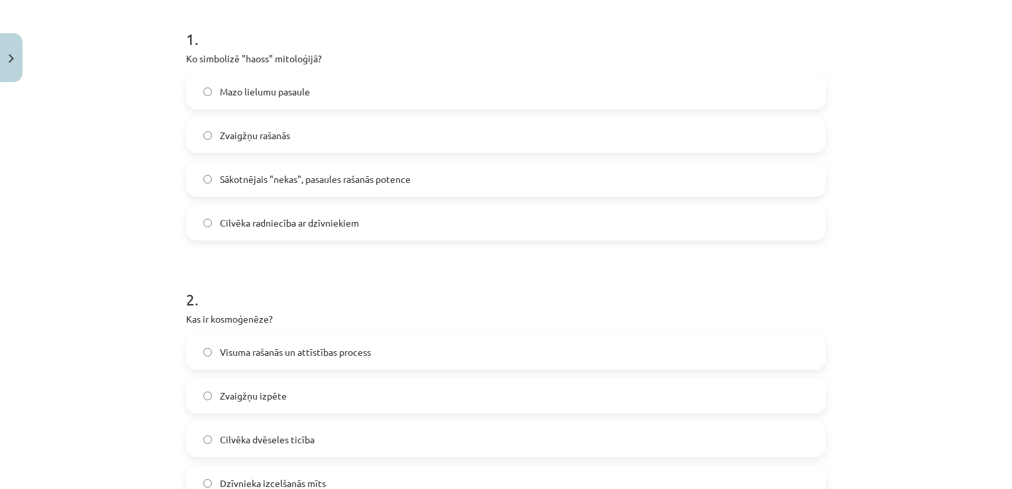
scroll to position [119, 0]
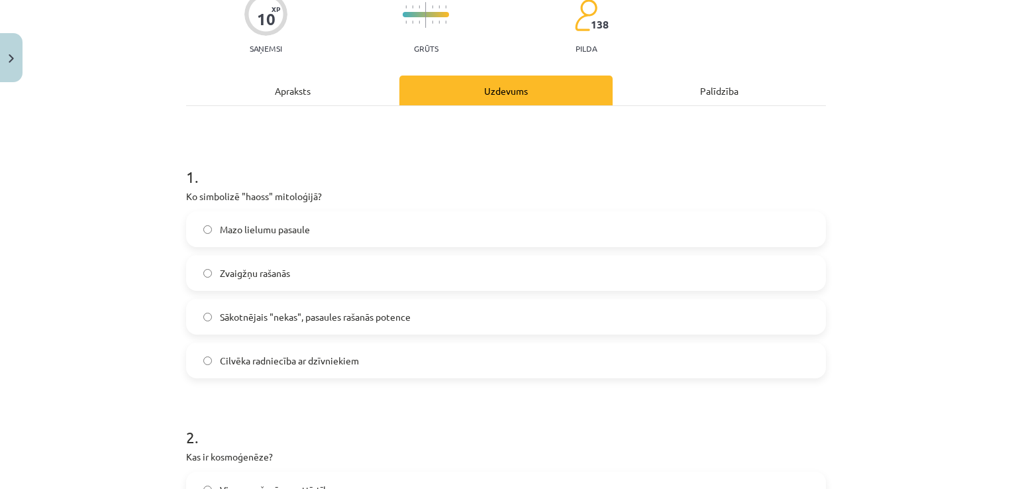
click at [313, 314] on span "Sākotnējais "nekas", pasaules rašanās potence" at bounding box center [315, 317] width 191 height 14
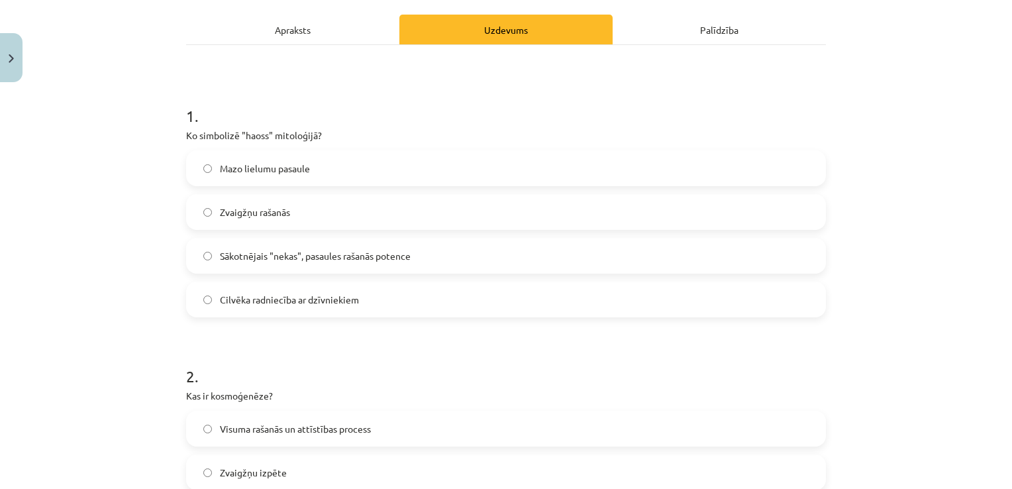
scroll to position [252, 0]
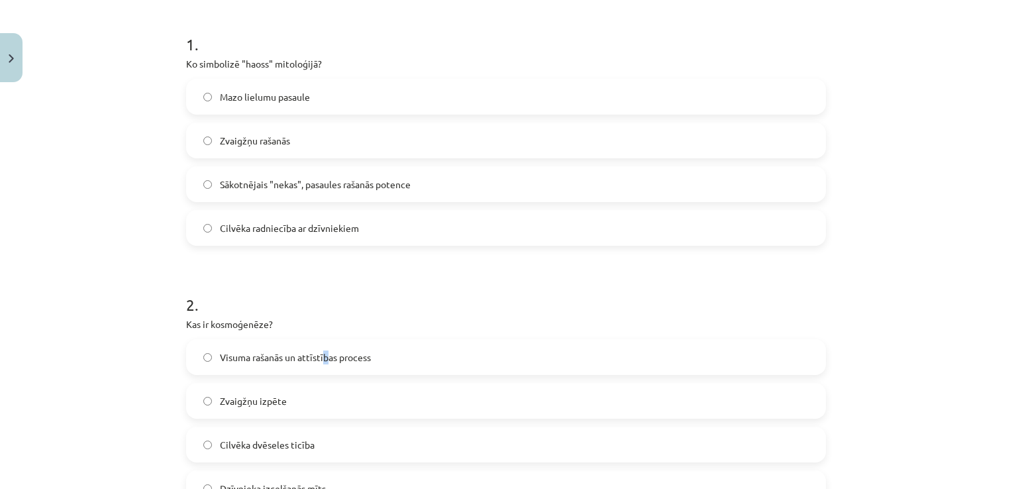
click at [321, 356] on span "Visuma rašanās un attīstības process" at bounding box center [295, 357] width 151 height 14
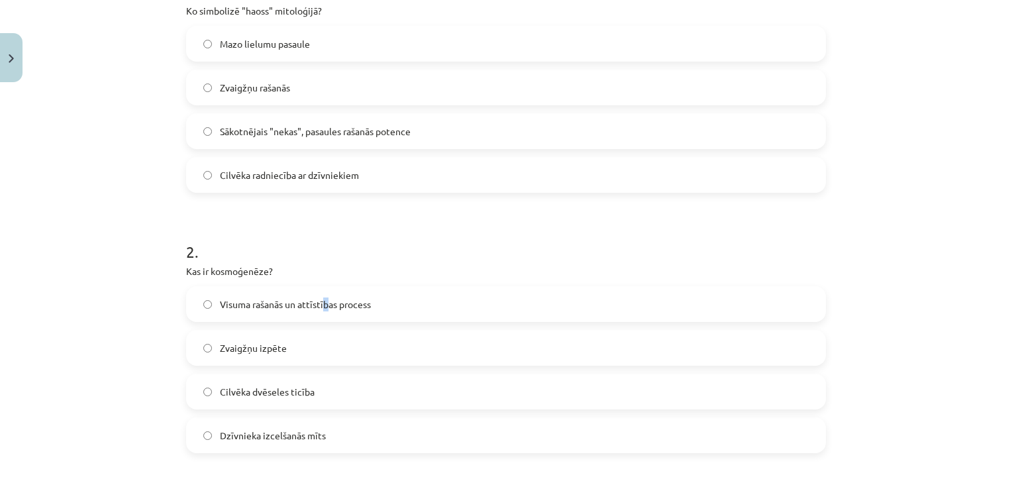
scroll to position [384, 0]
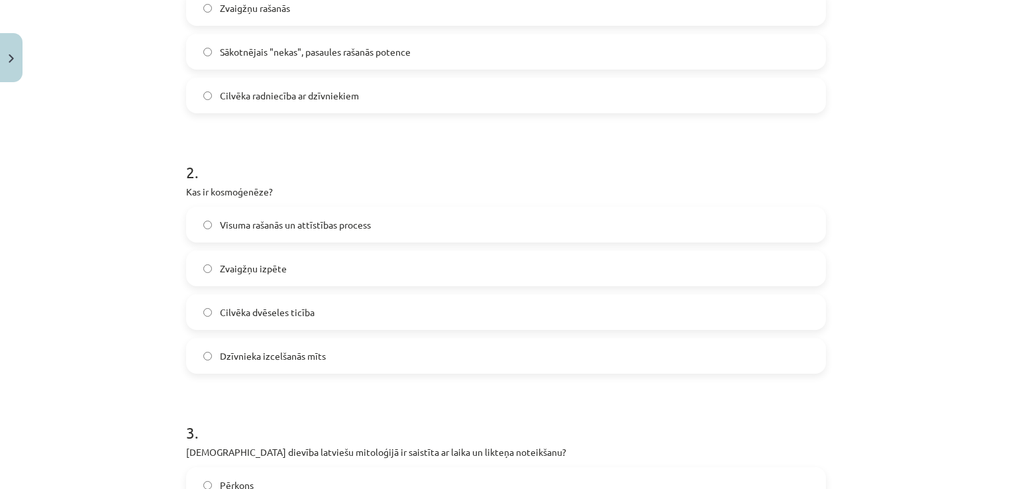
click at [191, 222] on label "Visuma rašanās un attīstības process" at bounding box center [505, 224] width 637 height 33
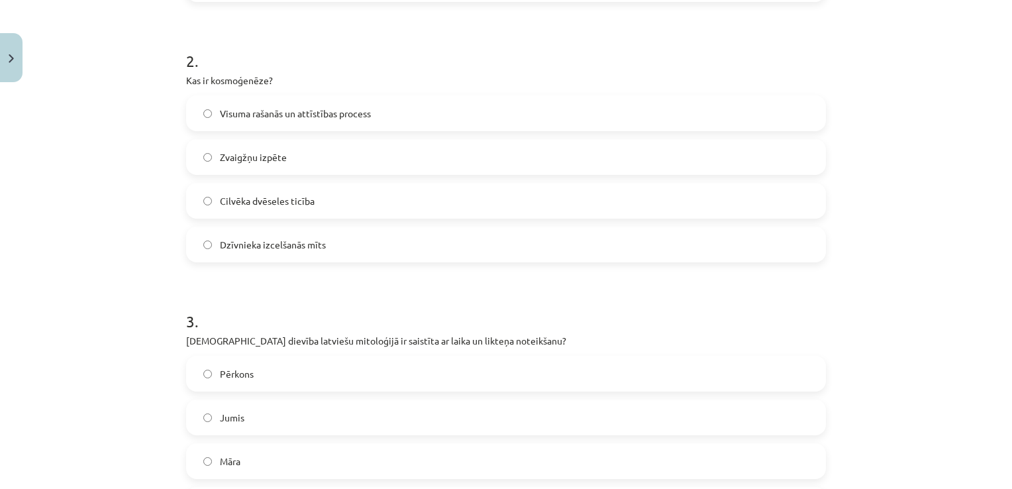
scroll to position [649, 0]
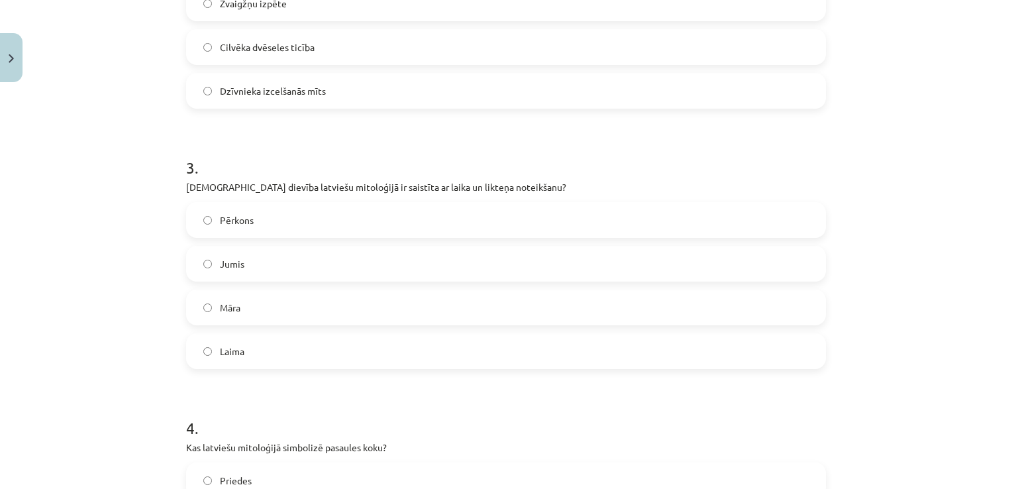
click at [315, 356] on label "Laima" at bounding box center [505, 351] width 637 height 33
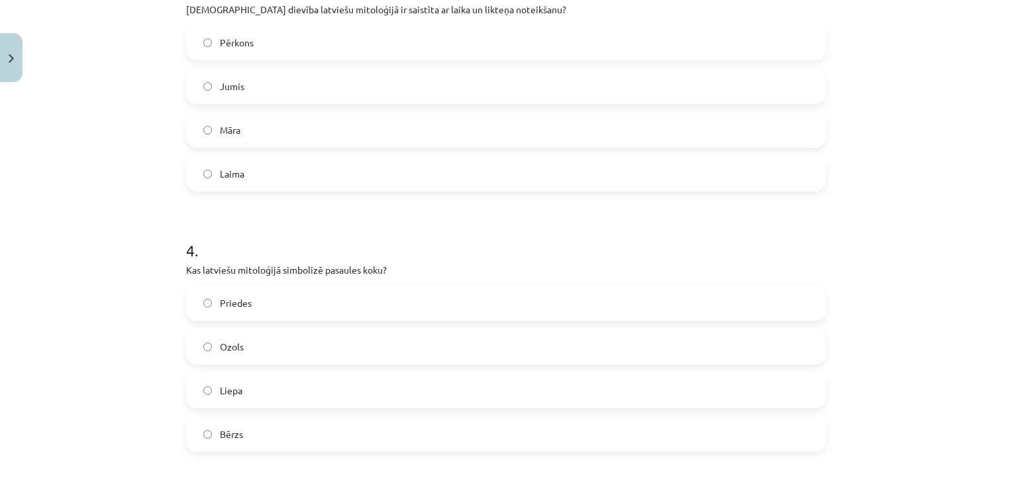
scroll to position [848, 0]
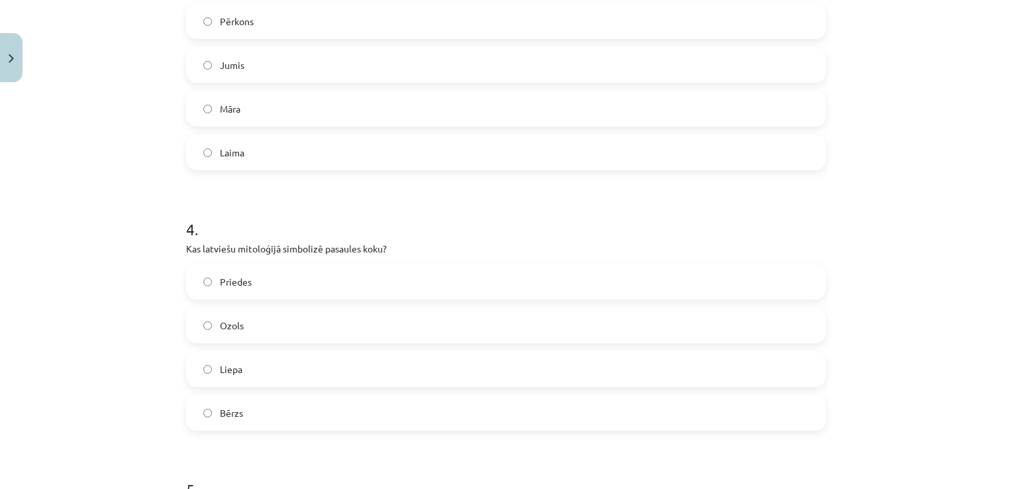
click at [277, 331] on label "Ozols" at bounding box center [505, 325] width 637 height 33
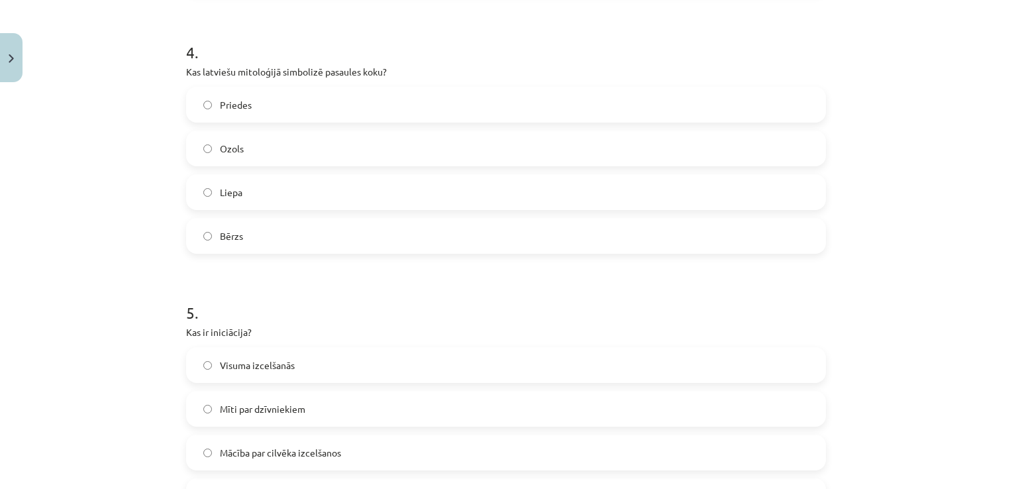
scroll to position [1113, 0]
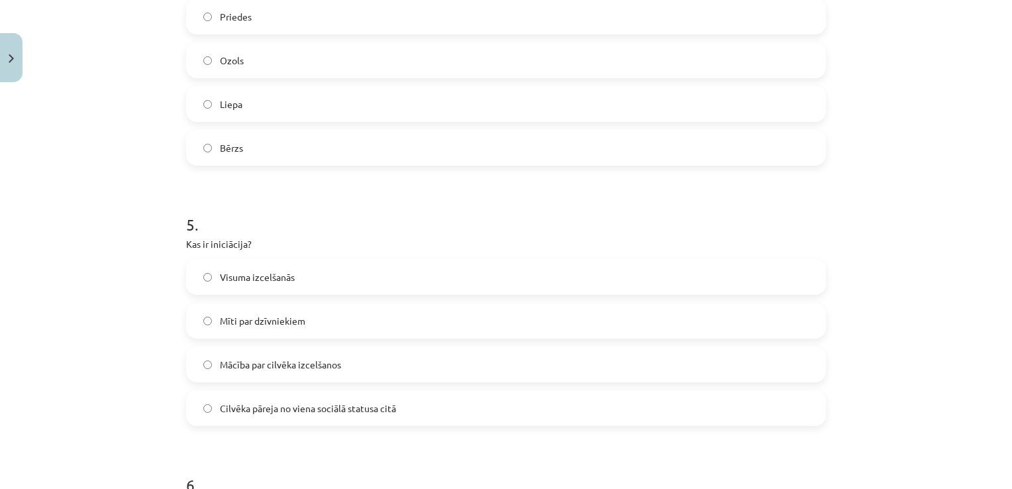
click at [361, 405] on span "Cilvēka pāreja no viena sociālā statusa citā" at bounding box center [308, 408] width 176 height 14
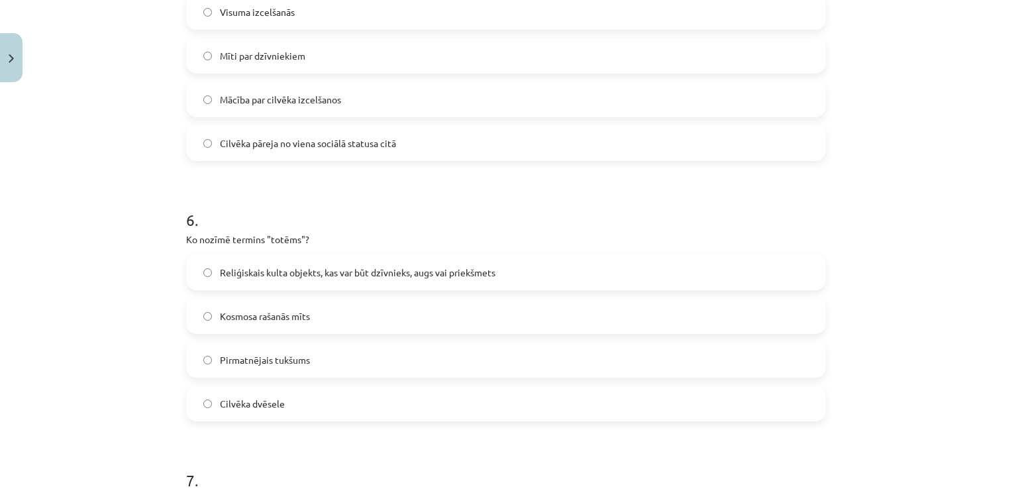
click at [299, 257] on label "Reliģiskais kulta objekts, kas var būt dzīvnieks, augs vai priekšmets" at bounding box center [505, 272] width 637 height 33
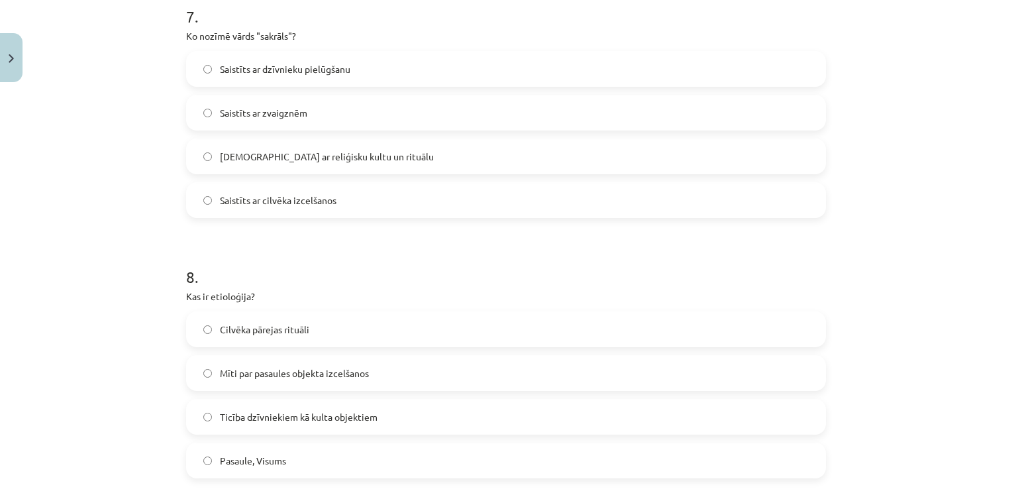
scroll to position [1908, 0]
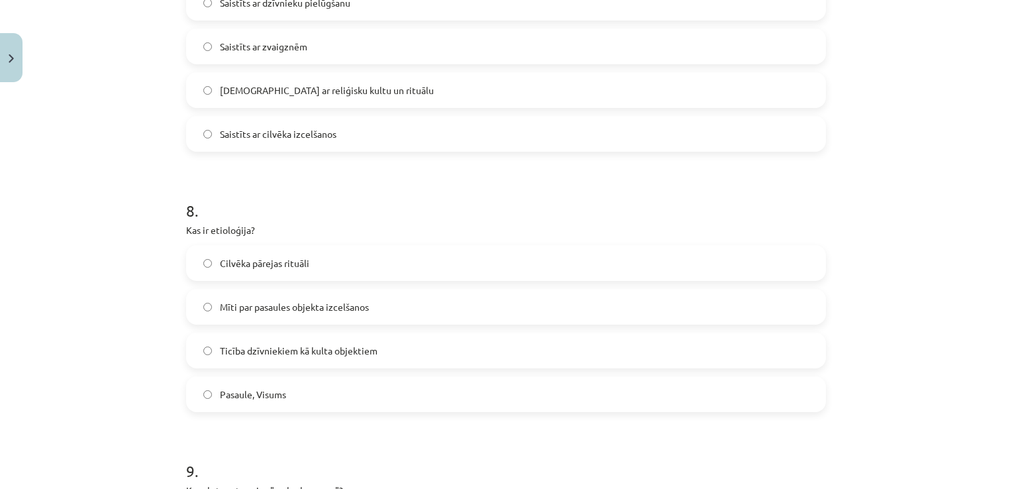
click at [313, 314] on label "Mīti par pasaules objekta izcelšanos" at bounding box center [505, 306] width 637 height 33
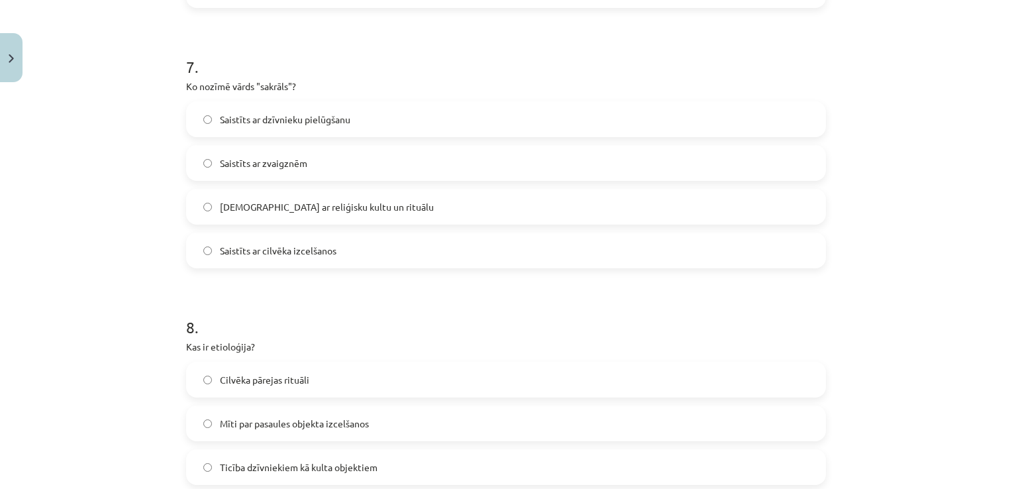
scroll to position [1775, 0]
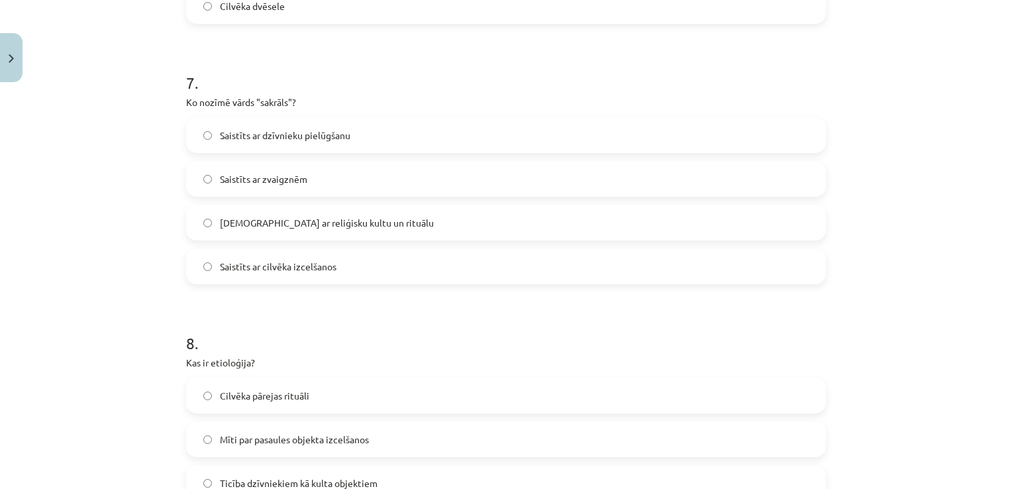
click at [370, 228] on label "Saistīts ar reliģisku kultu un rituālu" at bounding box center [505, 222] width 637 height 33
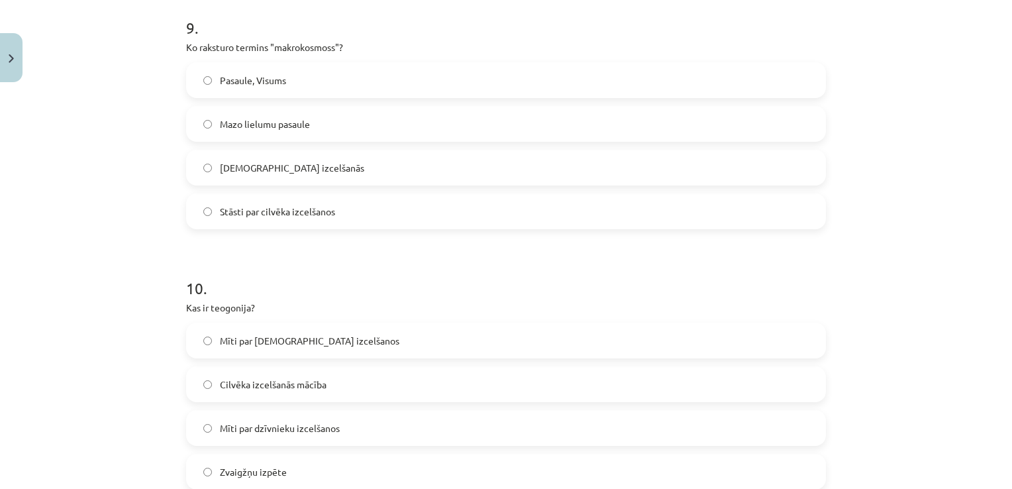
scroll to position [2372, 0]
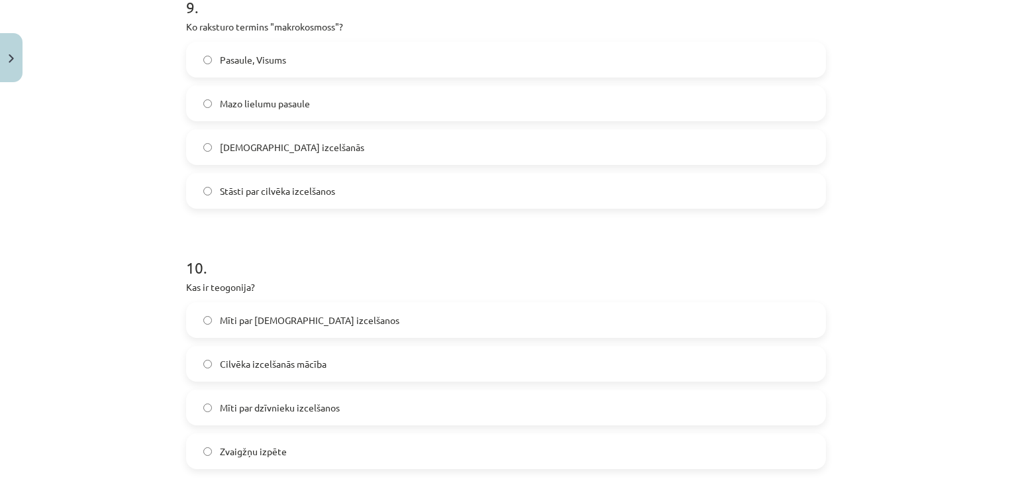
click at [316, 64] on label "Pasaule, Visums" at bounding box center [505, 59] width 637 height 33
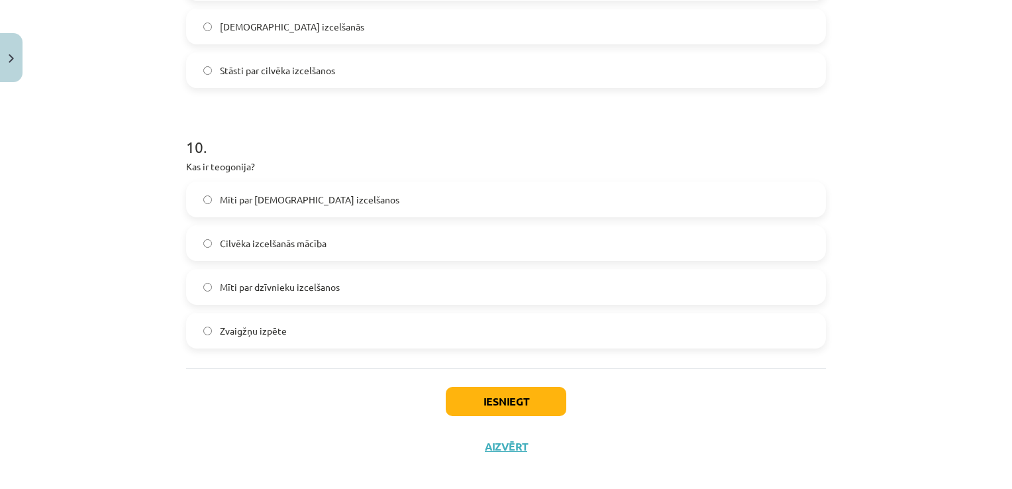
scroll to position [2504, 0]
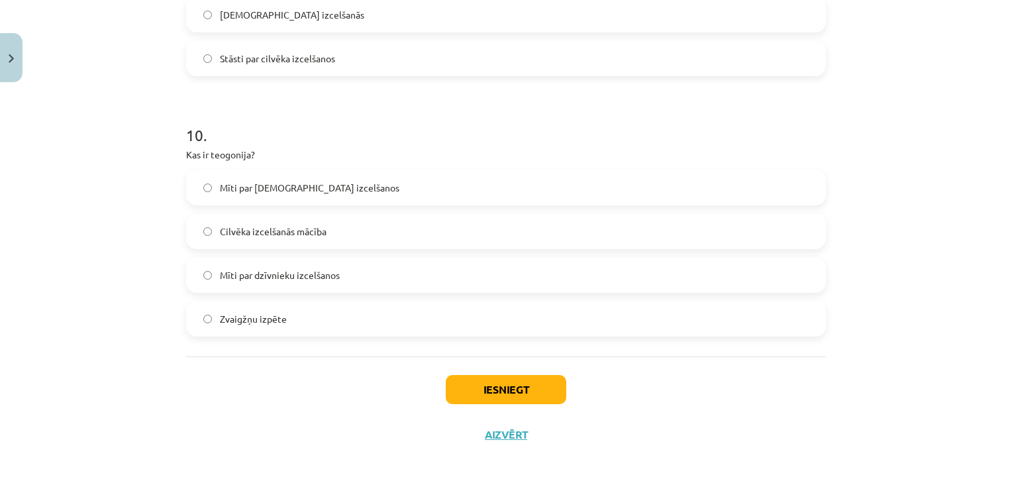
click at [368, 274] on label "Mīti par dzīvnieku izcelšanos" at bounding box center [505, 274] width 637 height 33
click at [381, 193] on label "Mīti par dievu izcelšanos" at bounding box center [505, 187] width 637 height 33
click at [511, 399] on button "Iesniegt" at bounding box center [506, 389] width 121 height 29
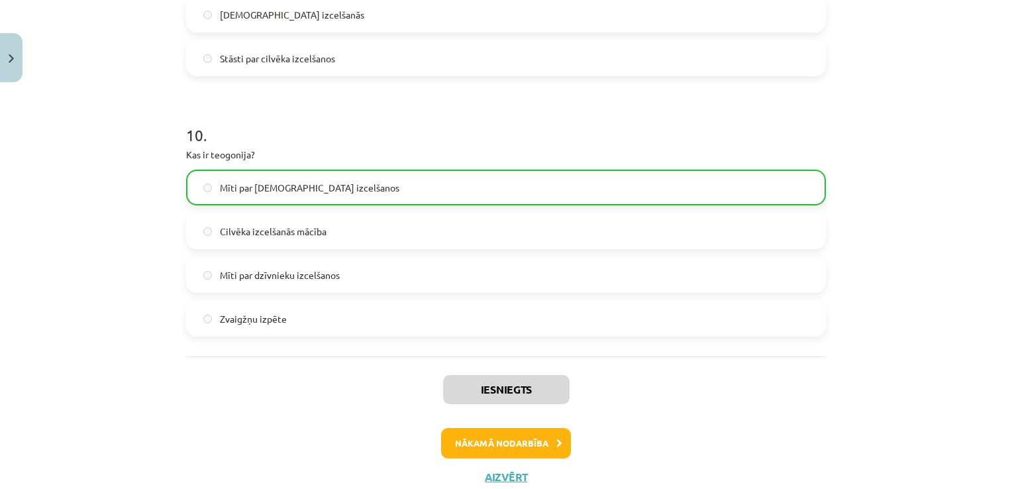
click at [488, 415] on div "Iesniegts Nākamā nodarbība Aizvērt" at bounding box center [506, 423] width 640 height 135
click at [526, 446] on button "Nākamā nodarbība" at bounding box center [506, 443] width 130 height 30
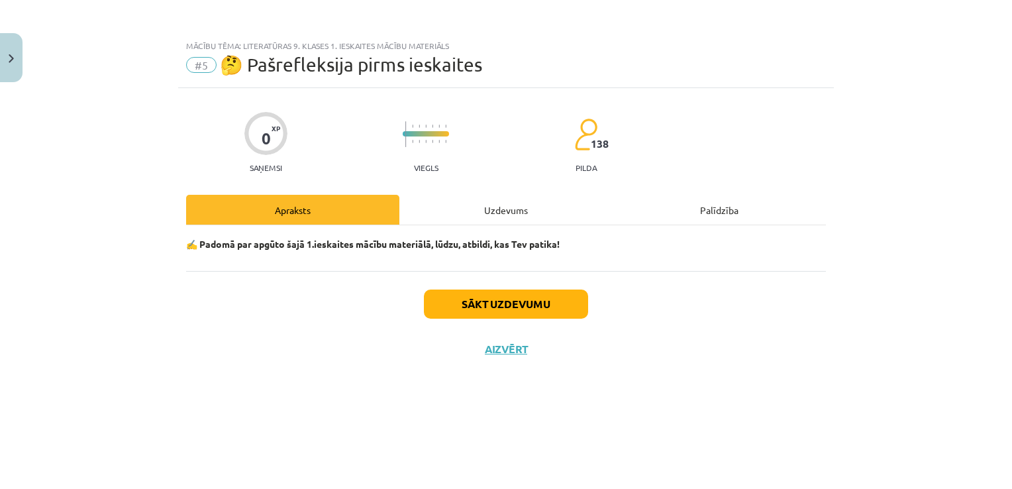
scroll to position [0, 0]
click at [505, 207] on div "Uzdevums" at bounding box center [505, 210] width 213 height 30
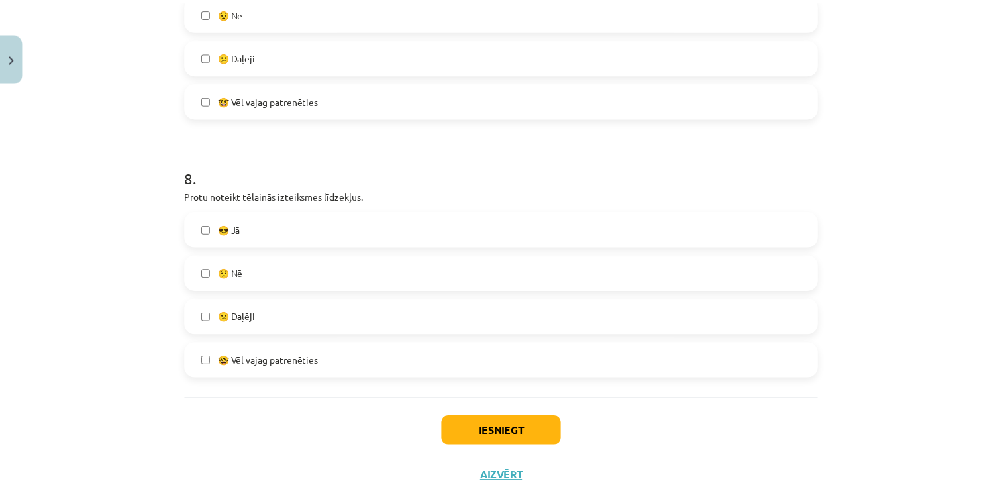
scroll to position [1984, 0]
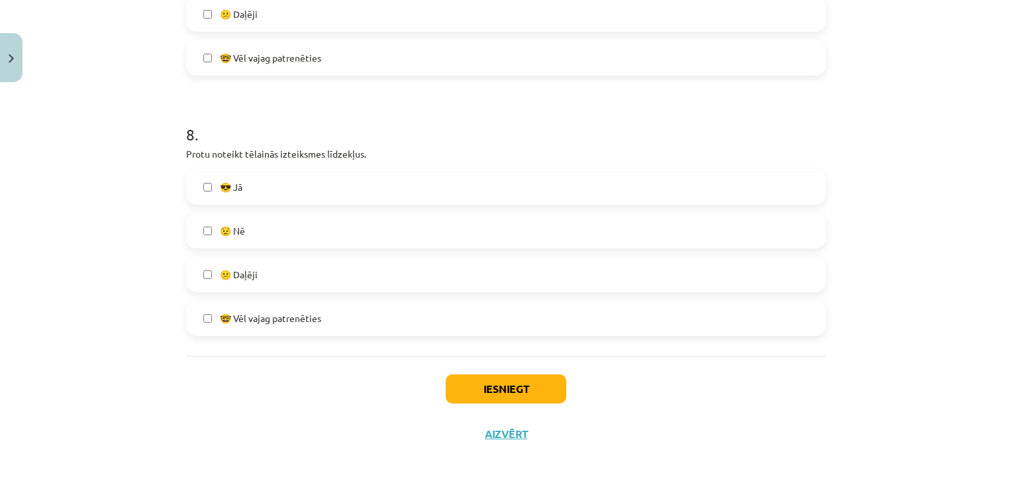
click at [491, 288] on label "😕 Daļēji" at bounding box center [505, 274] width 637 height 33
click at [497, 380] on button "Iesniegt" at bounding box center [506, 388] width 121 height 29
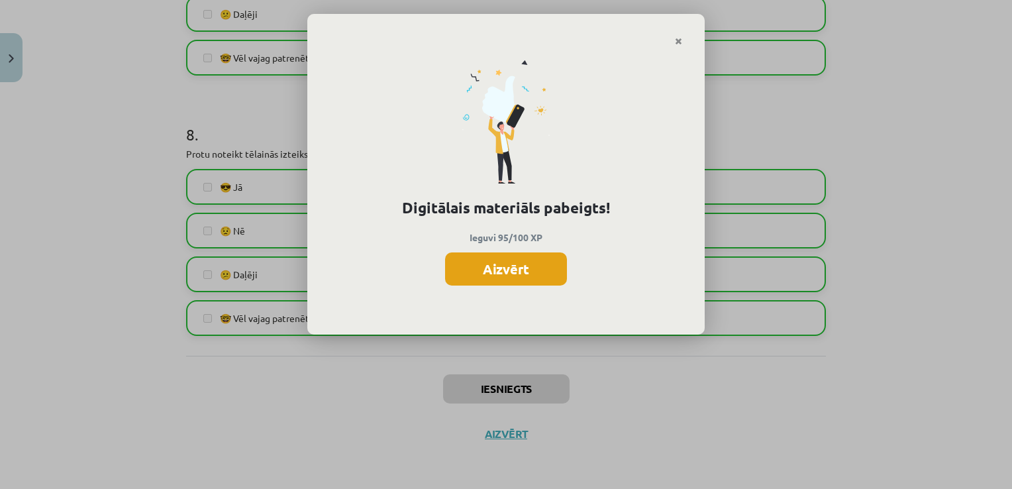
click at [486, 268] on button "Aizvērt" at bounding box center [506, 268] width 122 height 33
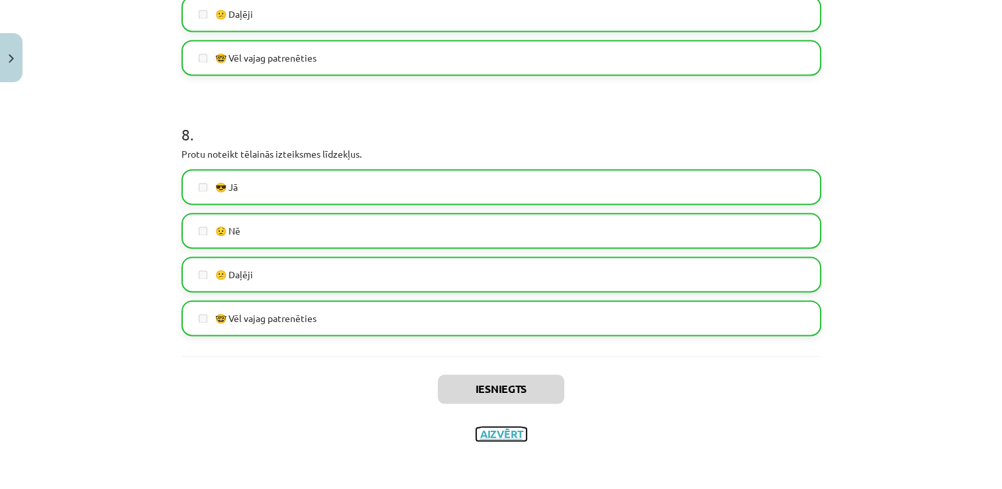
click at [501, 437] on button "Aizvērt" at bounding box center [501, 433] width 50 height 13
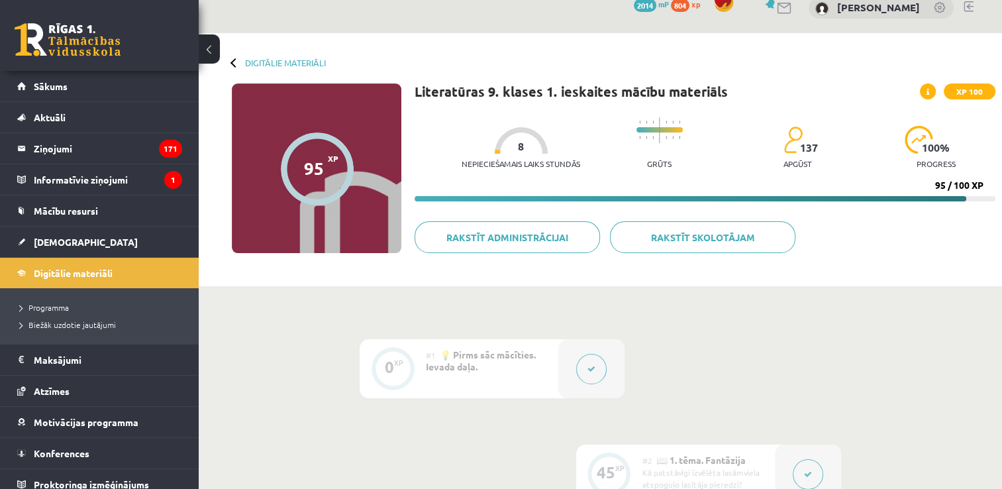
scroll to position [0, 0]
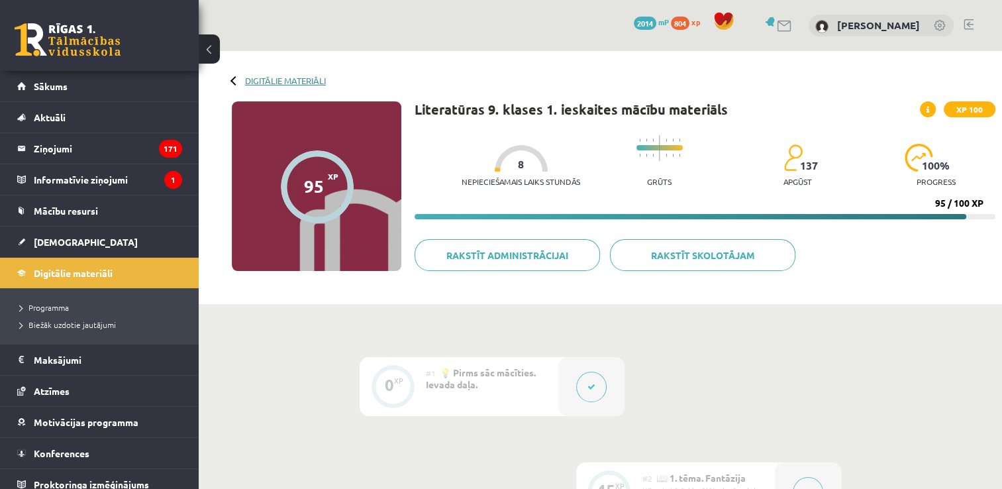
click at [270, 76] on link "Digitālie materiāli" at bounding box center [285, 81] width 81 height 10
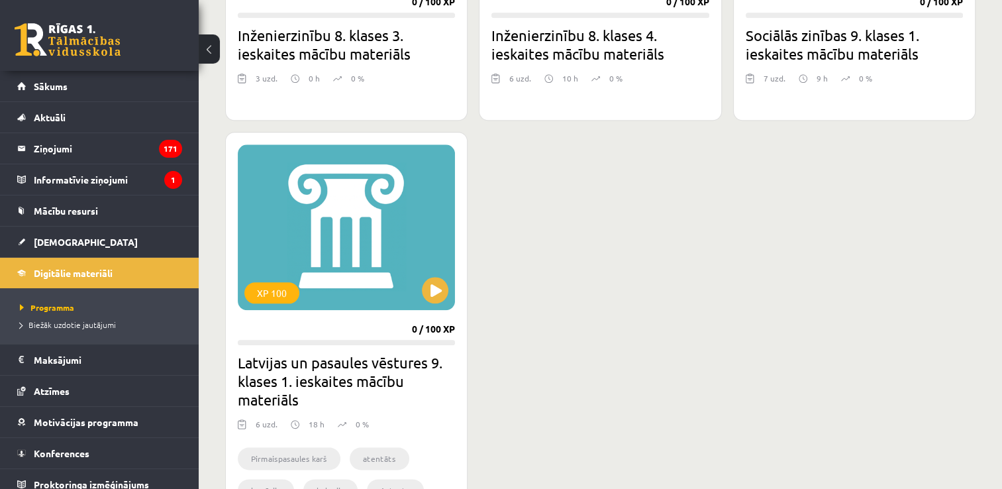
scroll to position [1391, 0]
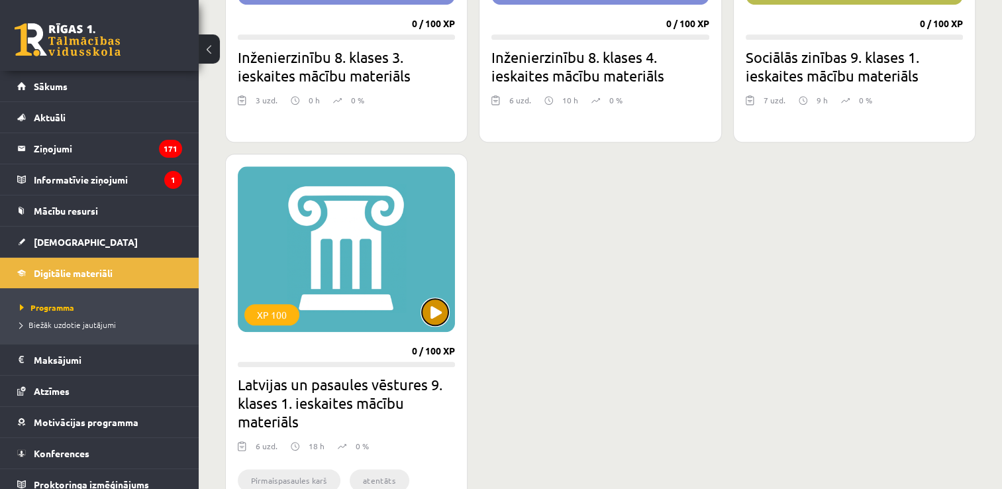
click at [438, 311] on button at bounding box center [435, 312] width 26 height 26
click at [411, 282] on div "XP 100" at bounding box center [346, 249] width 217 height 166
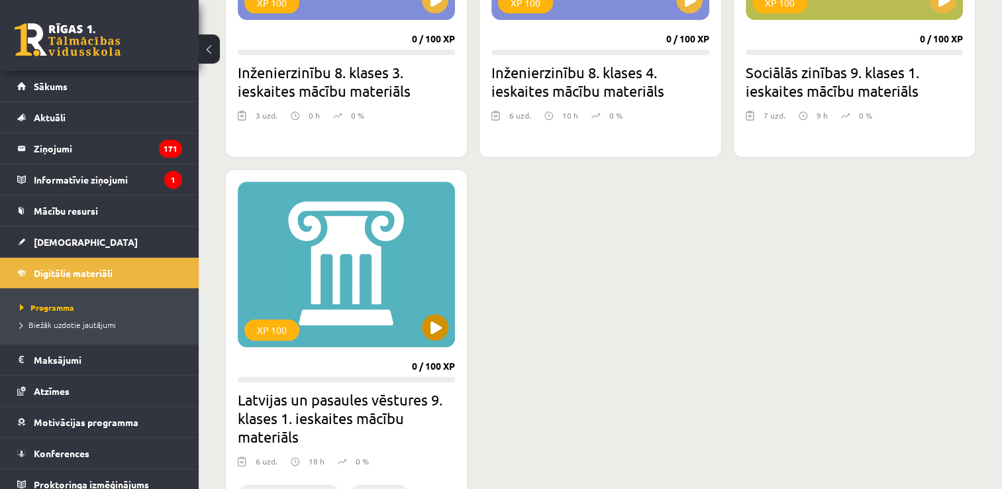
scroll to position [1391, 0]
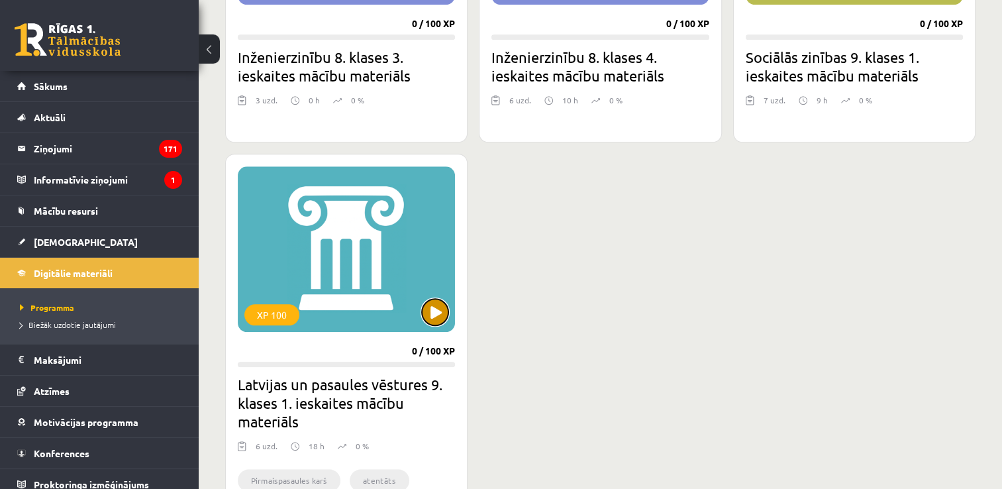
click at [437, 311] on button at bounding box center [435, 312] width 26 height 26
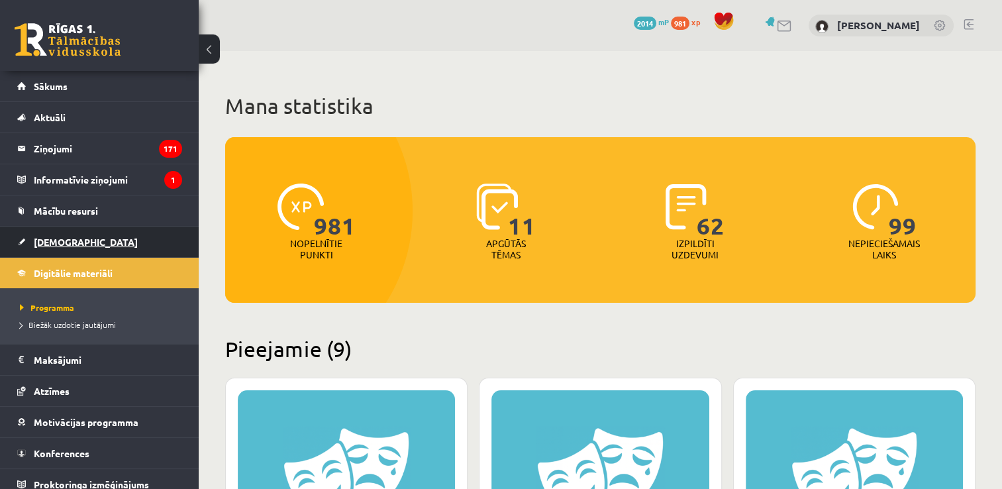
click at [164, 235] on link "[DEMOGRAPHIC_DATA]" at bounding box center [99, 242] width 165 height 30
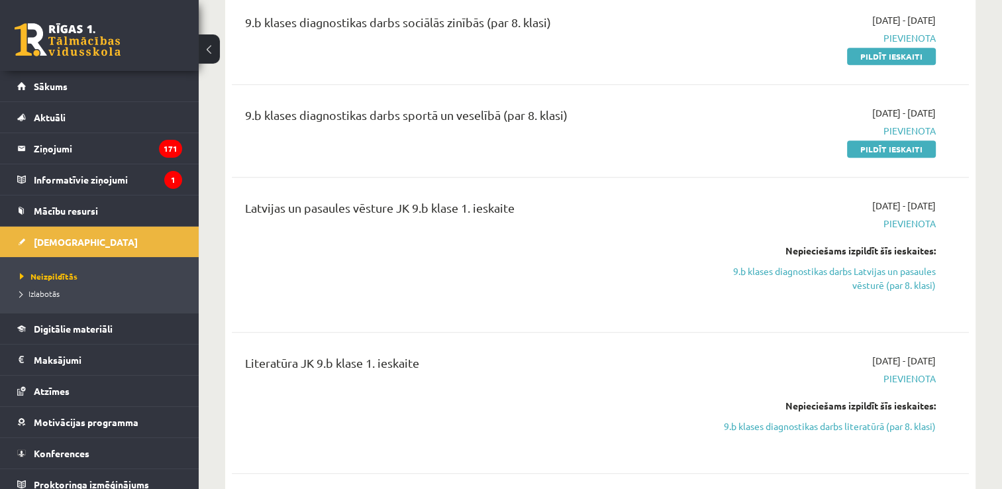
scroll to position [596, 0]
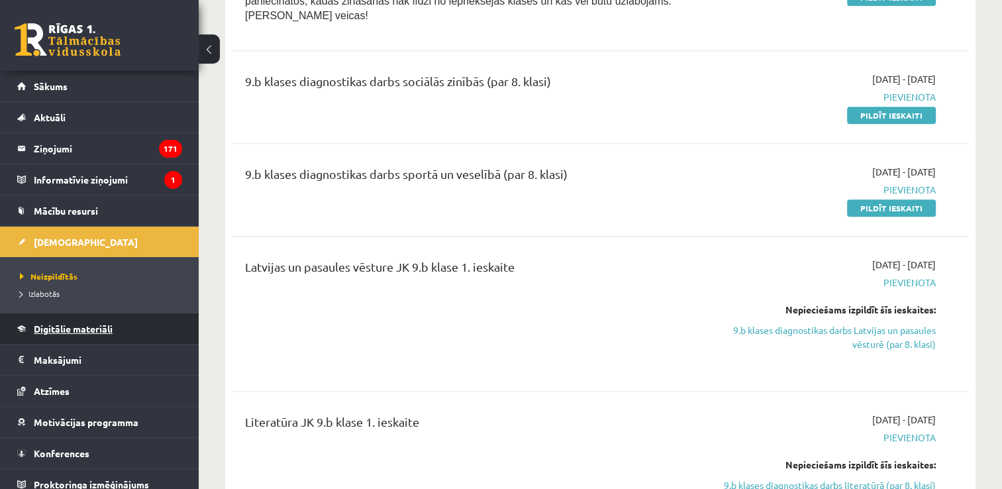
click at [69, 331] on span "Digitālie materiāli" at bounding box center [73, 329] width 79 height 12
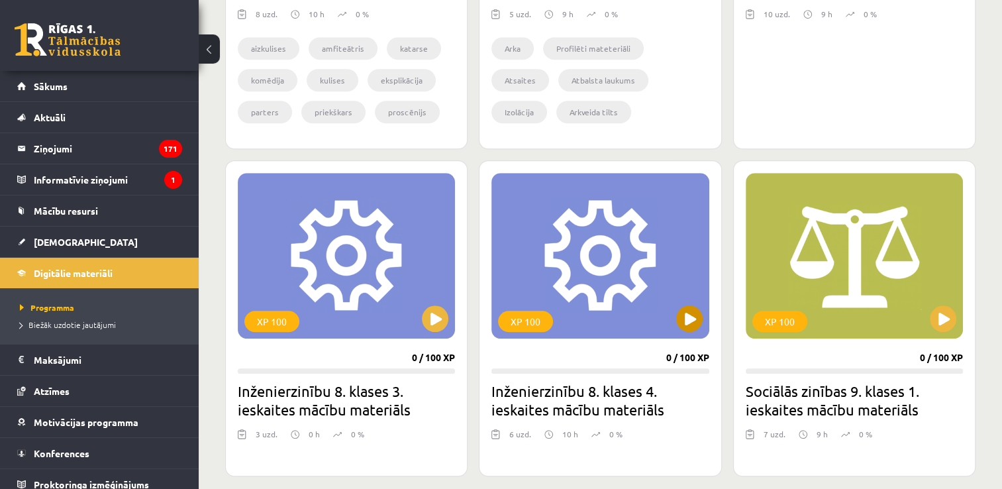
scroll to position [1060, 0]
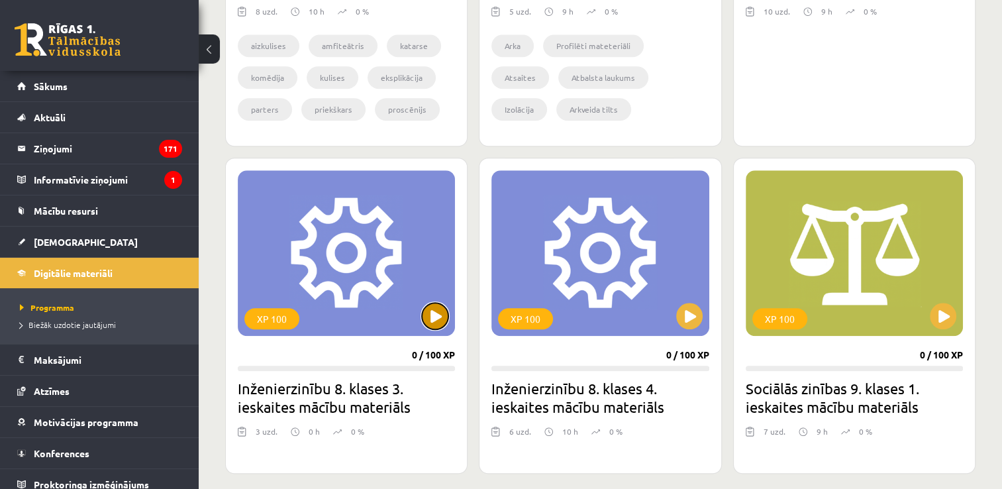
click at [434, 316] on button at bounding box center [435, 316] width 26 height 26
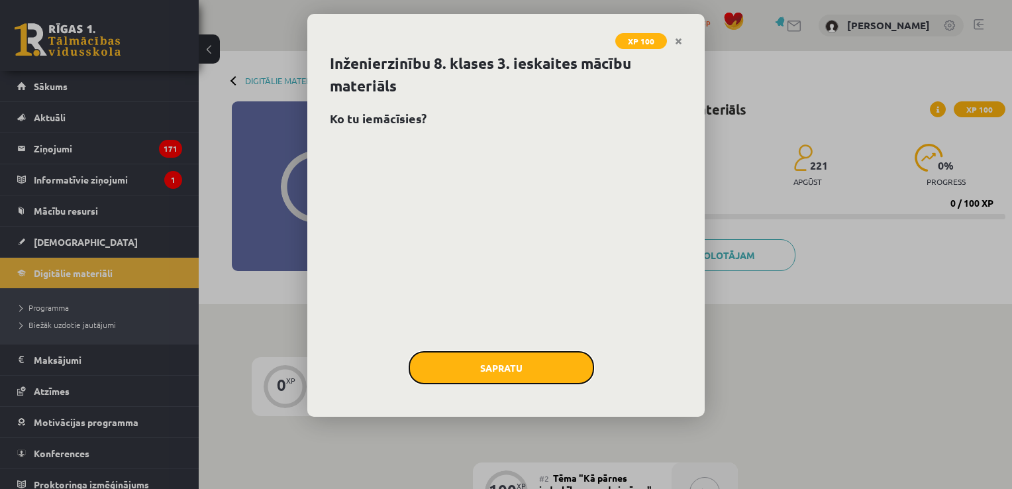
click at [482, 371] on button "Sapratu" at bounding box center [501, 367] width 185 height 33
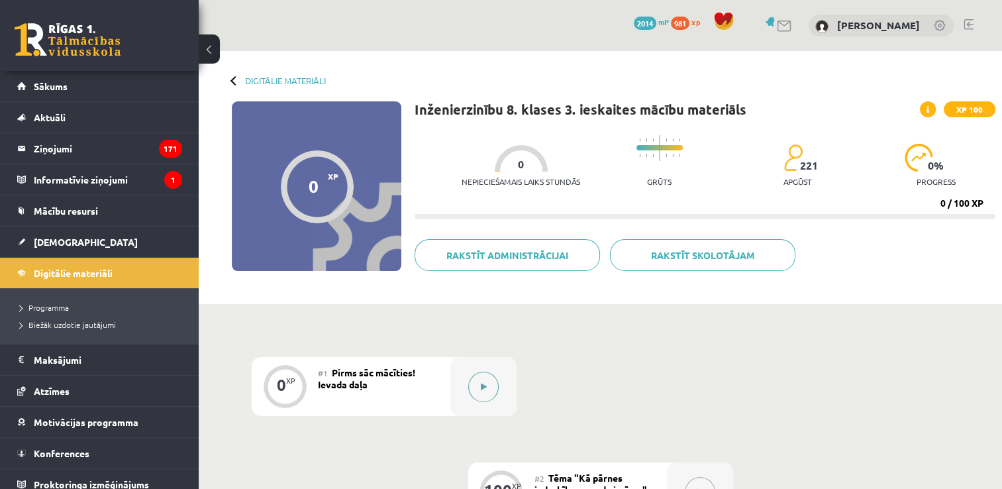
click at [493, 385] on button at bounding box center [483, 387] width 30 height 30
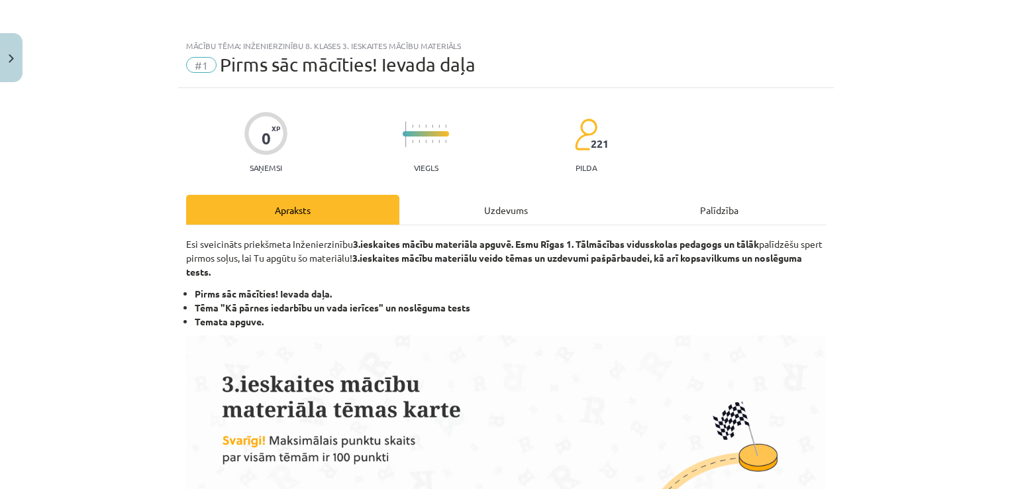
click at [515, 212] on div "Uzdevums" at bounding box center [505, 210] width 213 height 30
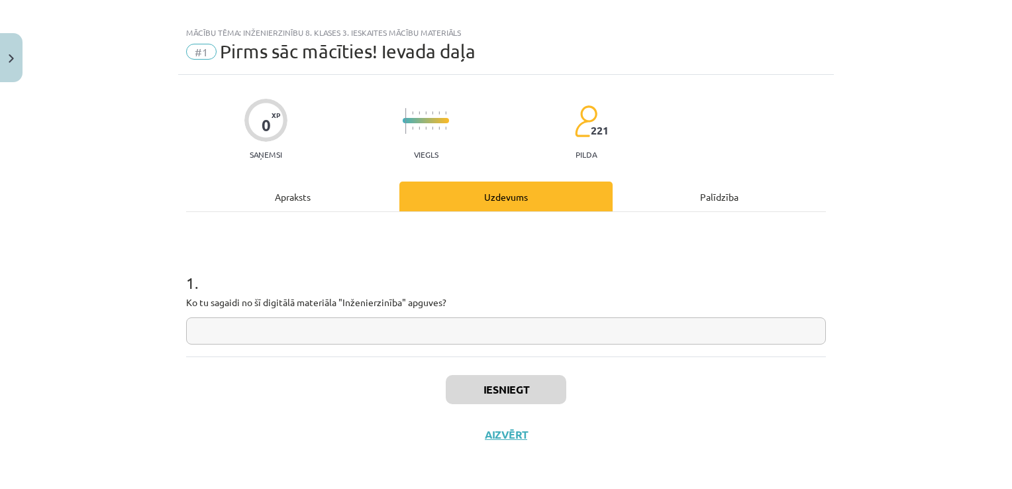
click at [461, 323] on input "text" at bounding box center [506, 330] width 640 height 27
type input "**"
click at [482, 385] on button "Iesniegt" at bounding box center [506, 389] width 121 height 29
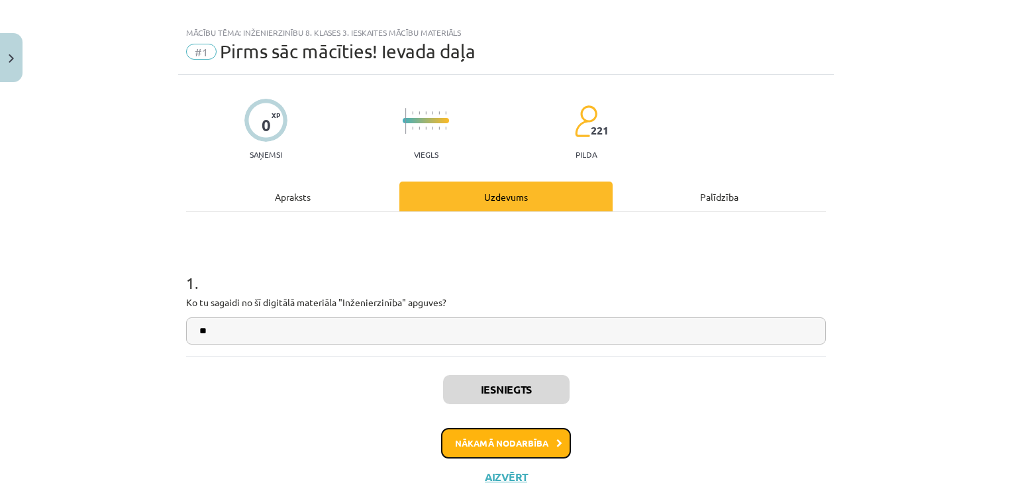
click at [509, 435] on button "Nākamā nodarbība" at bounding box center [506, 443] width 130 height 30
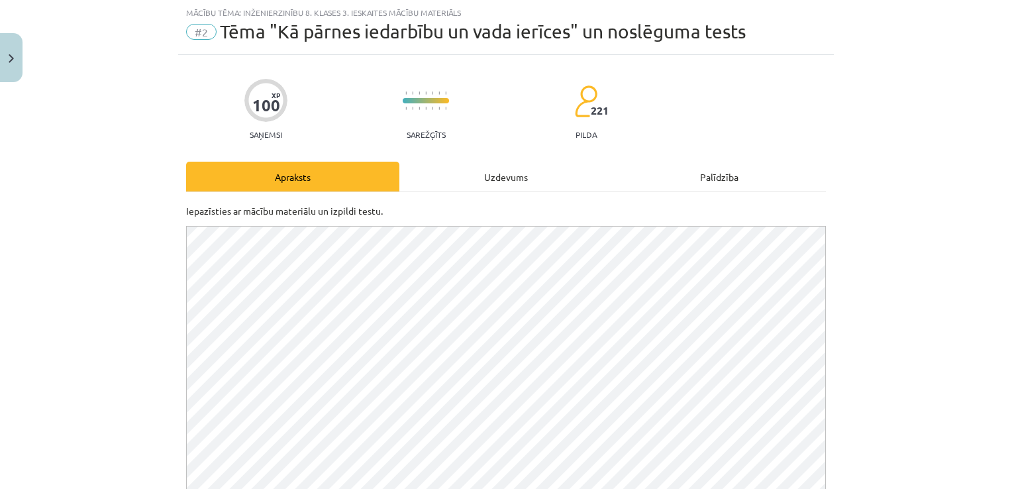
scroll to position [0, 0]
click at [505, 182] on div "Uzdevums" at bounding box center [505, 177] width 213 height 30
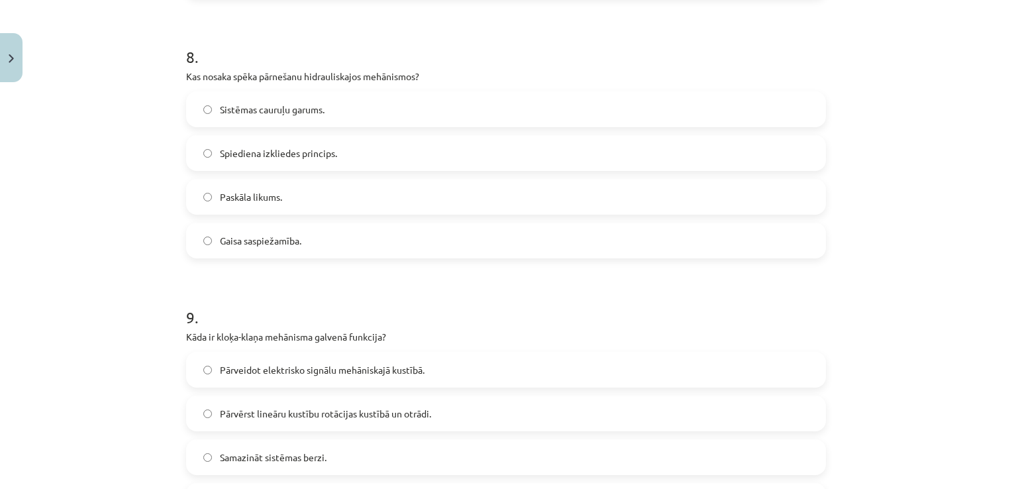
scroll to position [2504, 0]
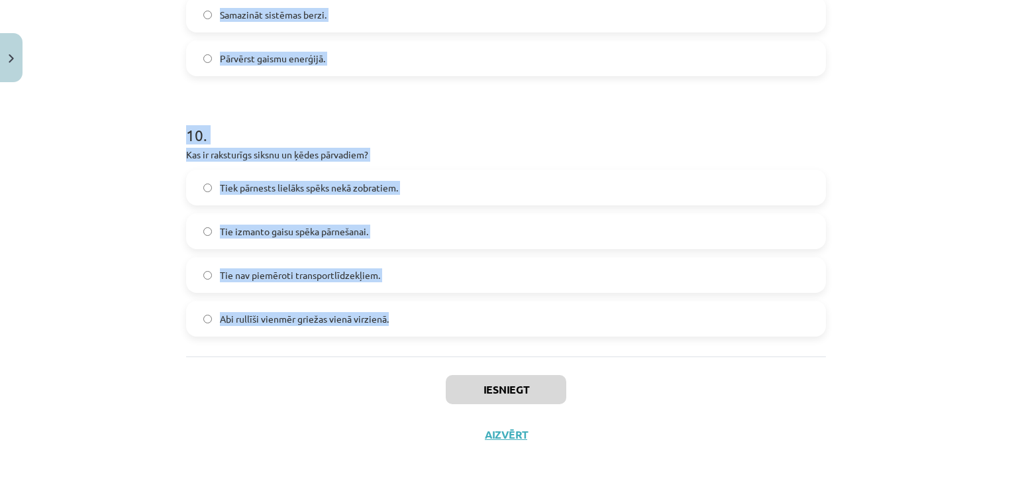
drag, startPoint x: 178, startPoint y: 242, endPoint x: 455, endPoint y: 303, distance: 283.5
copy form "0 . Lore ip dolorsitamet, consectetu adipis el seddoe temporin? Utlabor etdol m…"
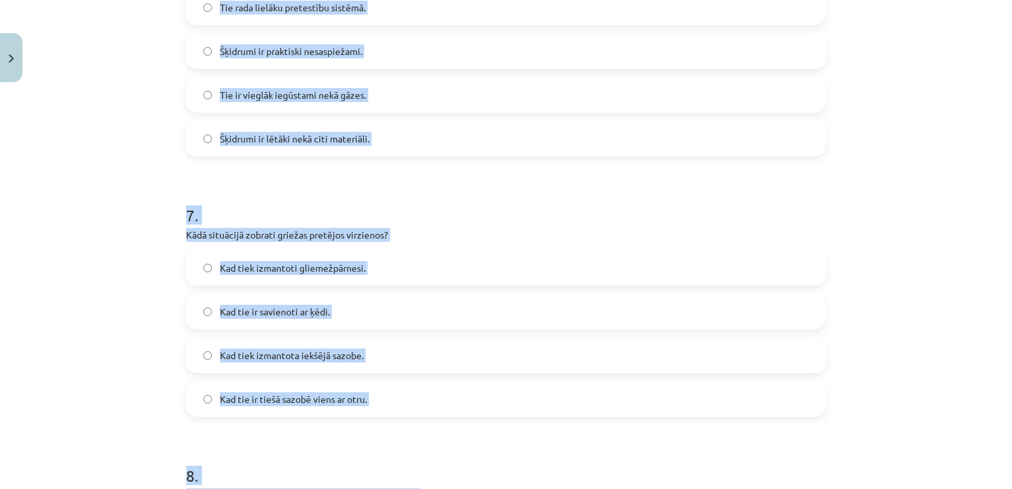
click at [74, 240] on div "Mācību tēma: Inženierzinību 8. klases 3. ieskaites mācību materiāls #2 Tēma "Kā…" at bounding box center [506, 244] width 1012 height 489
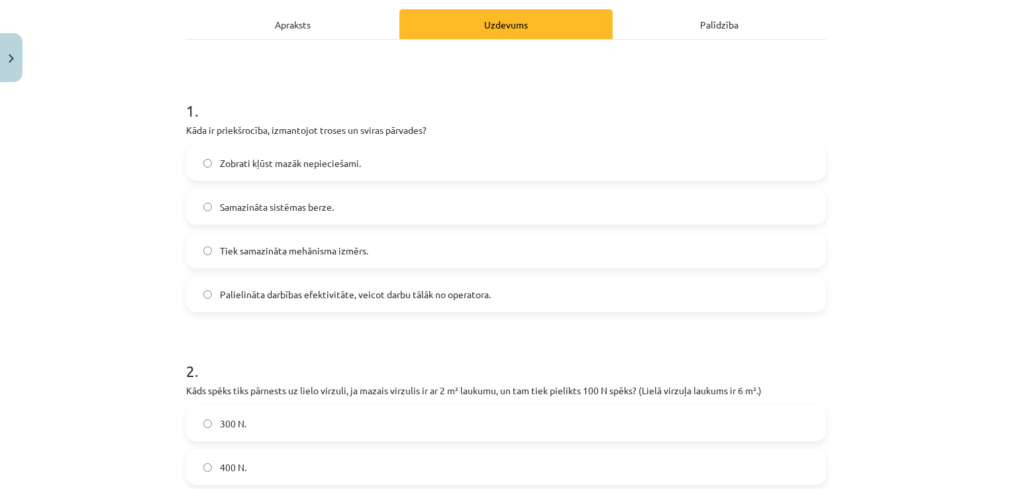
click at [254, 293] on span "Palielināta darbības efektivitāte, veicot darbu tālāk no operatora." at bounding box center [355, 295] width 271 height 14
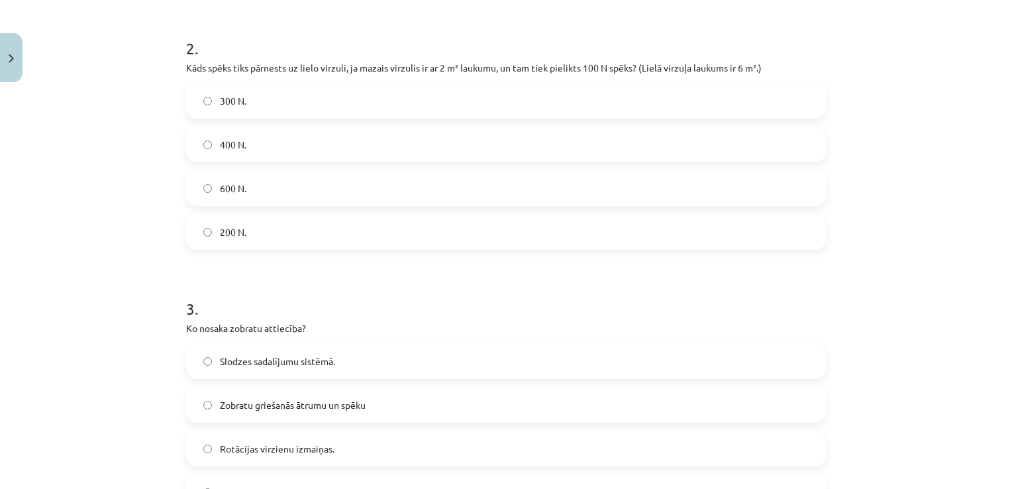
scroll to position [517, 0]
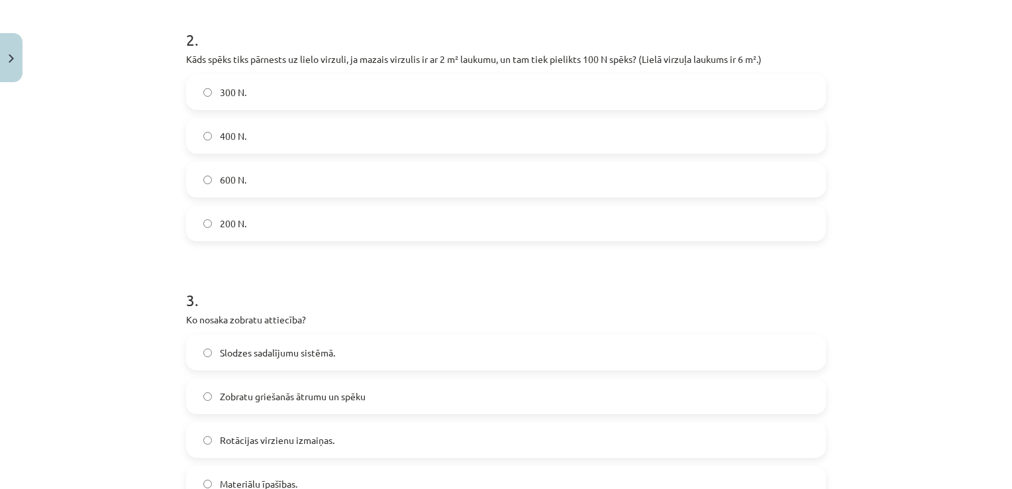
drag, startPoint x: 286, startPoint y: 89, endPoint x: 285, endPoint y: 134, distance: 44.4
click at [286, 89] on label "300 N." at bounding box center [505, 92] width 637 height 33
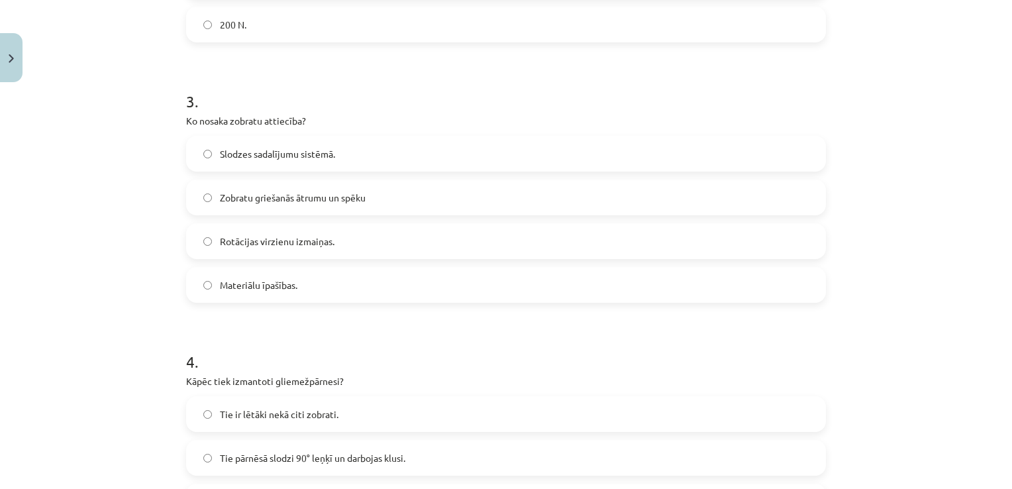
click at [334, 191] on span "Zobratu griešanās ātrumu un spēku" at bounding box center [293, 198] width 146 height 14
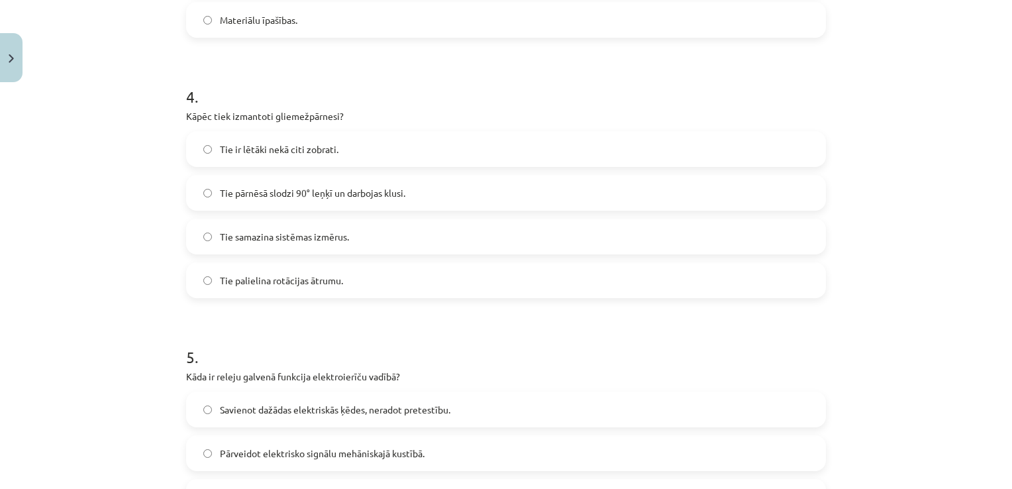
scroll to position [980, 0]
click at [400, 198] on span "Tie pārnēsā slodzi 90° leņķī un darbojas klusi." at bounding box center [312, 193] width 185 height 14
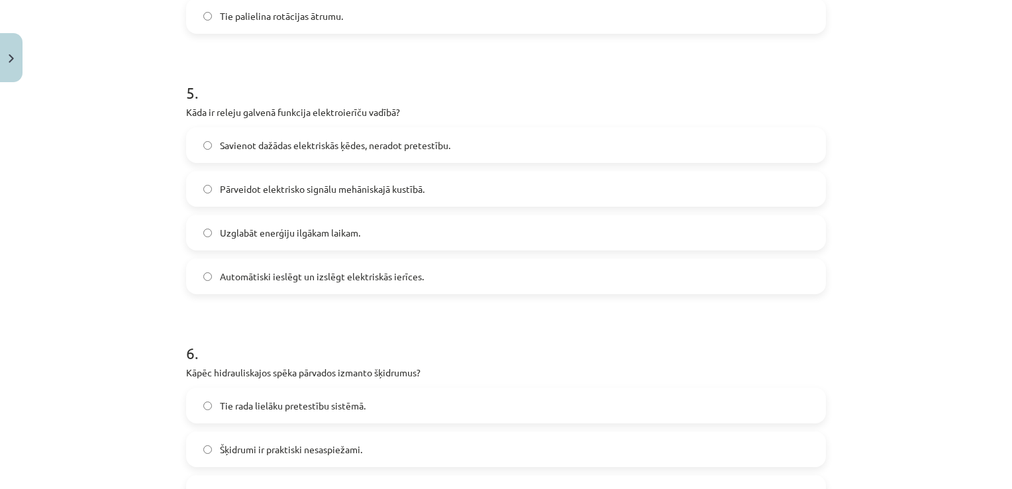
scroll to position [1245, 0]
click at [371, 274] on span "Automātiski ieslēgt un izslēgt elektriskās ierīces." at bounding box center [322, 276] width 204 height 14
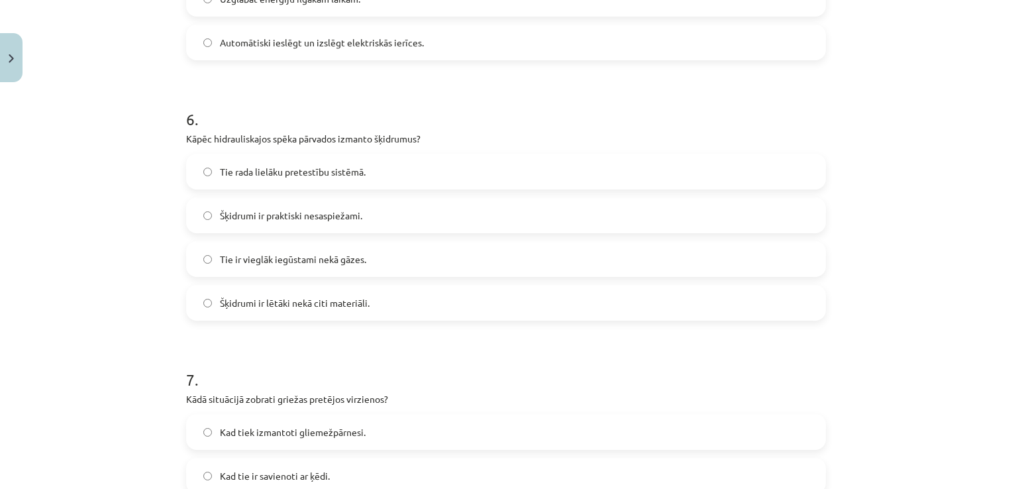
scroll to position [1510, 0]
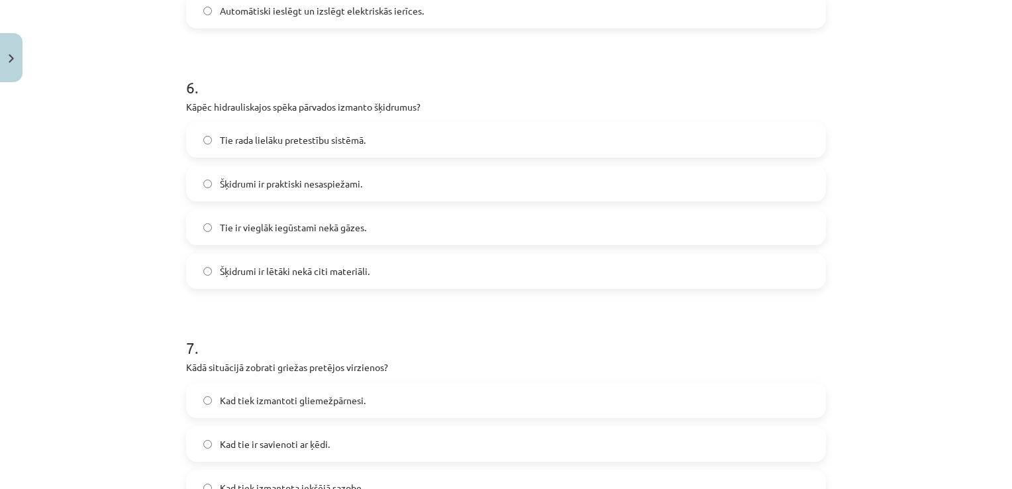
click at [274, 182] on span "Šķidrumi ir praktiski nesaspiežami." at bounding box center [291, 184] width 142 height 14
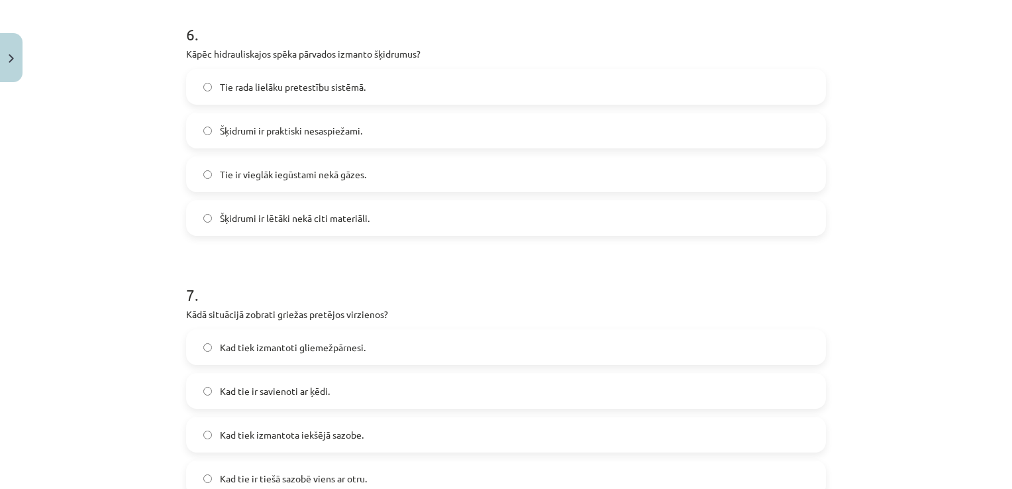
scroll to position [1643, 0]
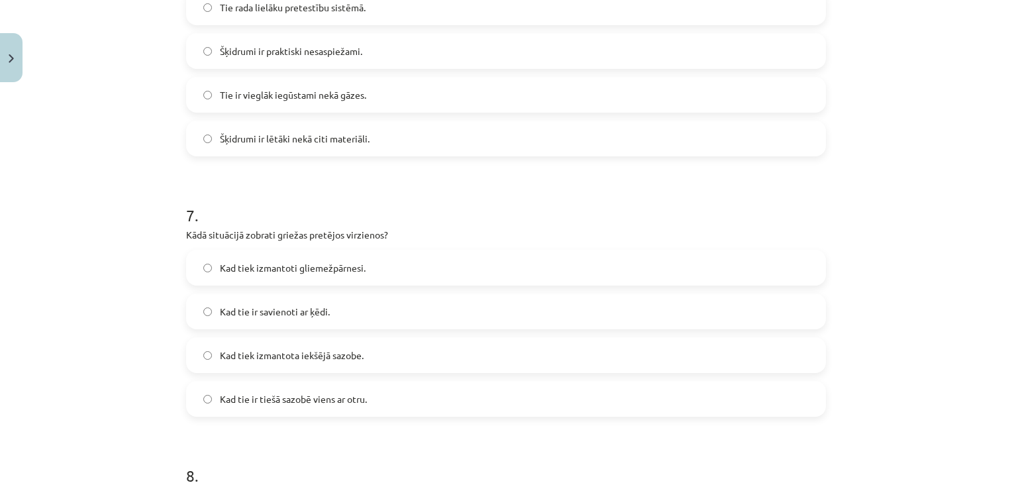
click at [364, 397] on label "Kad tie ir tiešā sazobē viens ar otru." at bounding box center [505, 398] width 637 height 33
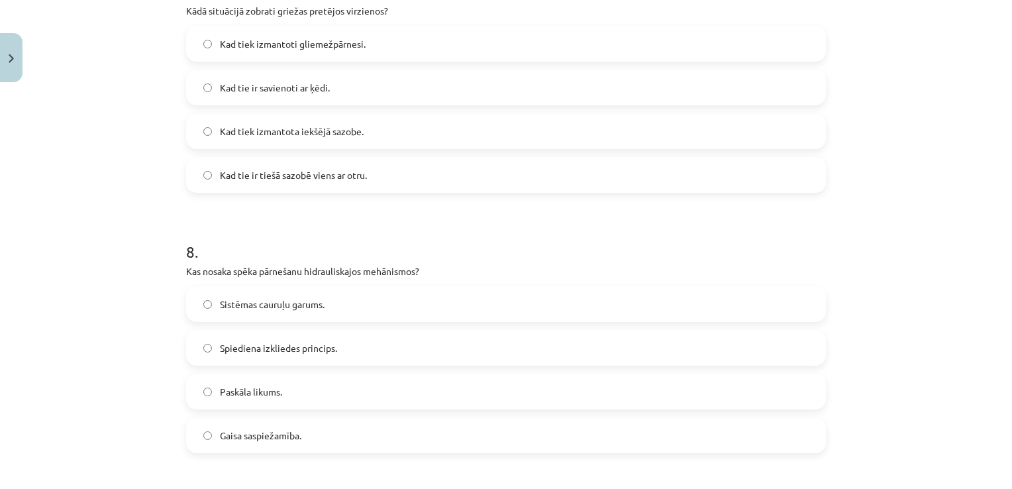
scroll to position [1908, 0]
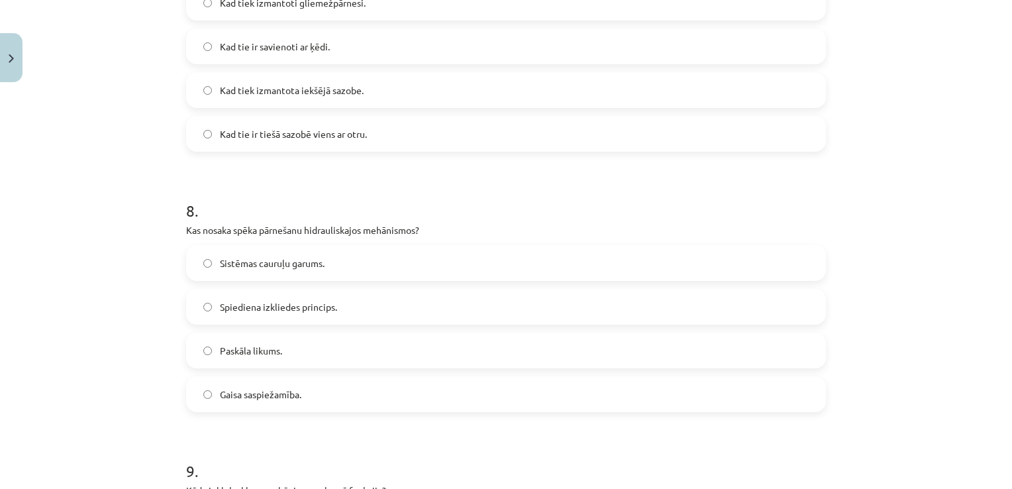
click at [285, 351] on label "Paskāla likums." at bounding box center [505, 350] width 637 height 33
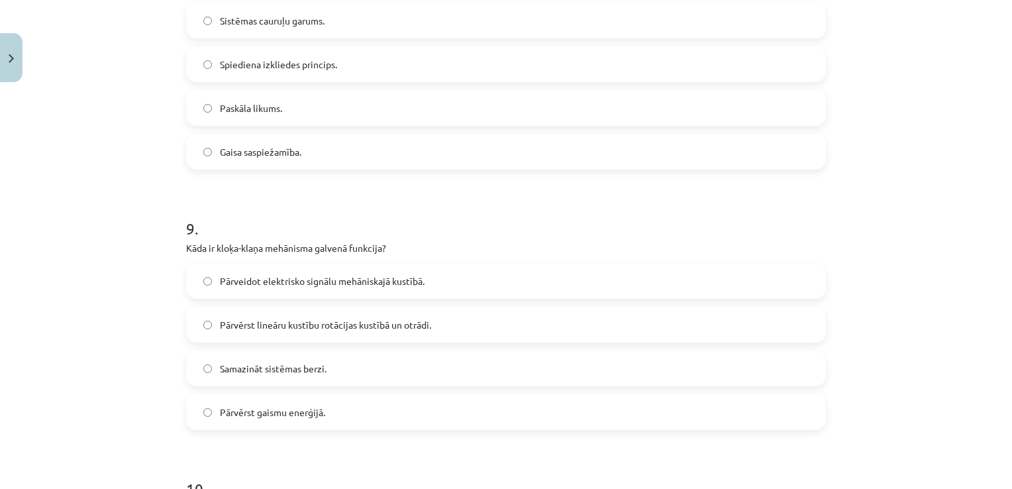
scroll to position [2173, 0]
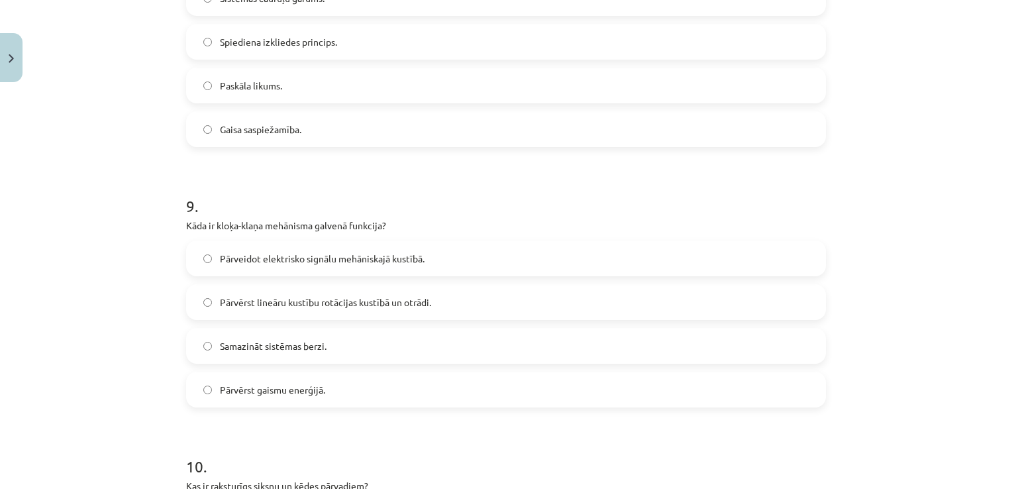
click at [331, 306] on span "Pārvērst lineāru kustību rotācijas kustībā un otrādi." at bounding box center [325, 302] width 211 height 14
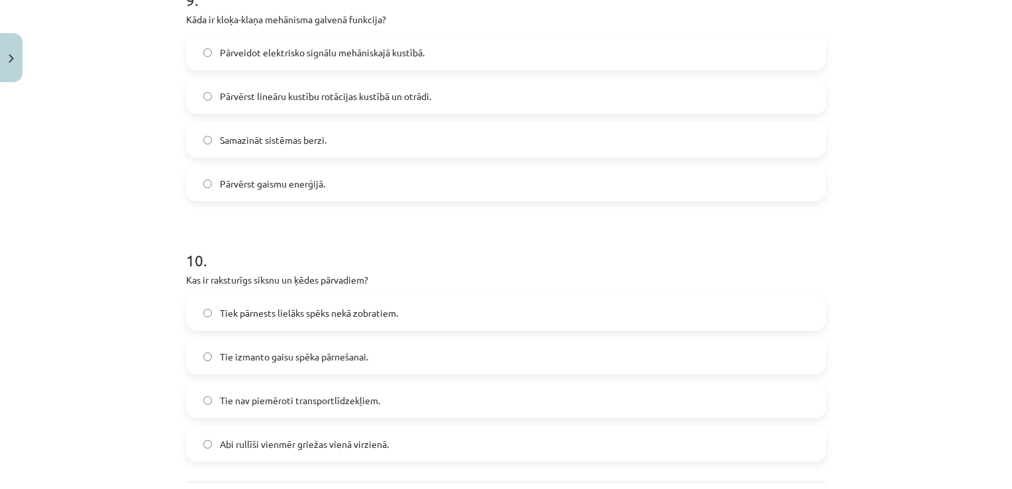
scroll to position [2438, 0]
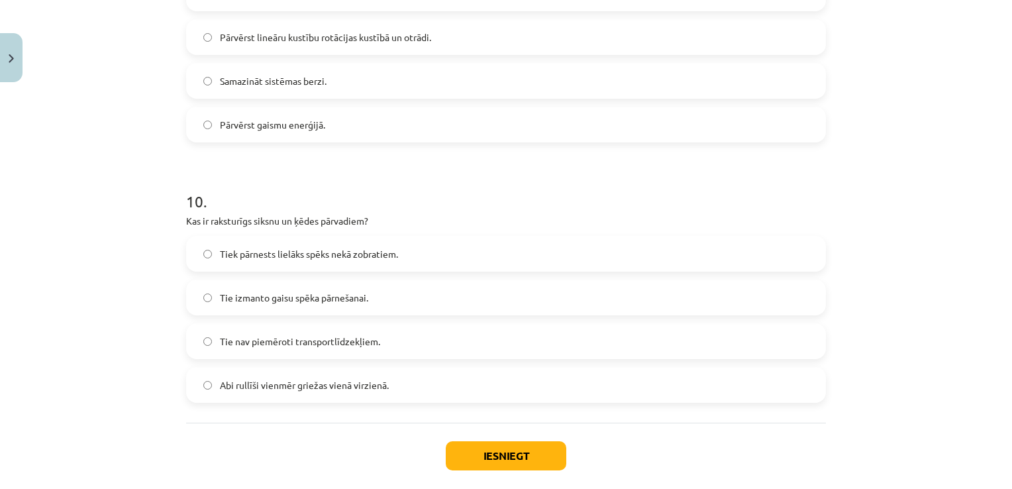
click at [403, 380] on label "Abi rullīši vienmēr griežas vienā virzienā." at bounding box center [505, 384] width 637 height 33
click at [525, 456] on button "Iesniegt" at bounding box center [506, 455] width 121 height 29
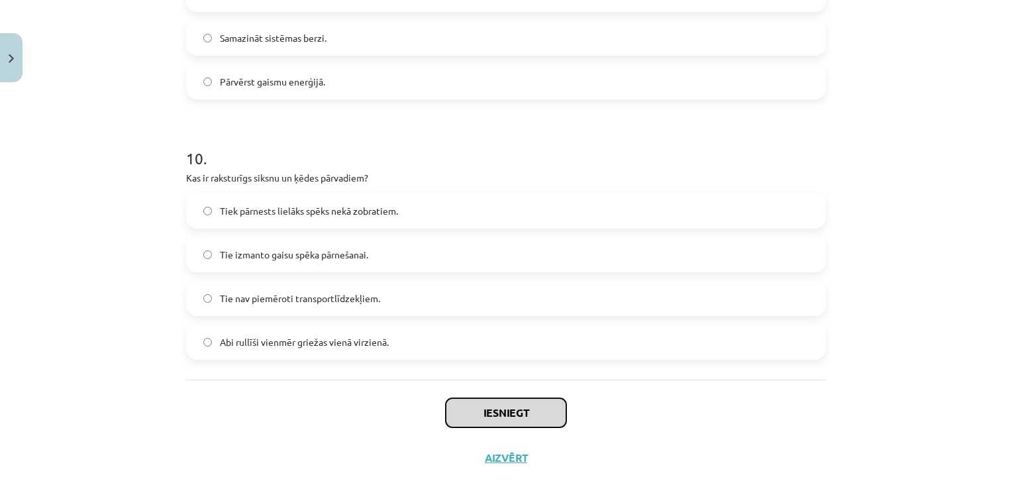
scroll to position [2504, 0]
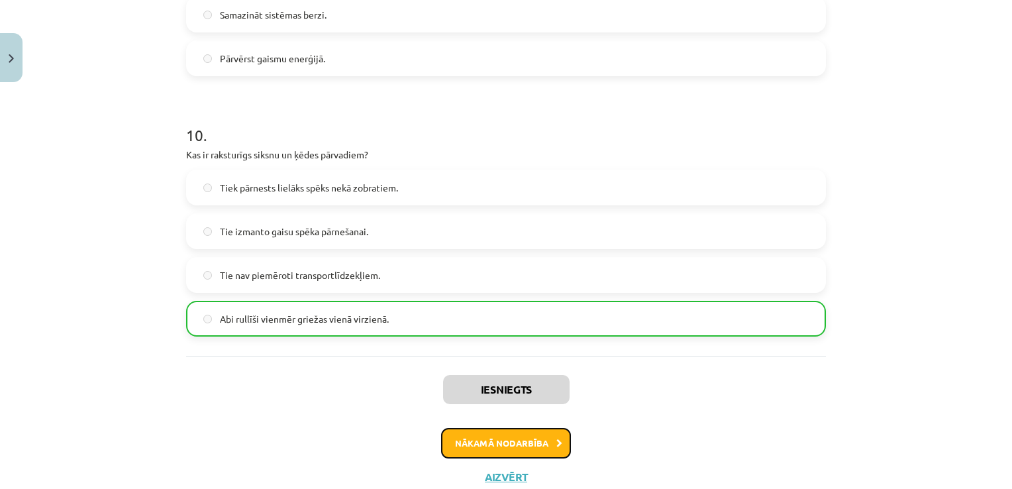
click at [491, 446] on button "Nākamā nodarbība" at bounding box center [506, 443] width 130 height 30
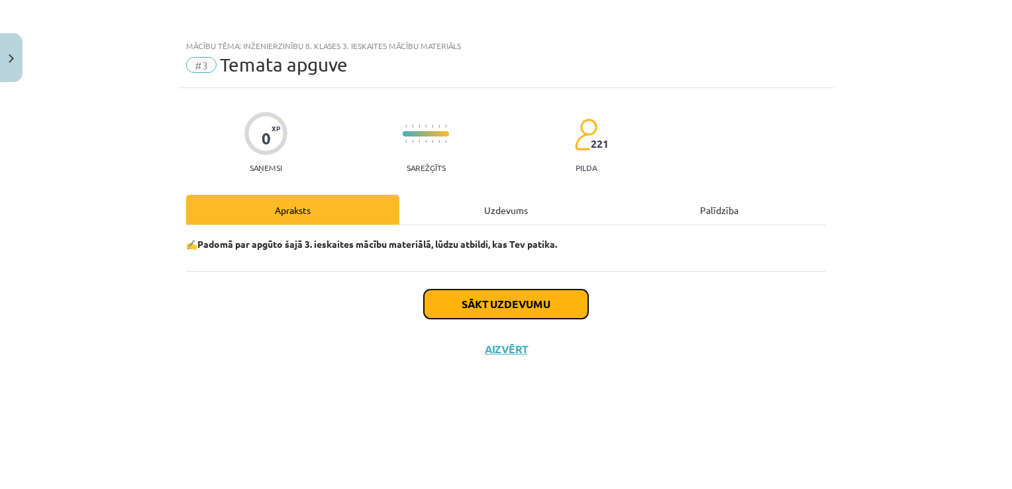
click at [465, 302] on button "Sākt uzdevumu" at bounding box center [506, 303] width 164 height 29
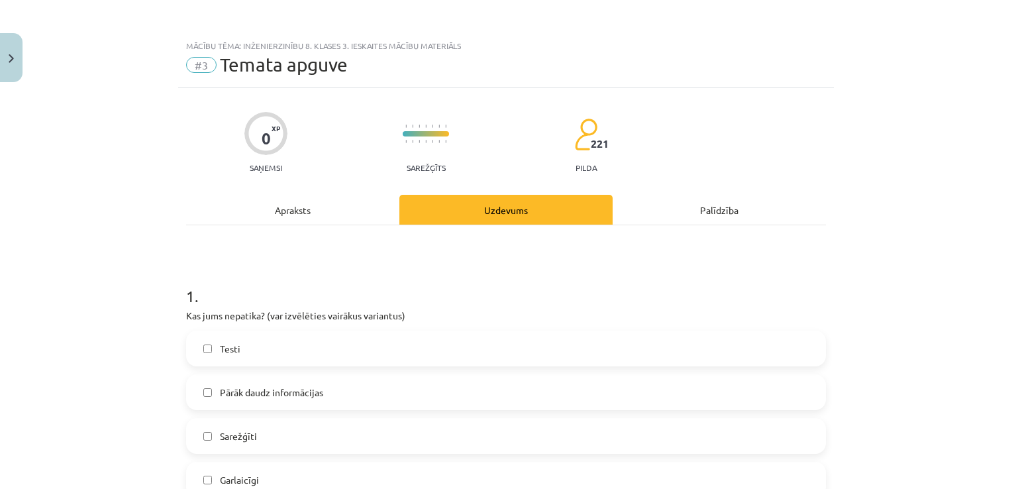
drag, startPoint x: 331, startPoint y: 388, endPoint x: 356, endPoint y: 358, distance: 38.1
click at [331, 387] on label "Pārāk daudz informācijas" at bounding box center [505, 392] width 637 height 33
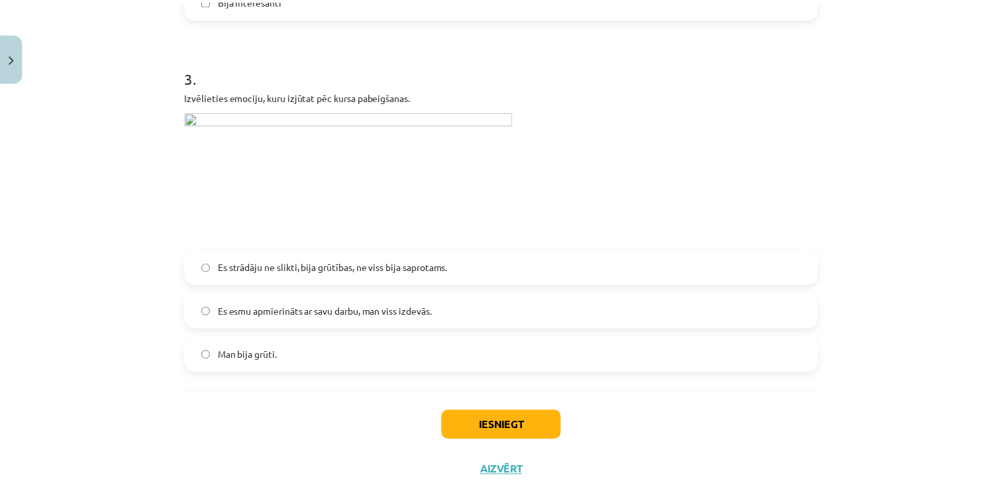
scroll to position [951, 0]
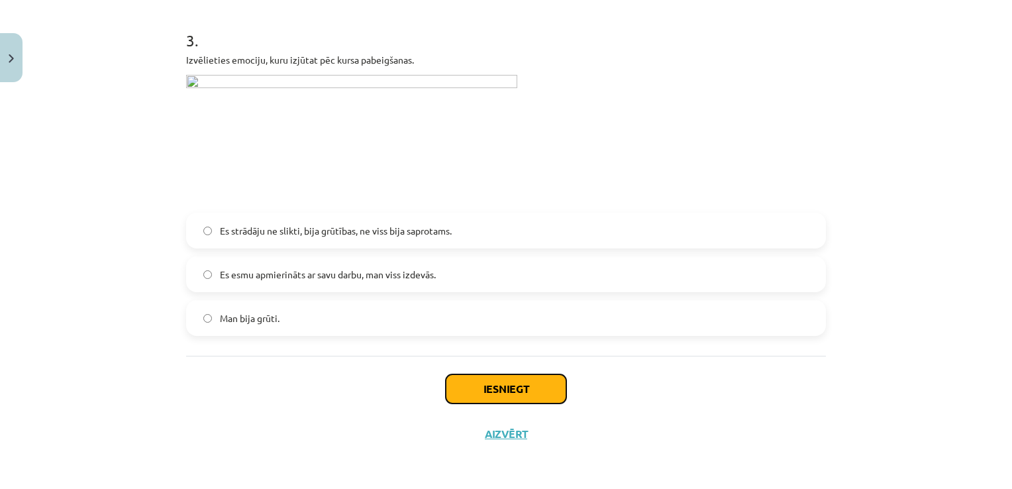
click at [503, 377] on button "Iesniegt" at bounding box center [506, 388] width 121 height 29
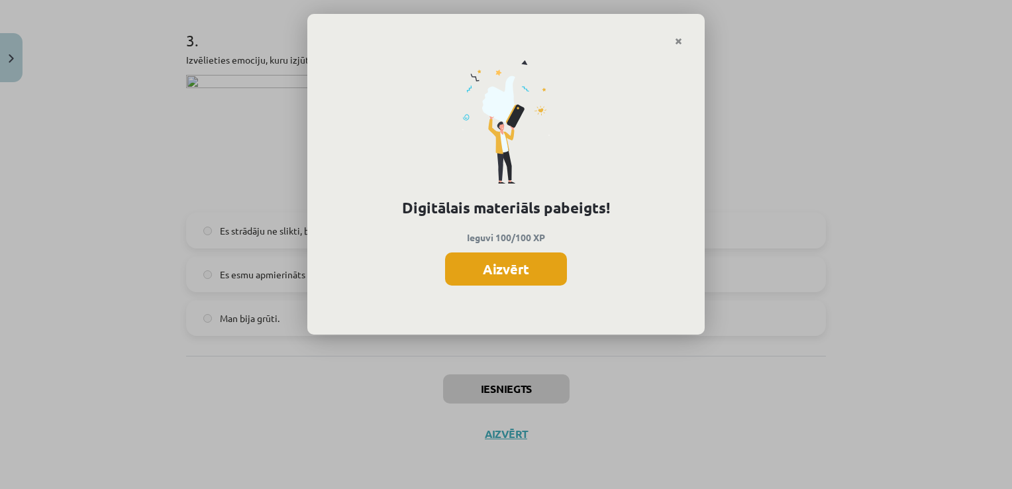
click at [474, 279] on button "Aizvērt" at bounding box center [506, 268] width 122 height 33
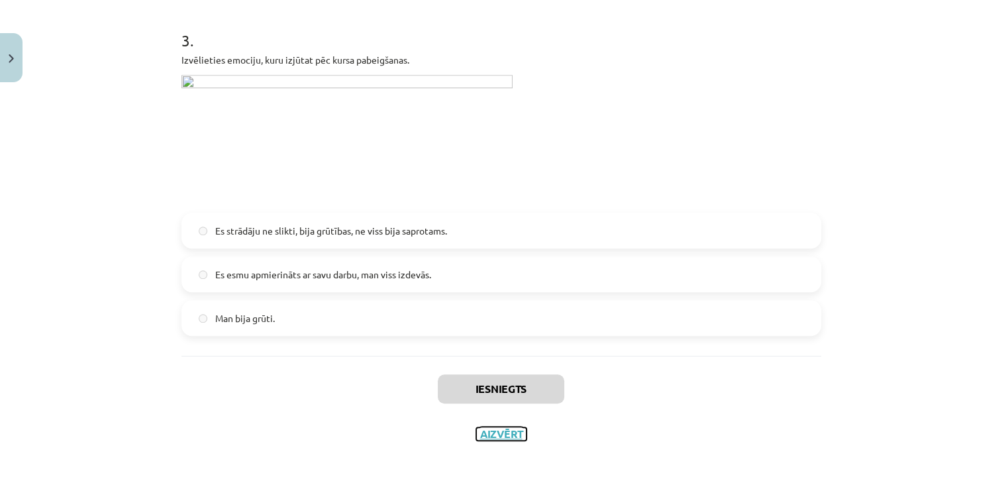
click at [491, 439] on button "Aizvērt" at bounding box center [501, 433] width 50 height 13
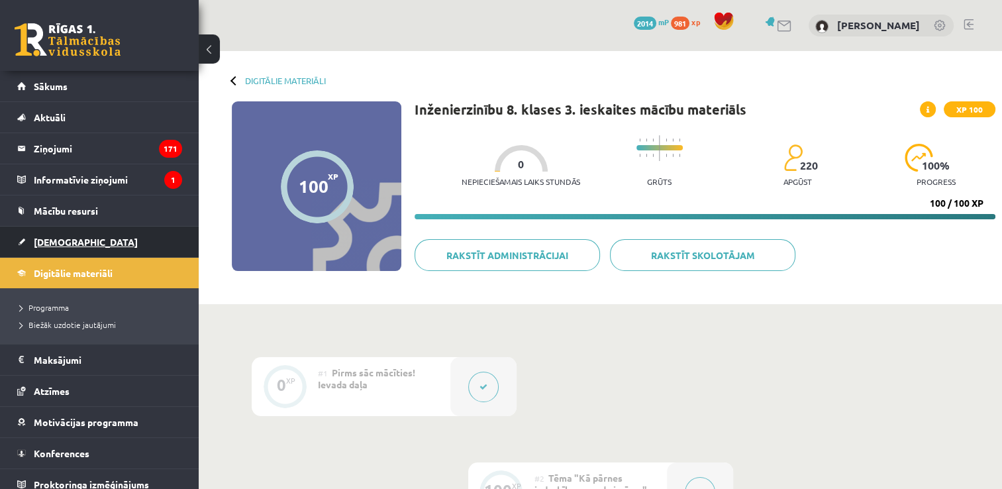
click at [140, 240] on link "[DEMOGRAPHIC_DATA]" at bounding box center [99, 242] width 165 height 30
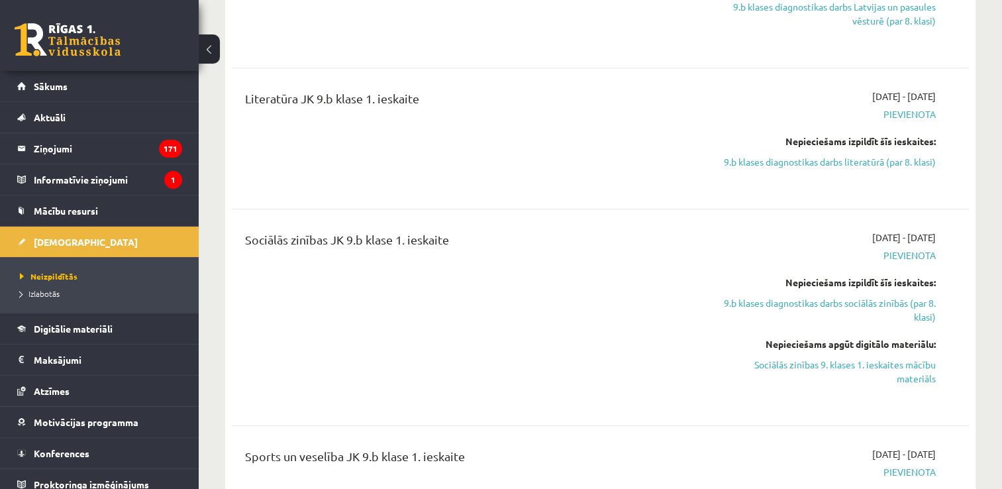
scroll to position [795, 0]
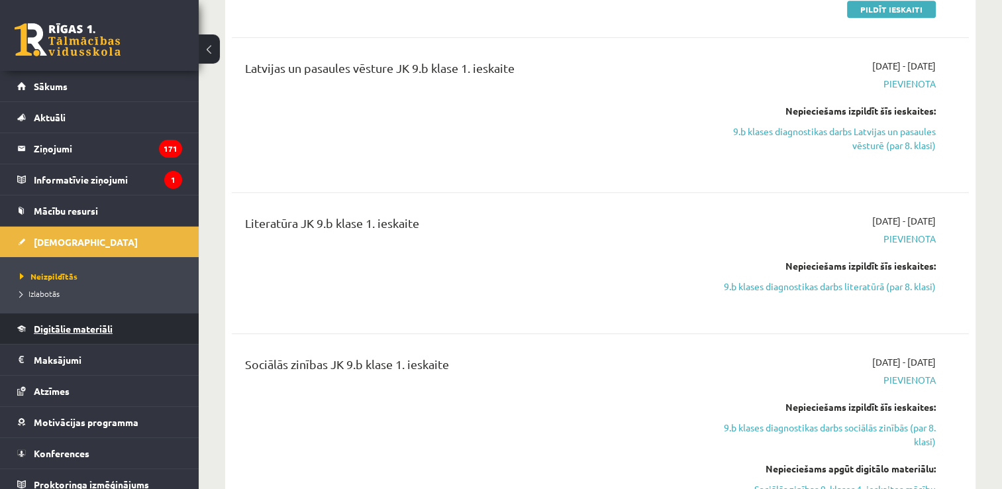
click at [117, 335] on link "Digitālie materiāli" at bounding box center [99, 328] width 165 height 30
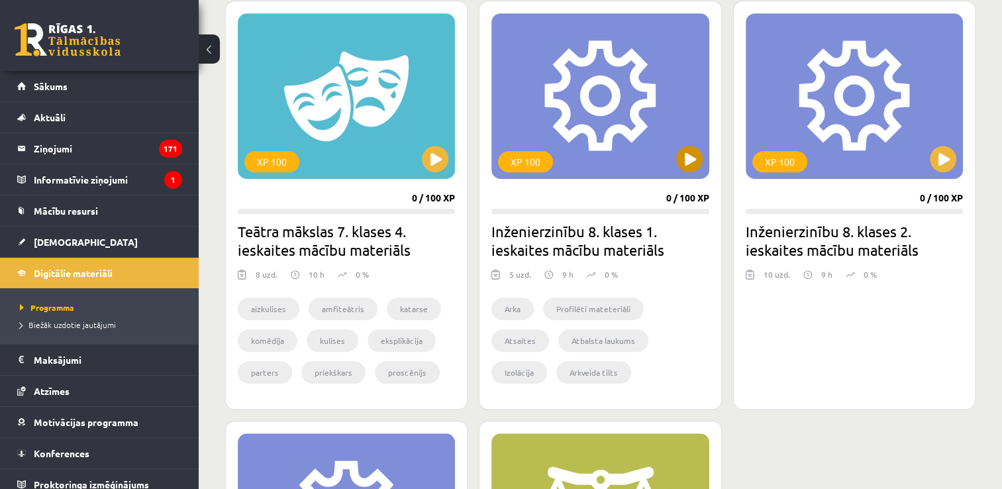
scroll to position [795, 0]
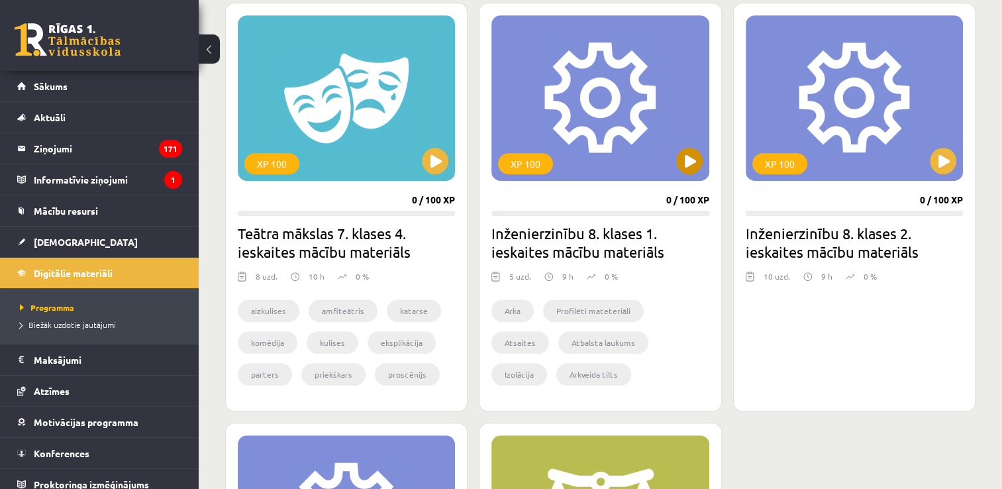
click at [676, 149] on div "XP 100" at bounding box center [600, 98] width 217 height 166
